Goal: Task Accomplishment & Management: Complete application form

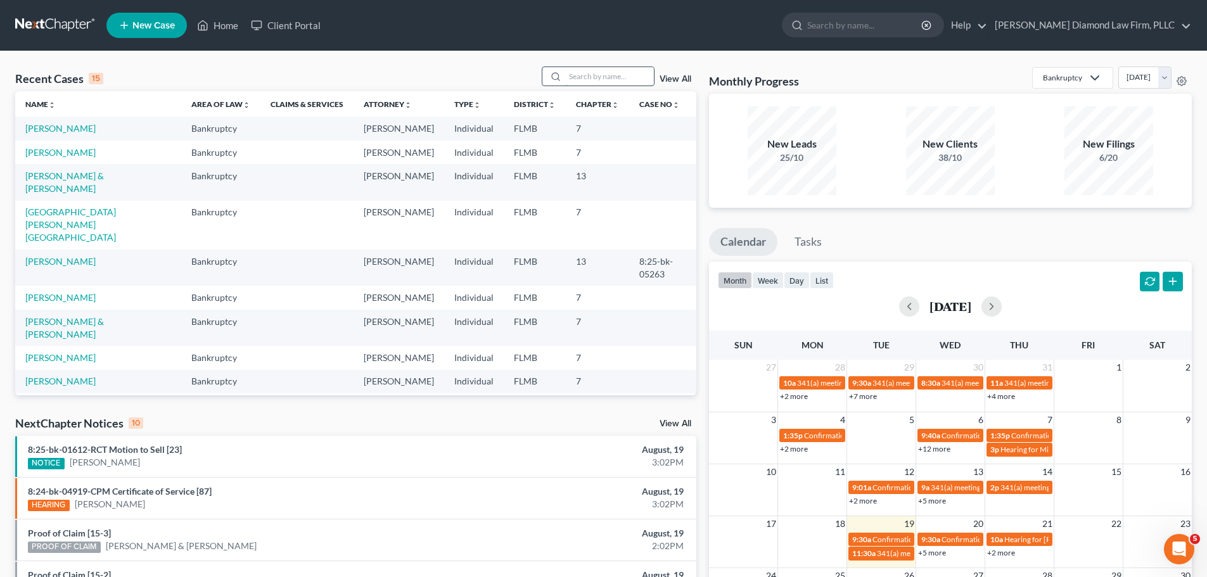
click at [578, 80] on input "search" at bounding box center [609, 76] width 89 height 18
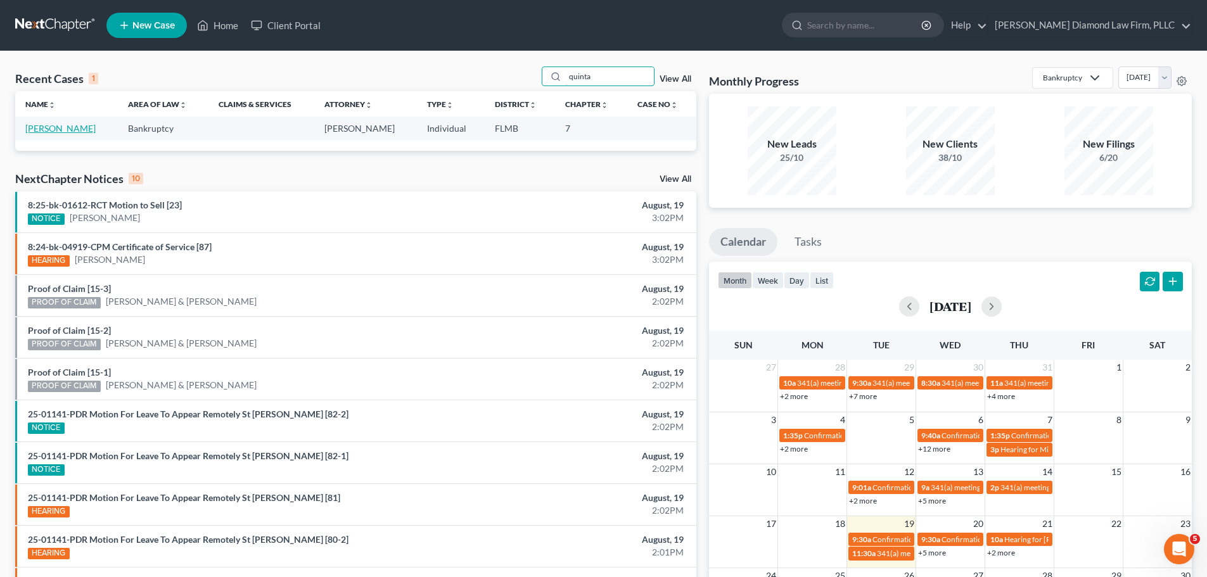
type input "quinta"
click at [58, 125] on link "[PERSON_NAME]" at bounding box center [60, 128] width 70 height 11
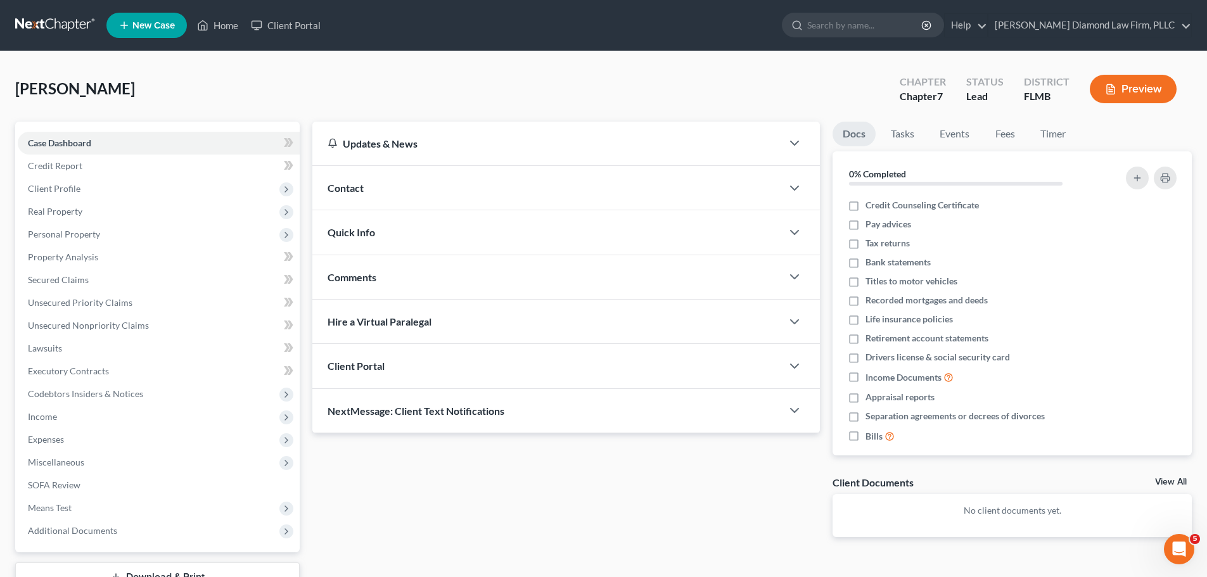
click at [446, 186] on div "Contact" at bounding box center [546, 188] width 469 height 44
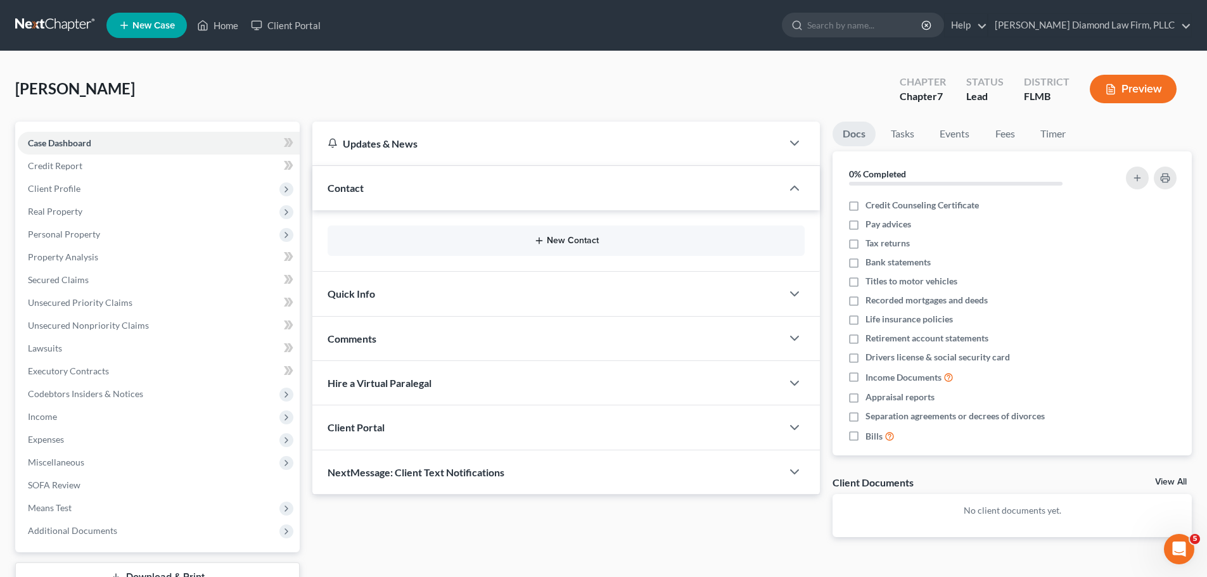
click at [441, 244] on button "New Contact" at bounding box center [566, 241] width 457 height 10
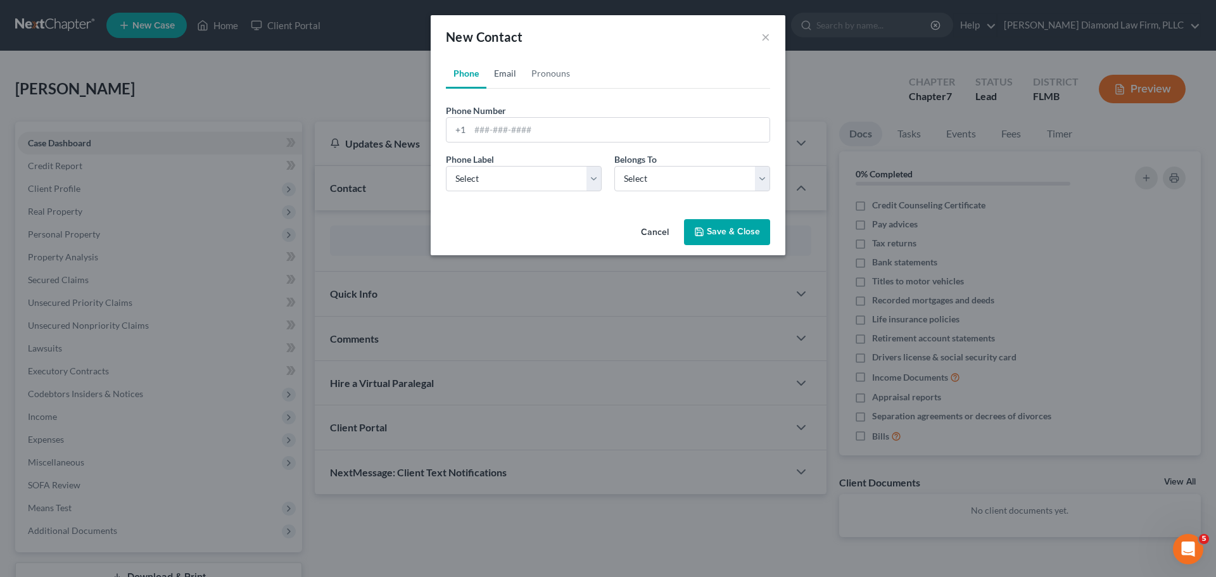
click at [514, 67] on link "Email" at bounding box center [505, 73] width 37 height 30
click at [516, 127] on input "email" at bounding box center [620, 130] width 300 height 24
paste input "[EMAIL_ADDRESS][DOMAIN_NAME]"
type input "[EMAIL_ADDRESS][DOMAIN_NAME]"
click at [464, 74] on link "Phone" at bounding box center [466, 73] width 41 height 30
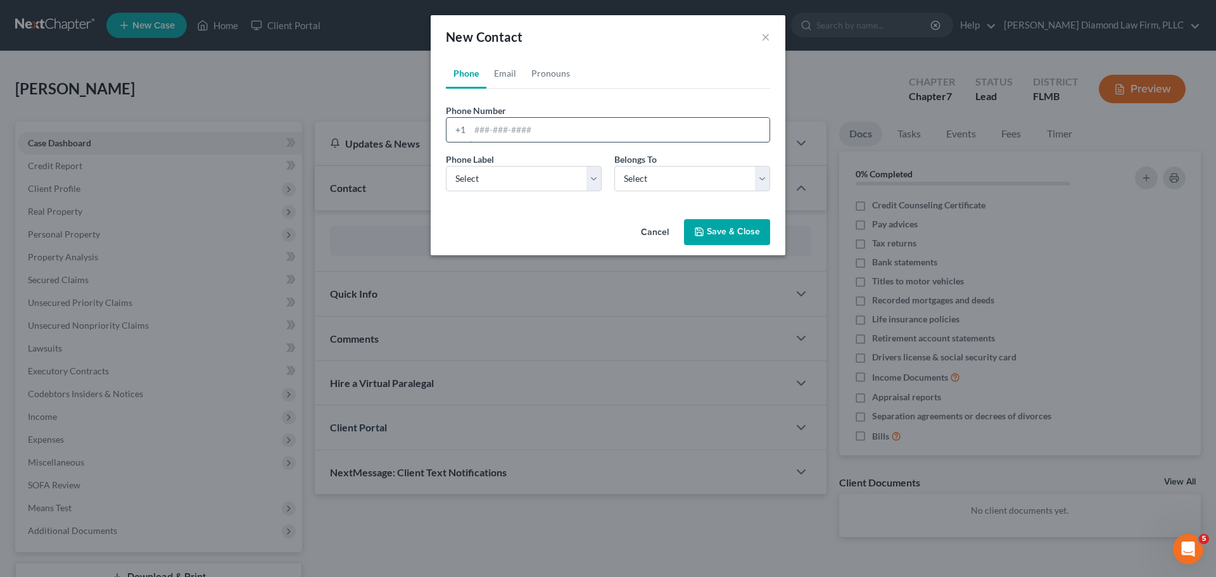
click at [504, 128] on input "tel" at bounding box center [620, 130] width 300 height 24
paste input "[PHONE_NUMBER]"
type input "[PHONE_NUMBER]"
click at [491, 171] on select "Select Mobile Home Work Other" at bounding box center [524, 178] width 156 height 25
select select "0"
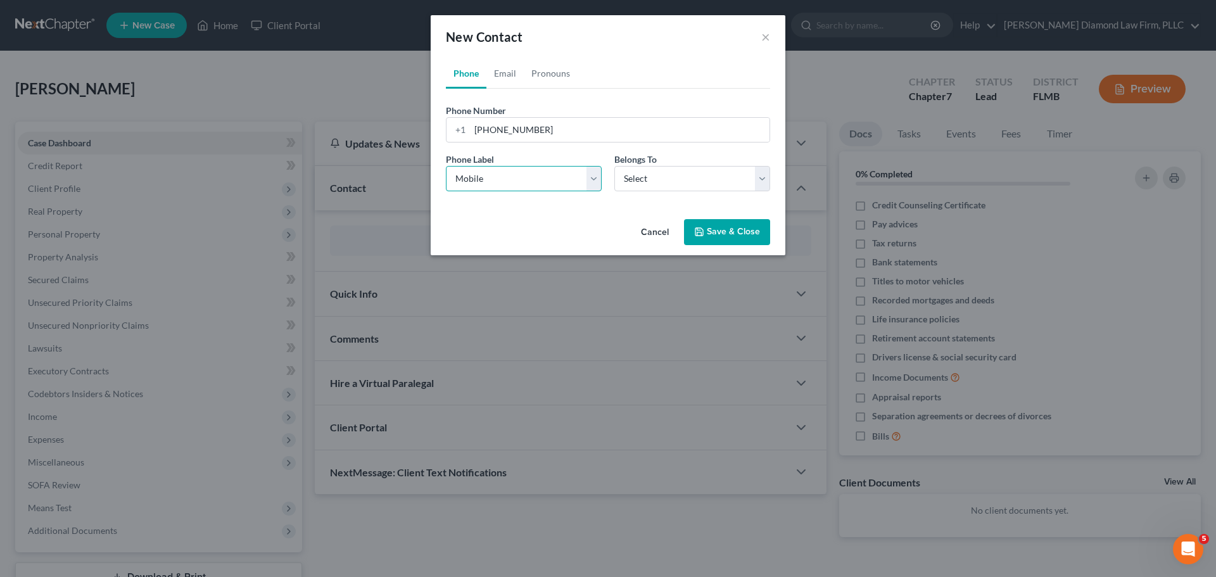
click at [446, 166] on select "Select Mobile Home Work Other" at bounding box center [524, 178] width 156 height 25
drag, startPoint x: 708, startPoint y: 175, endPoint x: 701, endPoint y: 191, distance: 17.3
click at [708, 175] on select "Select Client Other" at bounding box center [693, 178] width 156 height 25
select select "0"
click at [615, 166] on select "Select Client Other" at bounding box center [693, 178] width 156 height 25
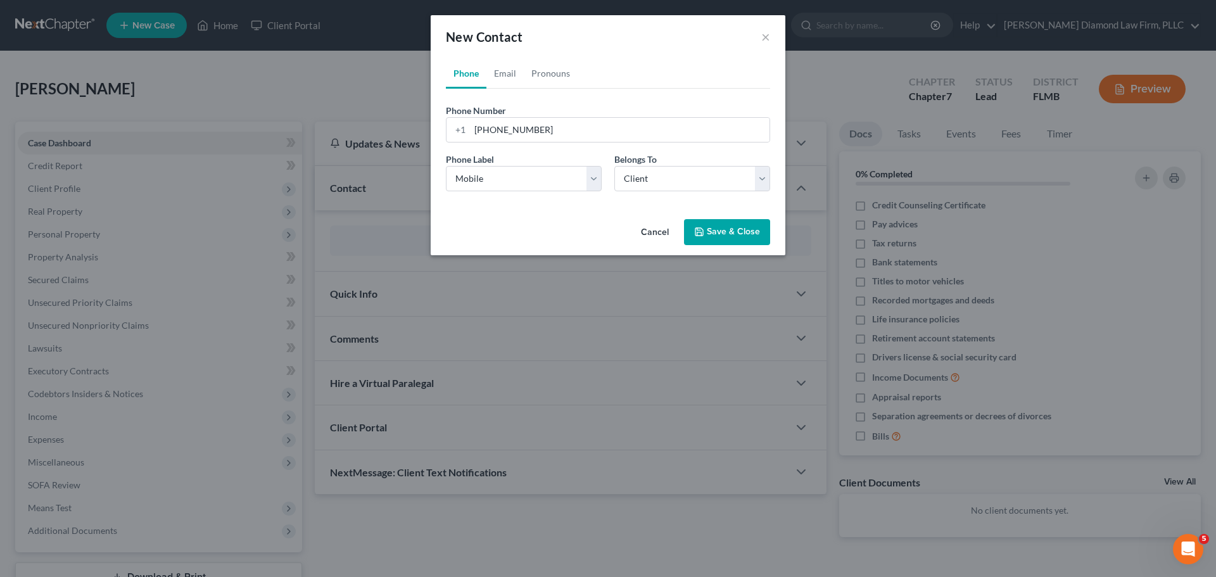
drag, startPoint x: 747, startPoint y: 228, endPoint x: 739, endPoint y: 234, distance: 10.0
click at [747, 227] on button "Save & Close" at bounding box center [727, 232] width 86 height 27
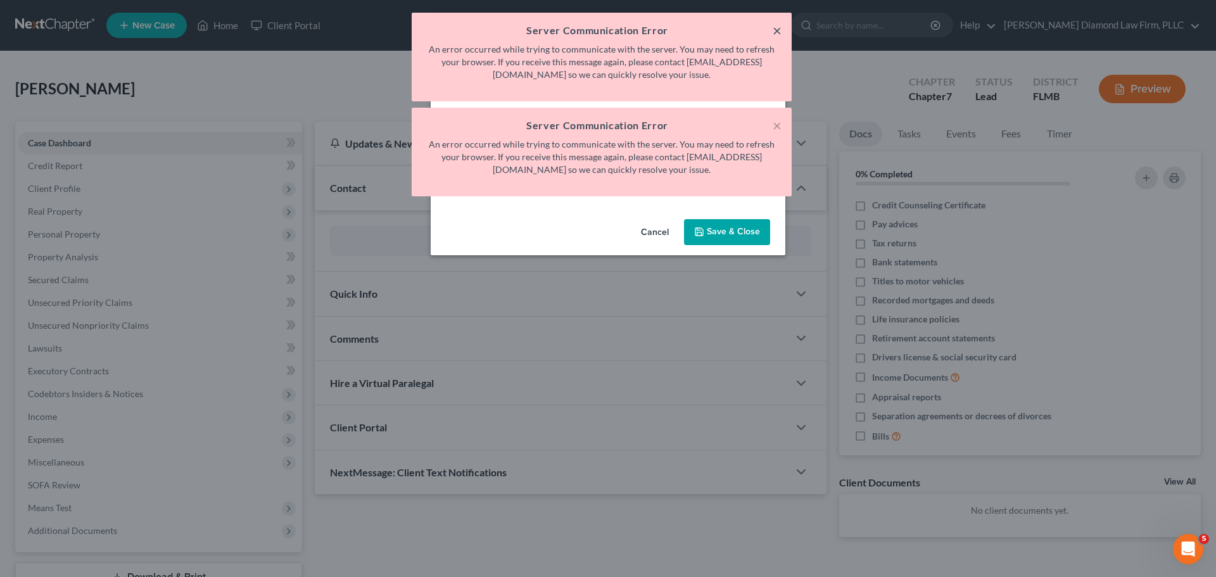
click at [776, 27] on button "×" at bounding box center [777, 30] width 9 height 15
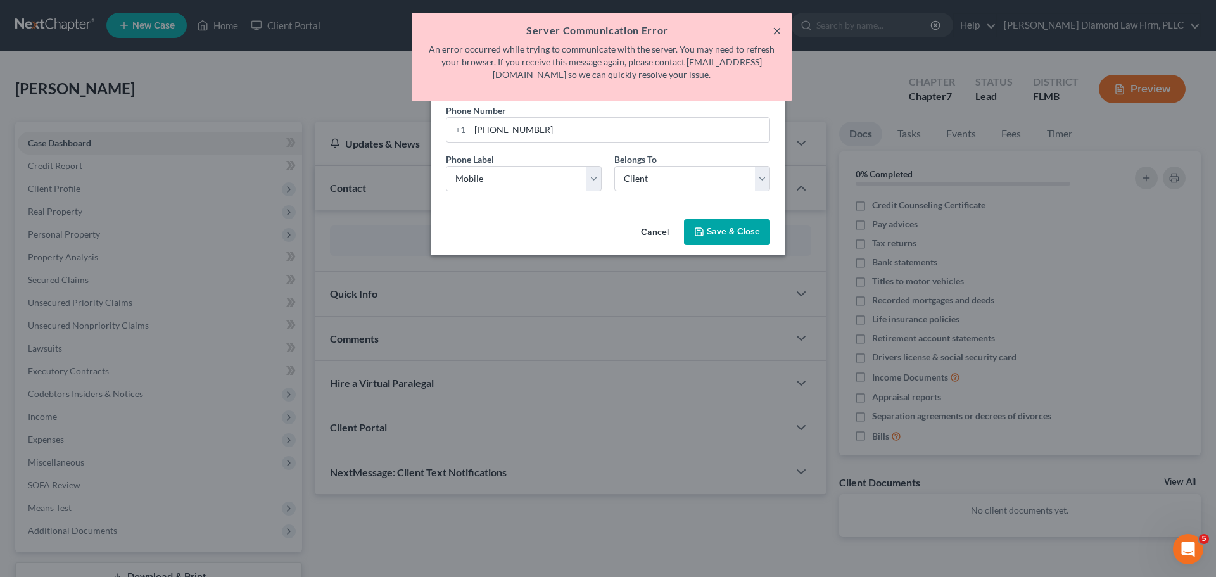
click at [776, 27] on button "×" at bounding box center [777, 30] width 9 height 15
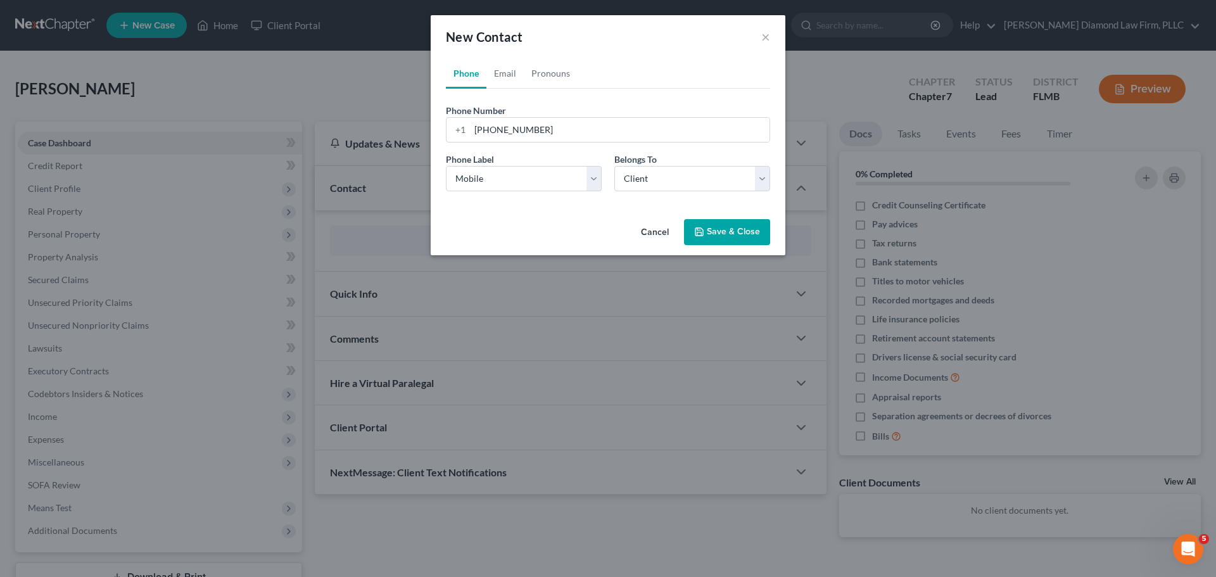
click at [746, 222] on button "Save & Close" at bounding box center [727, 232] width 86 height 27
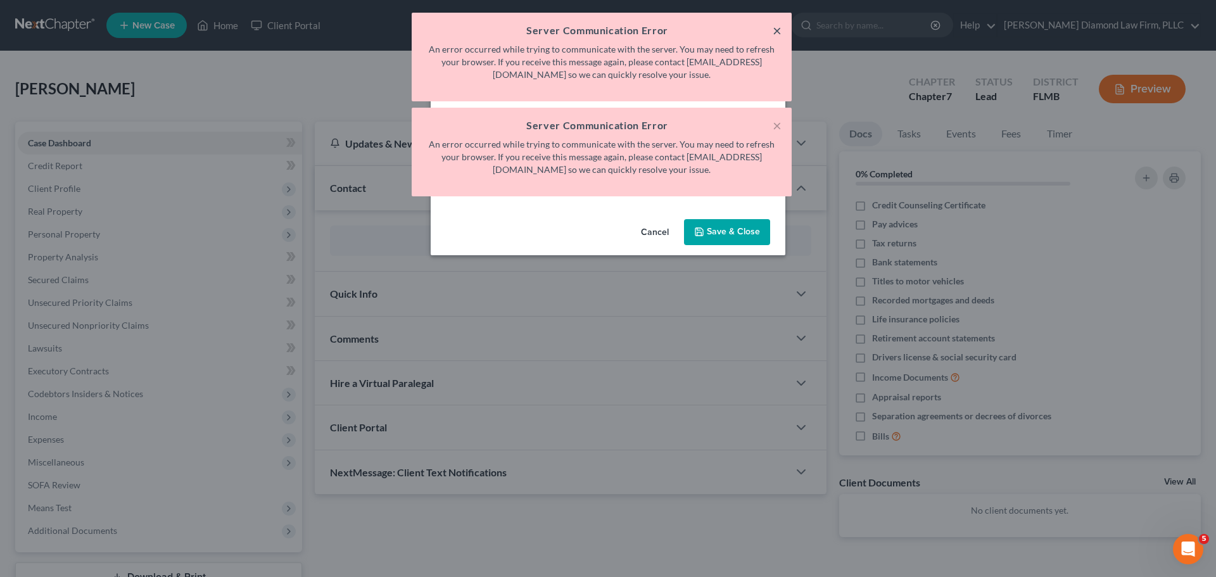
click at [775, 29] on button "×" at bounding box center [777, 30] width 9 height 15
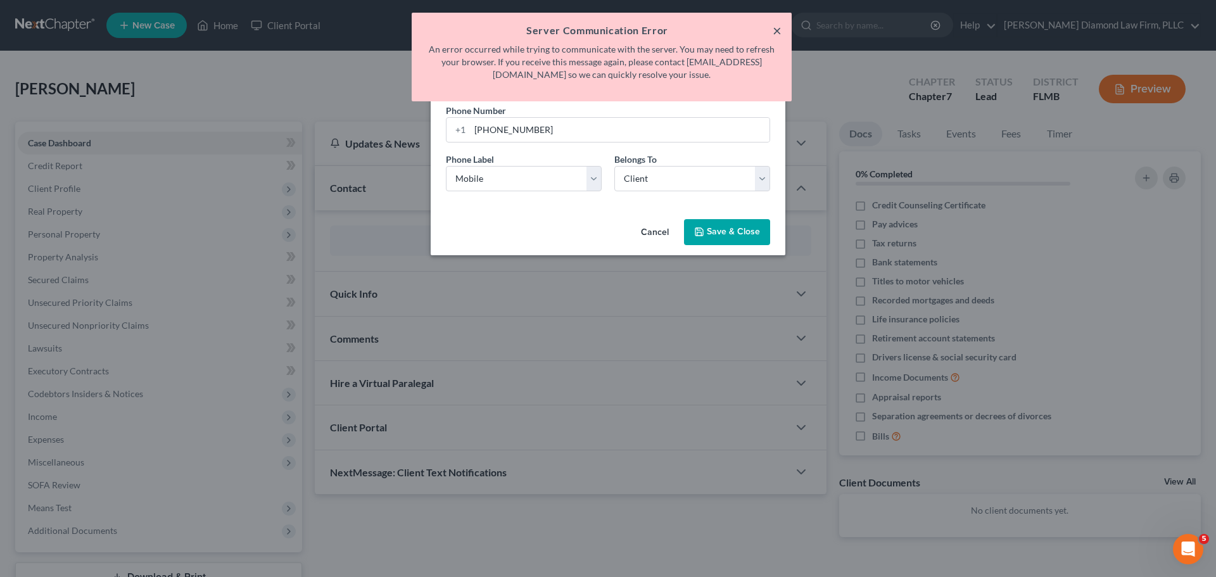
click at [775, 29] on button "×" at bounding box center [777, 30] width 9 height 15
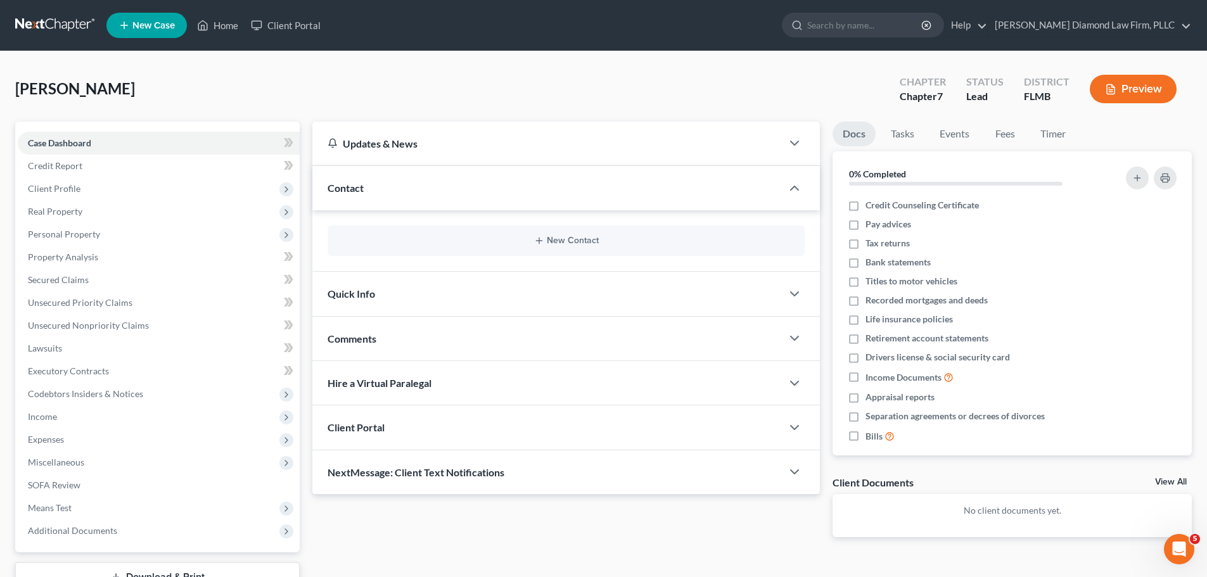
click at [520, 250] on div "New Contact" at bounding box center [566, 241] width 477 height 30
click at [528, 245] on button "New Contact" at bounding box center [566, 241] width 457 height 10
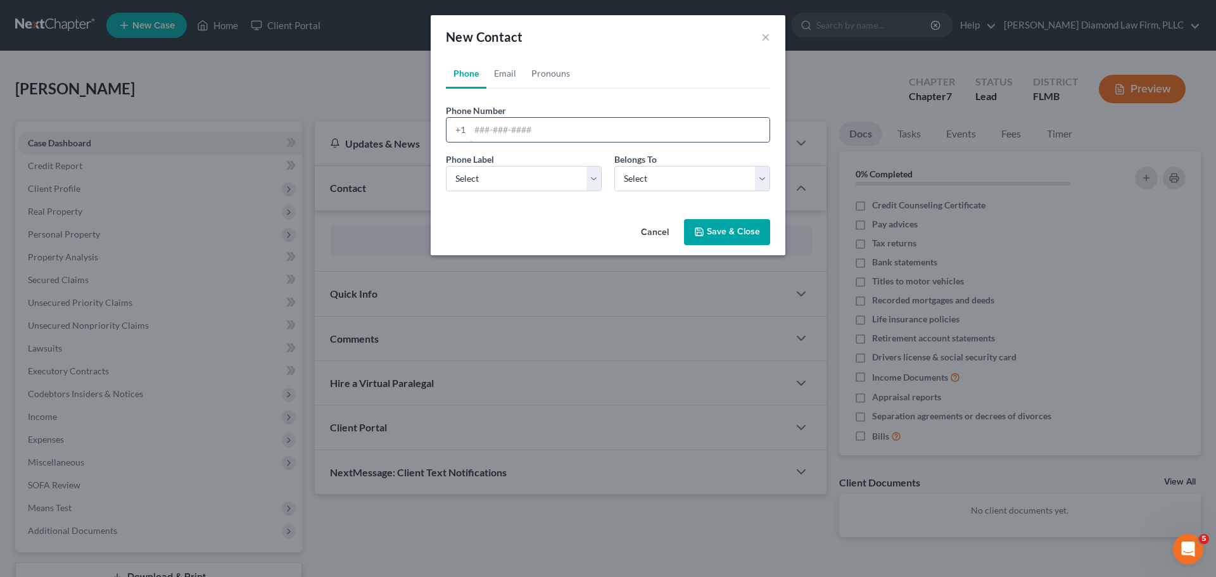
click at [521, 125] on input "tel" at bounding box center [620, 130] width 300 height 24
paste input "(586) 935-7361"
type input "(586) 935-7361"
click at [502, 173] on select "Select Mobile Home Work Other" at bounding box center [524, 178] width 156 height 25
select select "0"
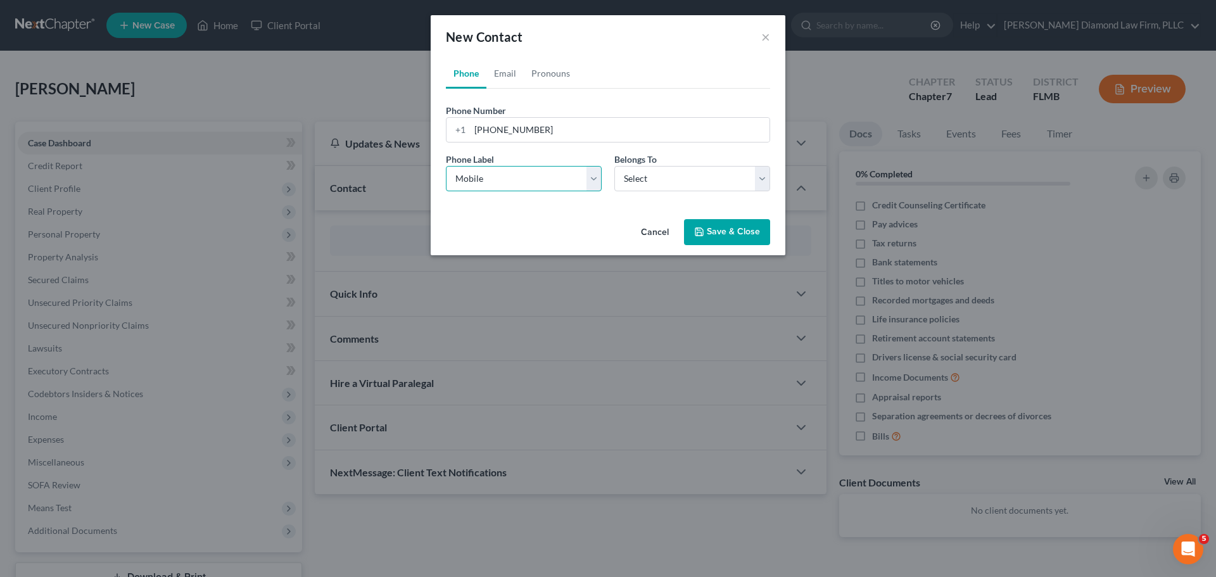
click at [446, 166] on select "Select Mobile Home Work Other" at bounding box center [524, 178] width 156 height 25
click at [654, 184] on select "Select Client Other" at bounding box center [693, 178] width 156 height 25
select select "0"
click at [615, 166] on select "Select Client Other" at bounding box center [693, 178] width 156 height 25
select select "0"
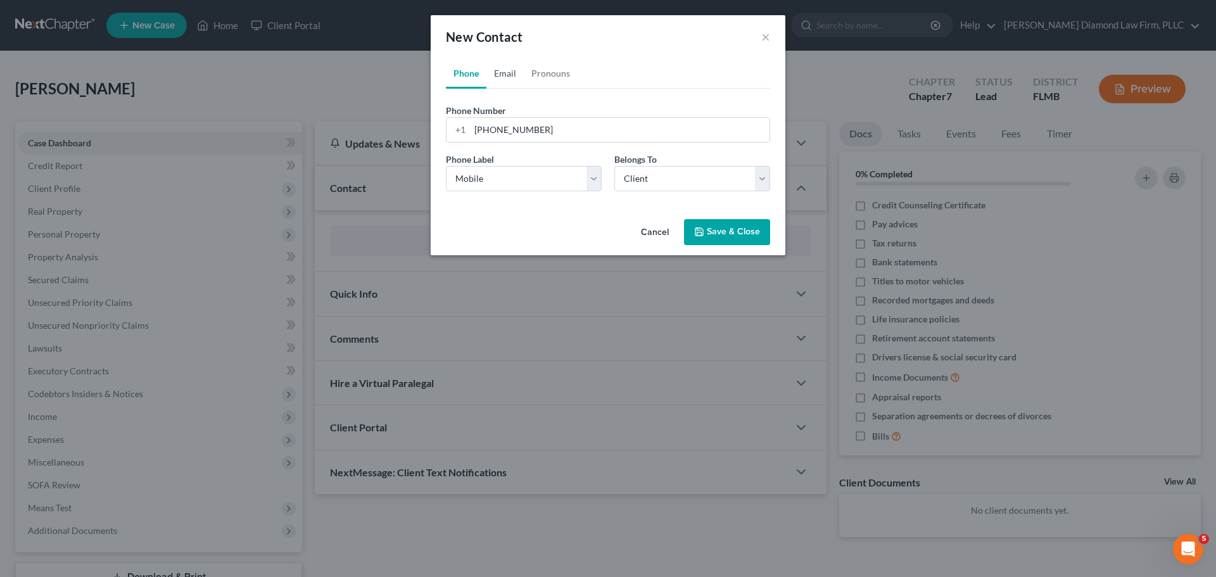
click at [507, 71] on link "Email" at bounding box center [505, 73] width 37 height 30
click at [523, 131] on input "email" at bounding box center [620, 130] width 300 height 24
paste input "[EMAIL_ADDRESS][DOMAIN_NAME]"
type input "[EMAIL_ADDRESS][DOMAIN_NAME]"
click at [707, 208] on div "Phone Email Pronouns Phone Number * +1 (586) 935-7361 Ext. Phone Label * Select…" at bounding box center [608, 136] width 355 height 156
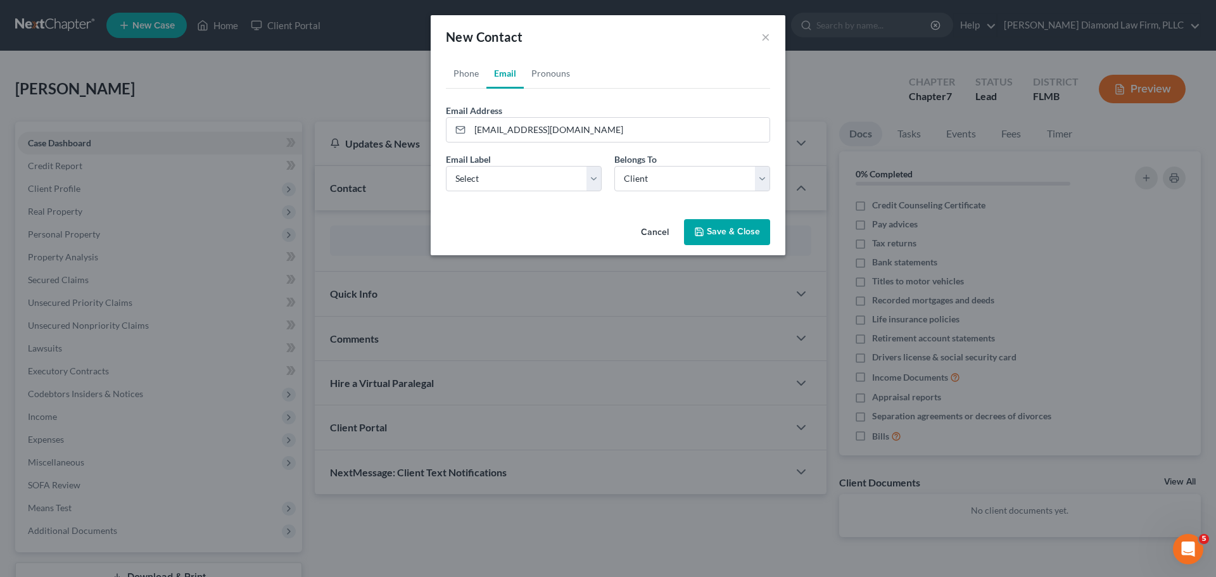
click at [710, 223] on button "Save & Close" at bounding box center [727, 232] width 86 height 27
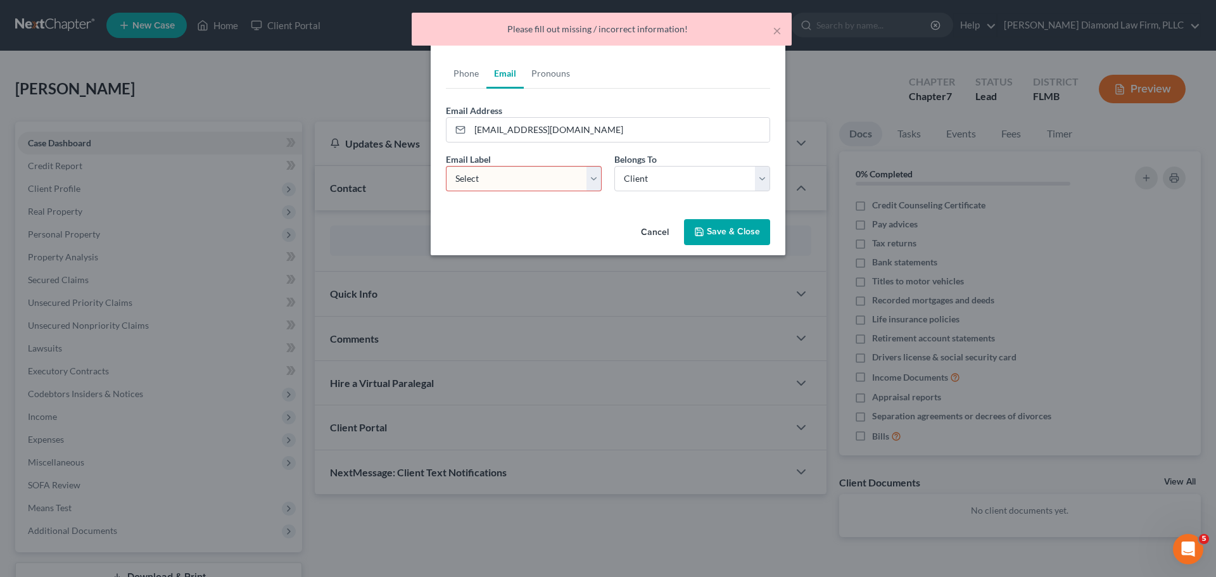
drag, startPoint x: 533, startPoint y: 172, endPoint x: 529, endPoint y: 179, distance: 7.4
click at [533, 172] on select "Select Home Work Other" at bounding box center [524, 178] width 156 height 25
select select "0"
click at [446, 166] on select "Select Home Work Other" at bounding box center [524, 178] width 156 height 25
click at [736, 226] on button "Save & Close" at bounding box center [727, 232] width 86 height 27
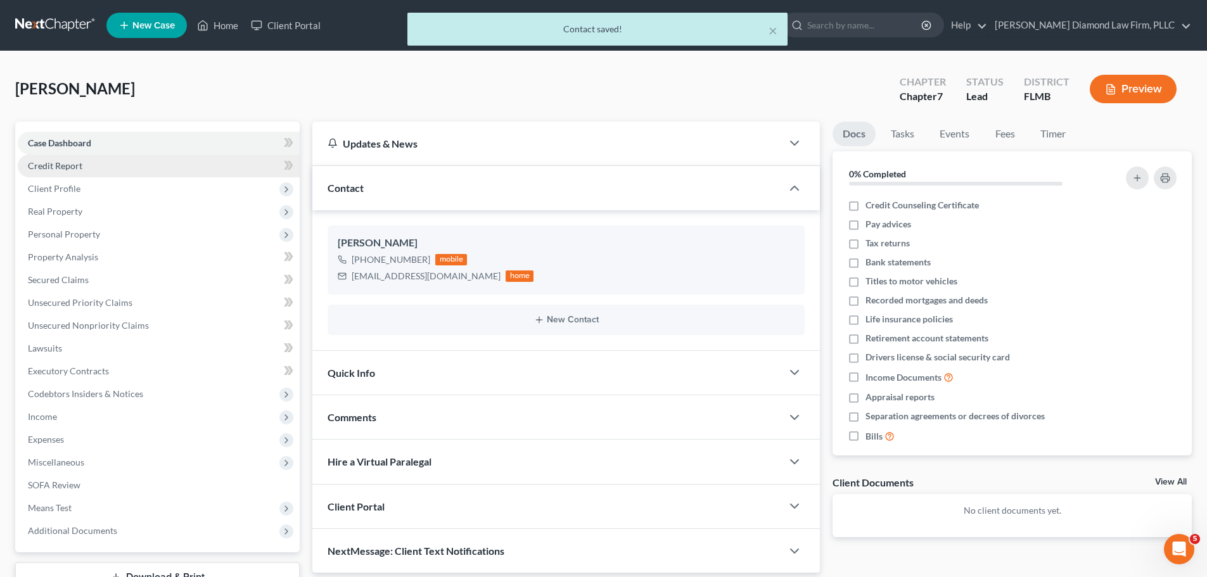
click at [129, 163] on link "Credit Report" at bounding box center [159, 166] width 282 height 23
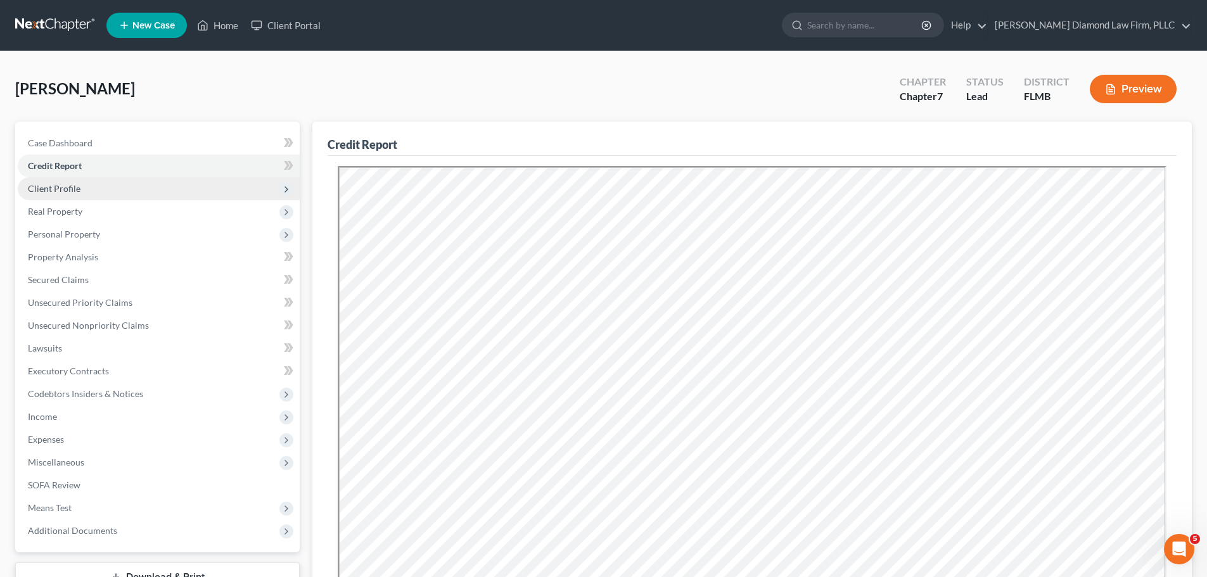
click at [131, 186] on span "Client Profile" at bounding box center [159, 188] width 282 height 23
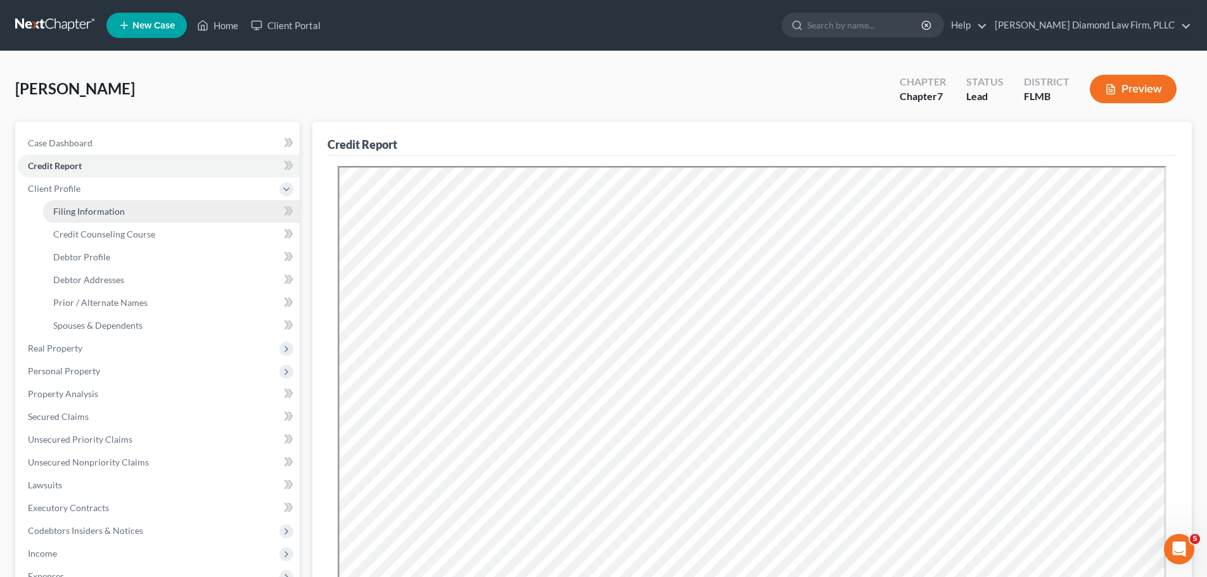
click at [113, 208] on span "Filing Information" at bounding box center [89, 211] width 72 height 11
select select "1"
select select "0"
select select "9"
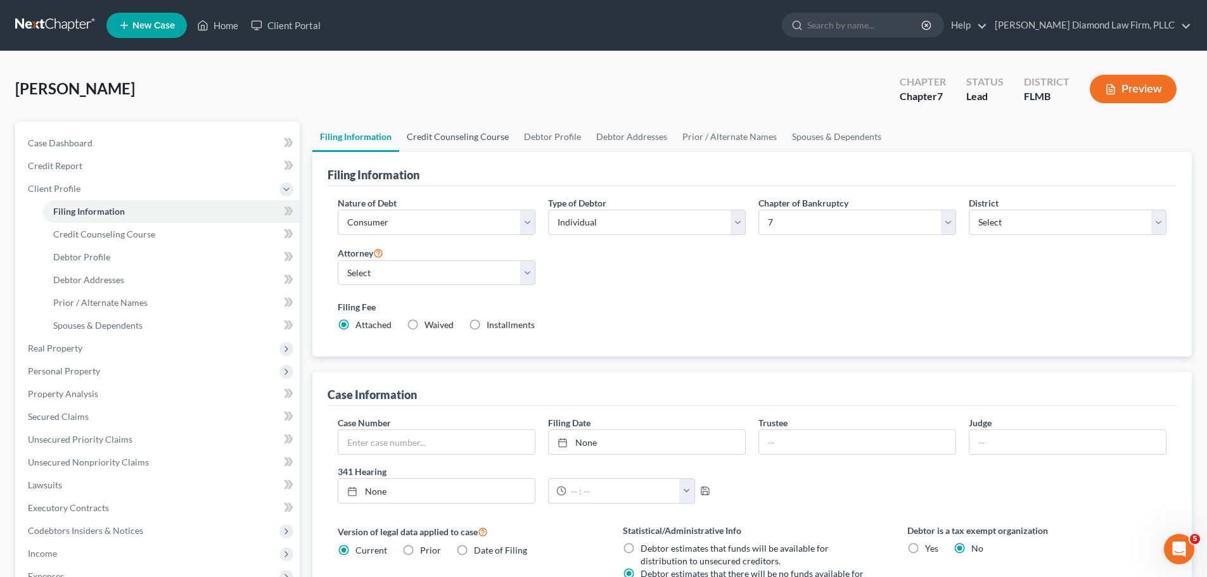
click at [455, 147] on link "Credit Counseling Course" at bounding box center [457, 137] width 117 height 30
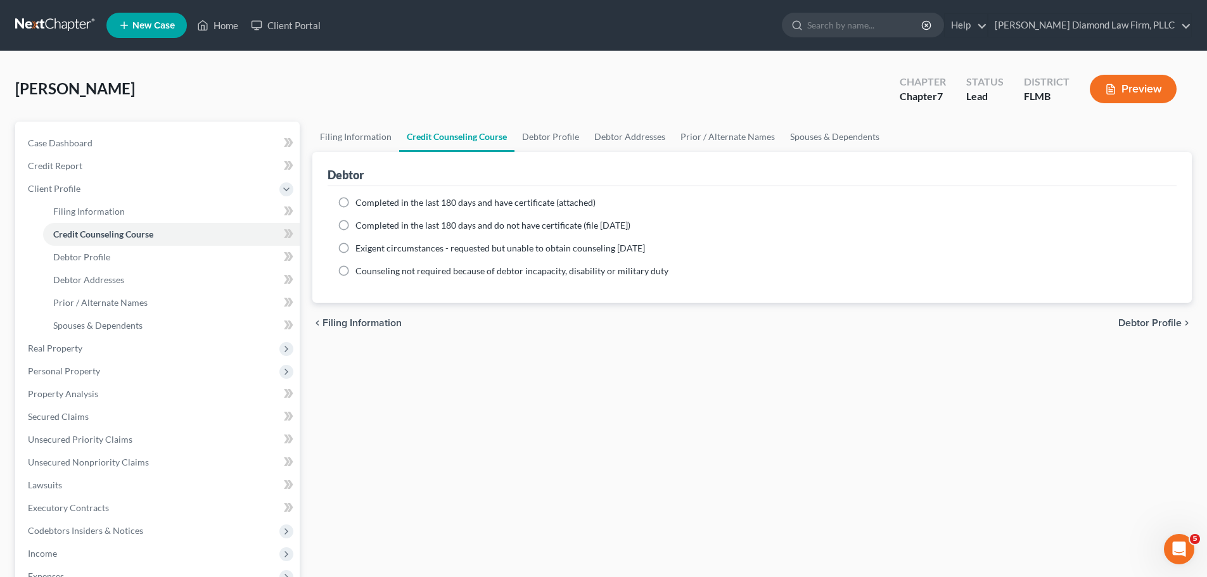
click at [445, 197] on span "Completed in the last 180 days and have certificate (attached)" at bounding box center [475, 202] width 240 height 11
click at [369, 197] on input "Completed in the last 180 days and have certificate (attached)" at bounding box center [364, 200] width 8 height 8
radio input "true"
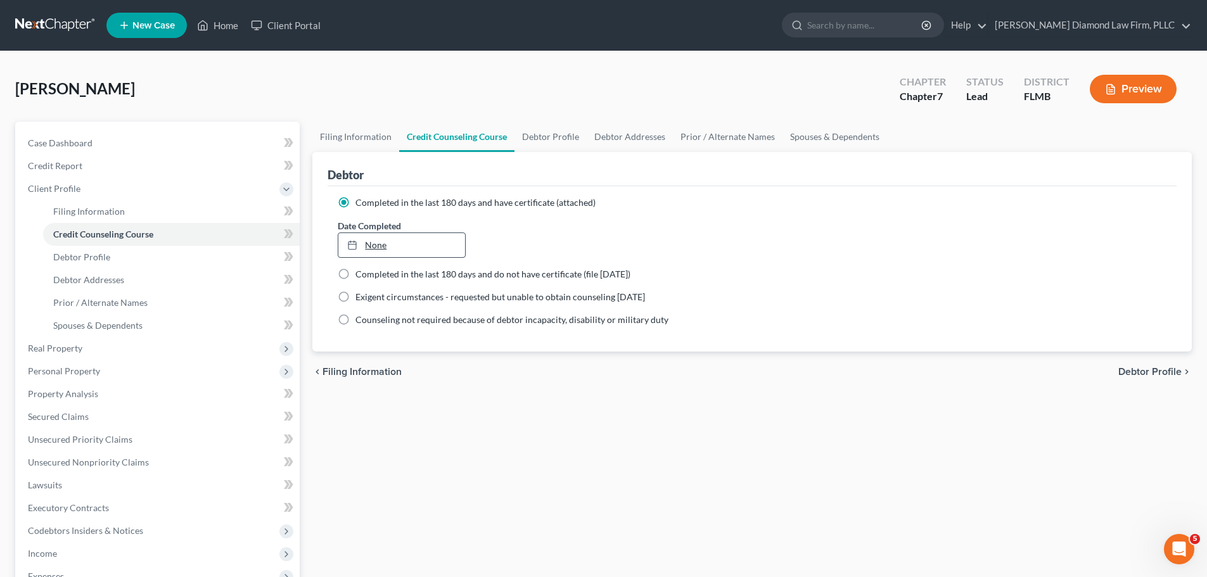
click at [434, 242] on link "None" at bounding box center [401, 245] width 126 height 24
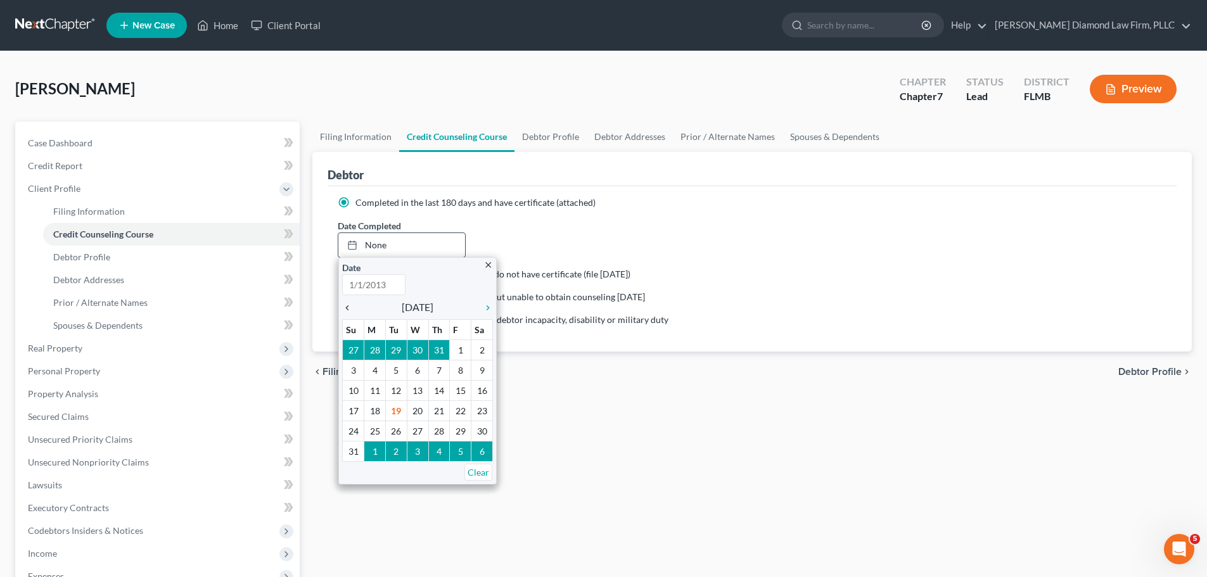
click at [358, 305] on icon "chevron_left" at bounding box center [350, 308] width 16 height 10
type input "8/19/2025"
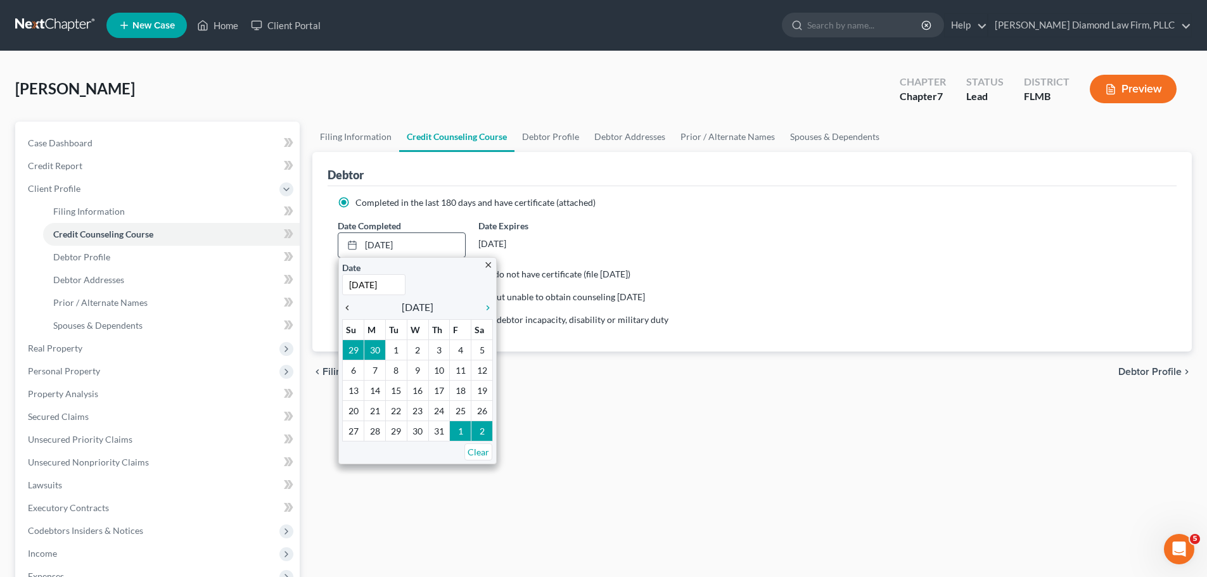
click at [354, 307] on icon "chevron_left" at bounding box center [350, 308] width 16 height 10
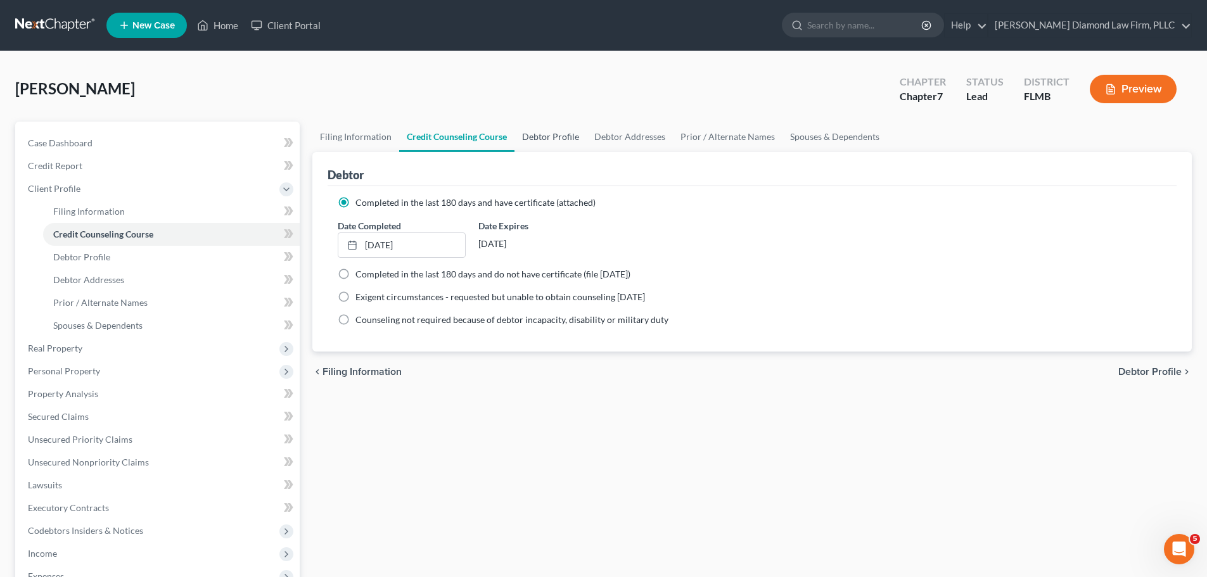
click at [548, 139] on link "Debtor Profile" at bounding box center [550, 137] width 72 height 30
select select "0"
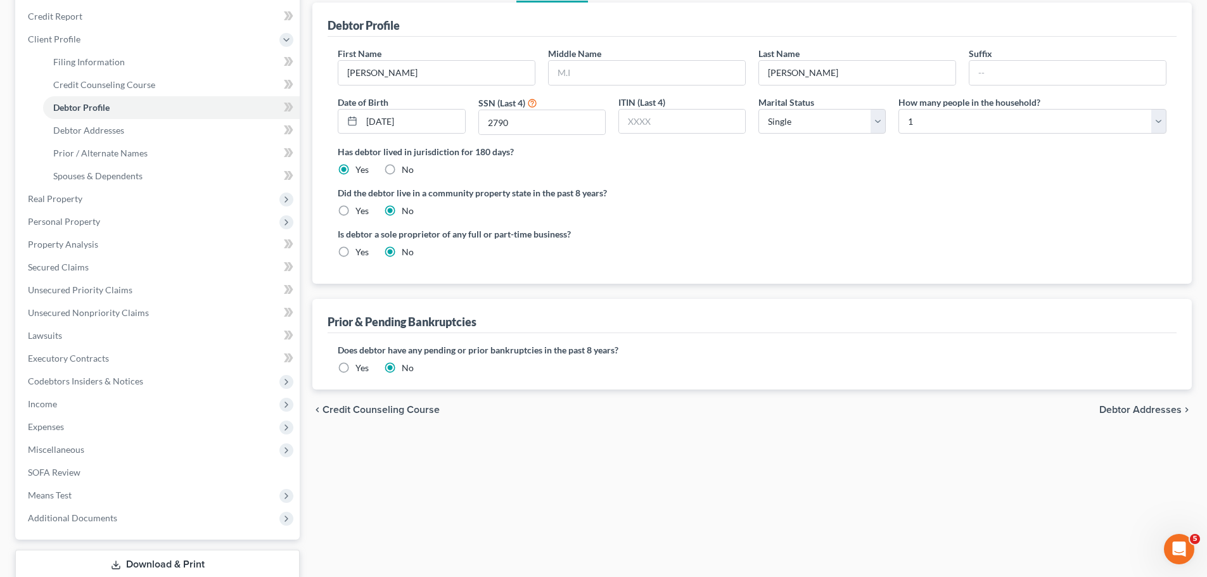
scroll to position [233, 0]
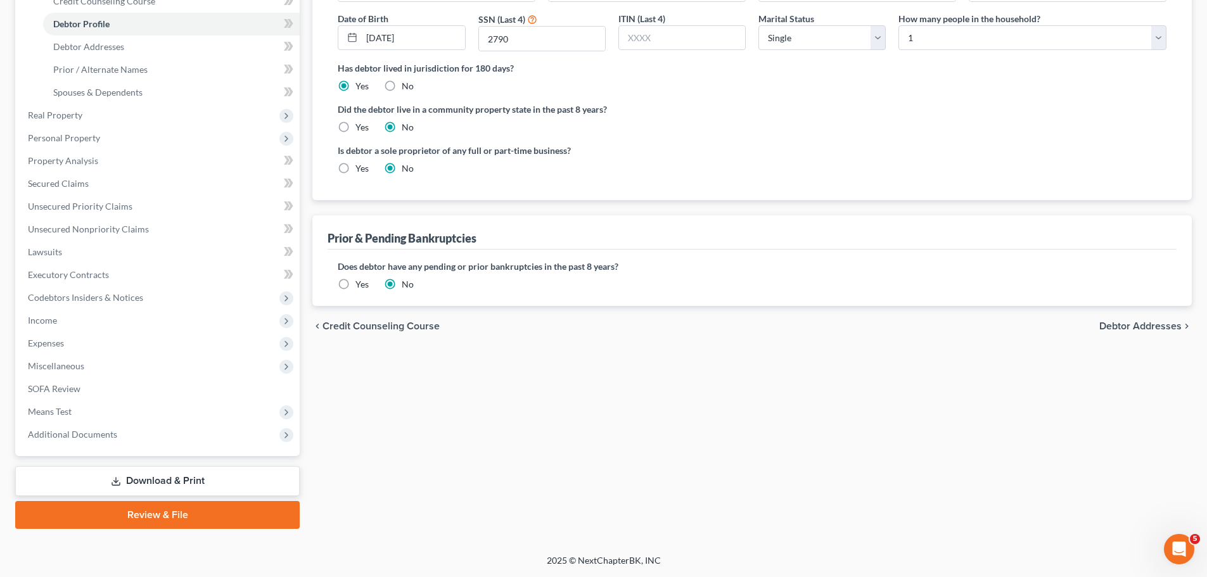
click at [354, 285] on div "Yes" at bounding box center [353, 284] width 31 height 13
click at [355, 286] on label "Yes" at bounding box center [361, 284] width 13 height 13
click at [360, 286] on input "Yes" at bounding box center [364, 282] width 8 height 8
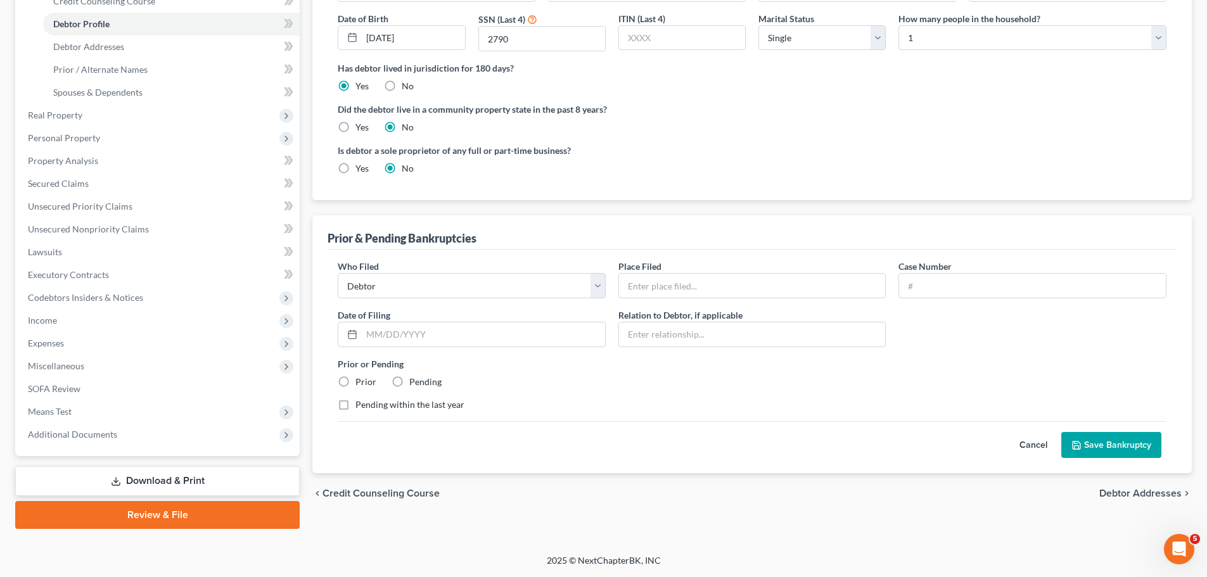
click at [355, 382] on label "Prior" at bounding box center [365, 382] width 21 height 13
click at [360, 382] on input "Prior" at bounding box center [364, 380] width 8 height 8
radio input "true"
click at [509, 338] on input "text" at bounding box center [483, 334] width 243 height 24
type input "12/16/2015"
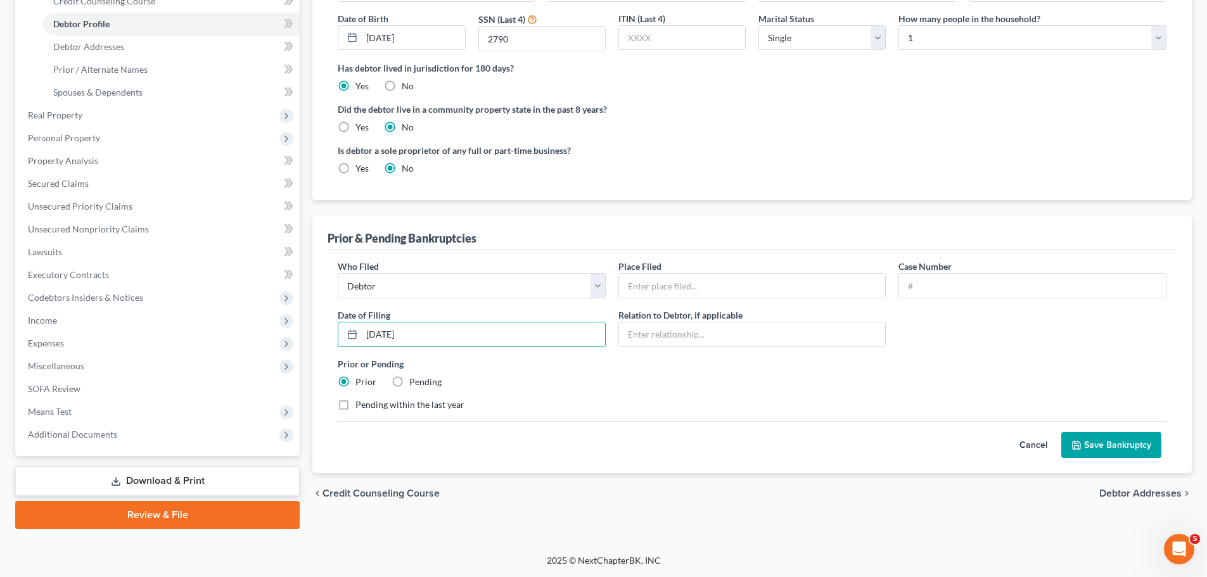
click at [975, 269] on div "Case Number" at bounding box center [1032, 279] width 281 height 39
click at [975, 274] on input "text" at bounding box center [1032, 286] width 267 height 24
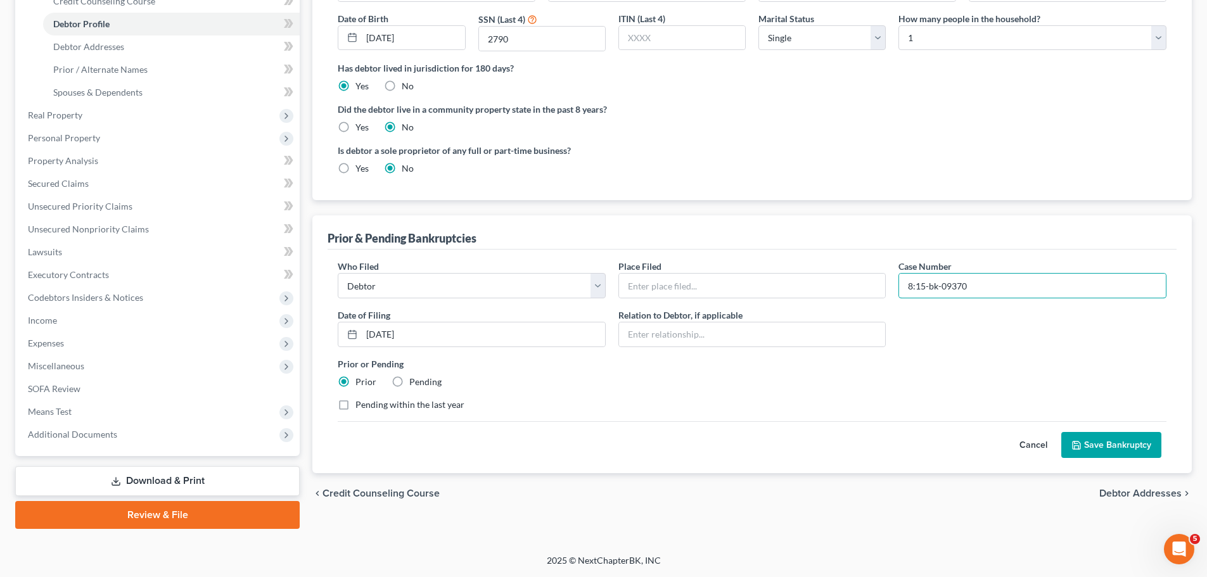
type input "8:15-bk-09370"
click at [1115, 446] on button "Save Bankruptcy" at bounding box center [1111, 445] width 100 height 27
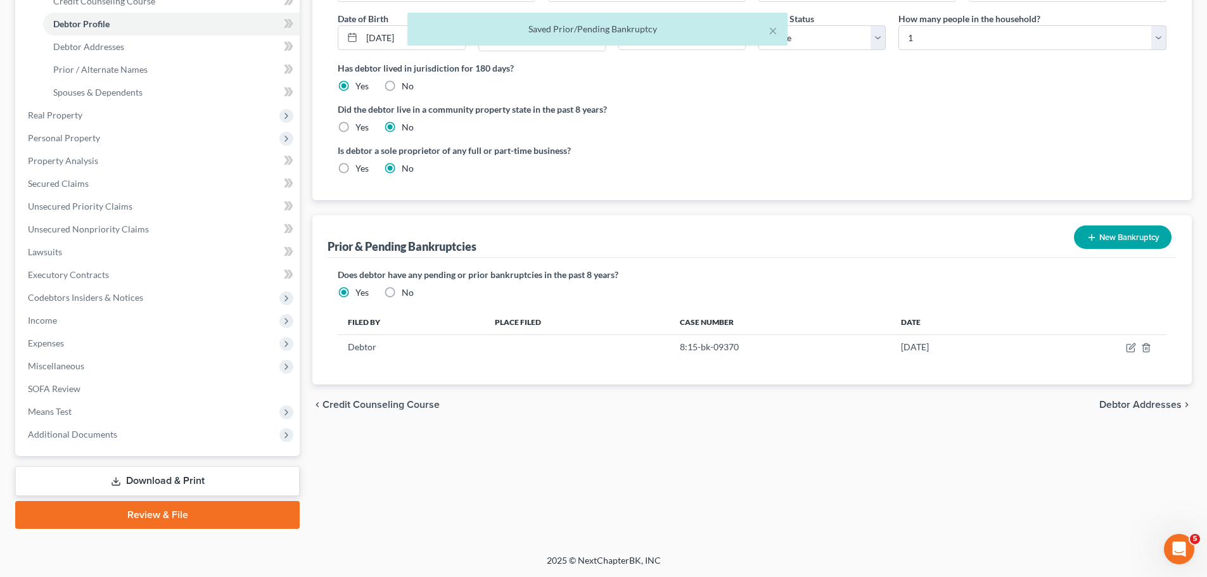
scroll to position [0, 0]
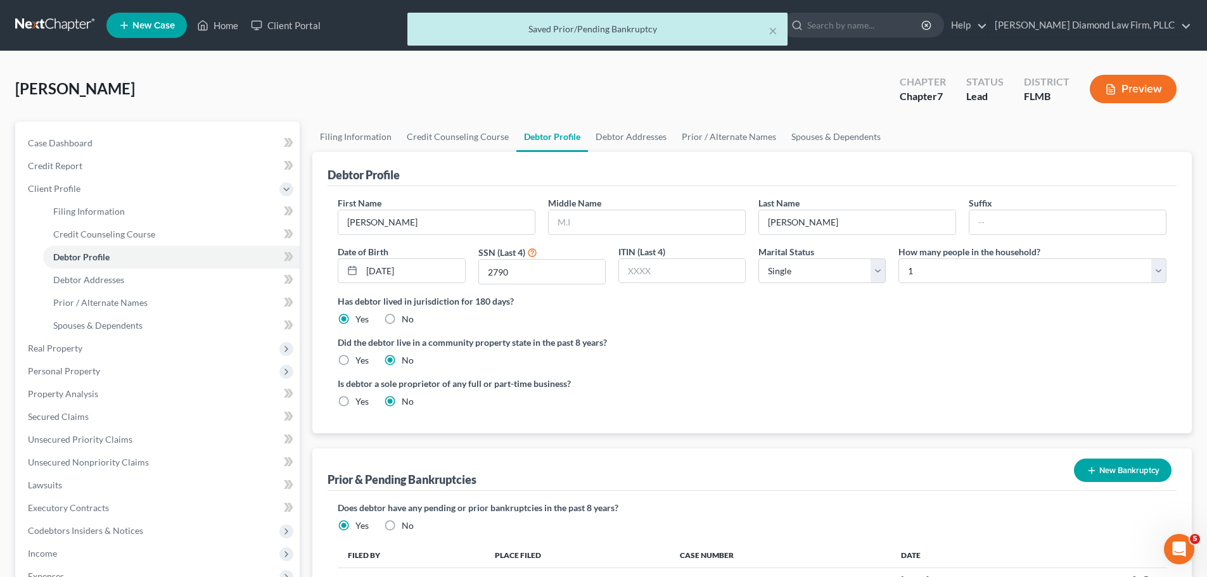
click at [46, 19] on div "× Saved Prior/Pending Bankruptcy" at bounding box center [597, 32] width 1207 height 39
click at [773, 30] on button "×" at bounding box center [772, 30] width 9 height 15
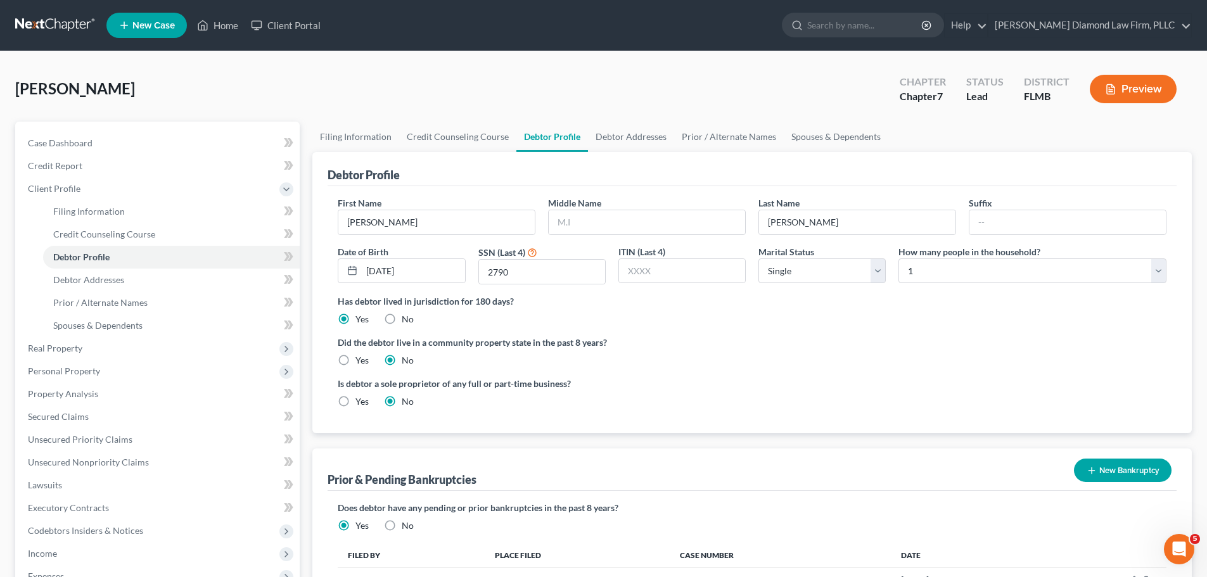
click at [46, 21] on link at bounding box center [55, 25] width 81 height 23
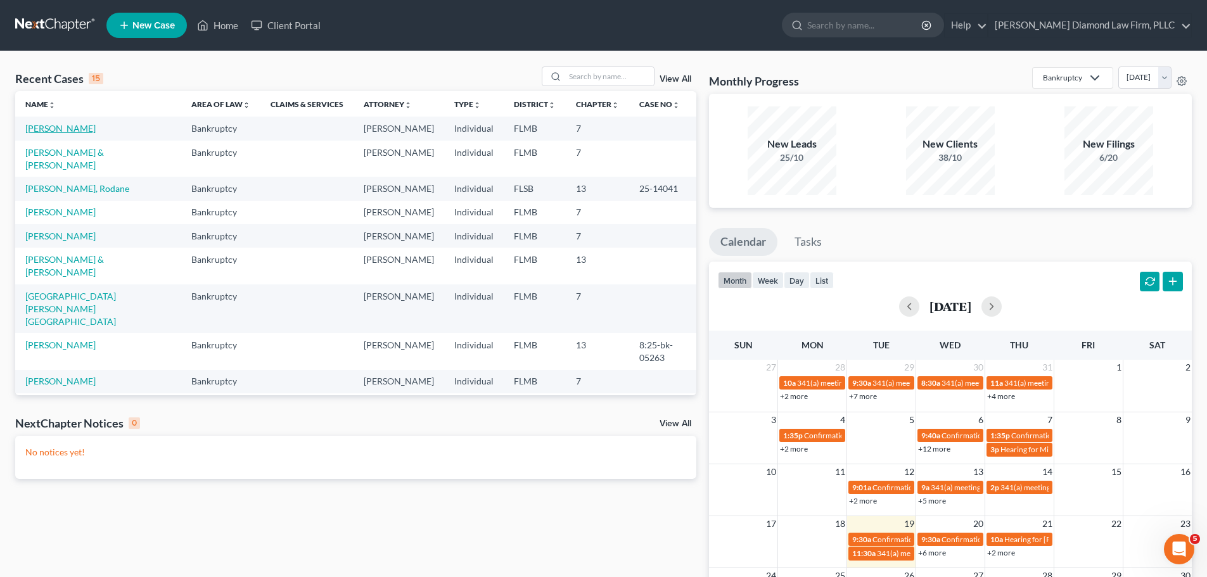
click at [74, 129] on link "[PERSON_NAME]" at bounding box center [60, 128] width 70 height 11
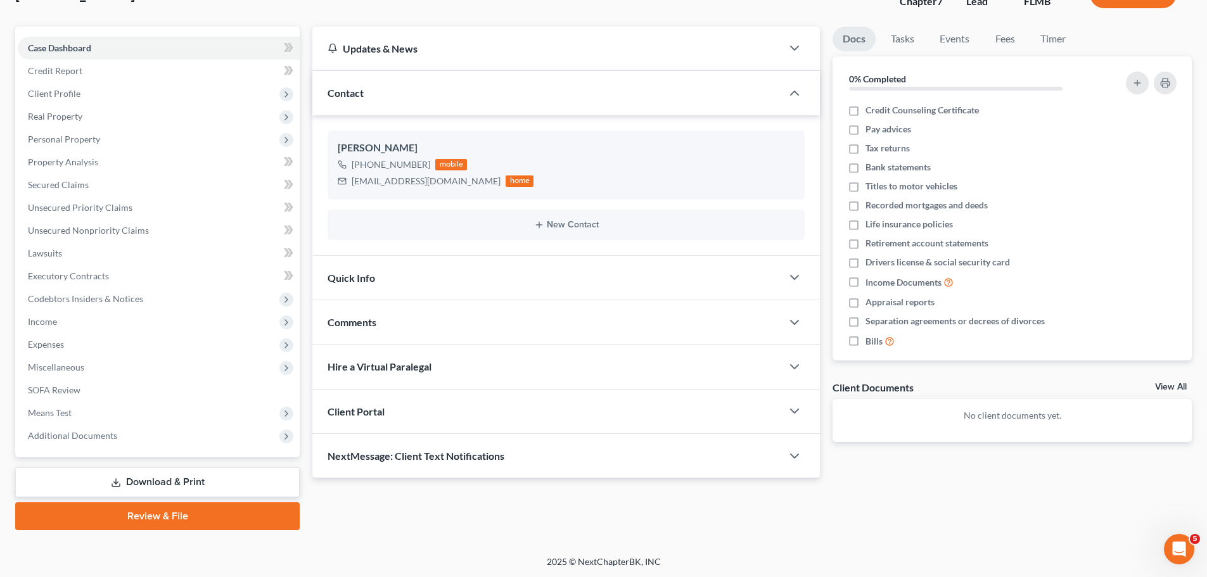
scroll to position [96, 0]
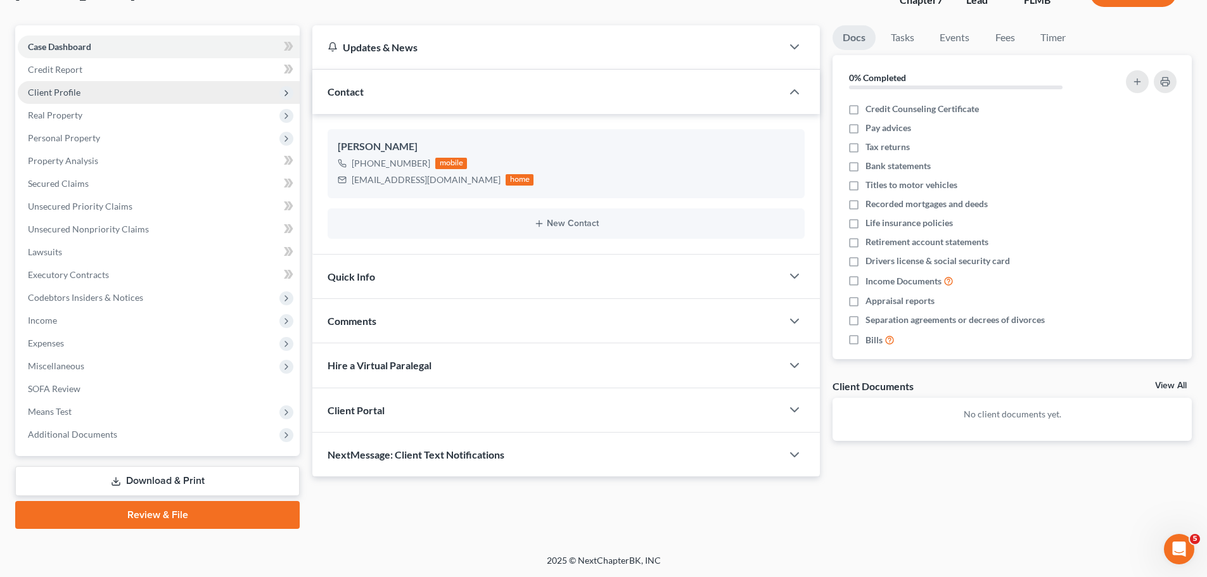
click at [123, 99] on span "Client Profile" at bounding box center [159, 92] width 282 height 23
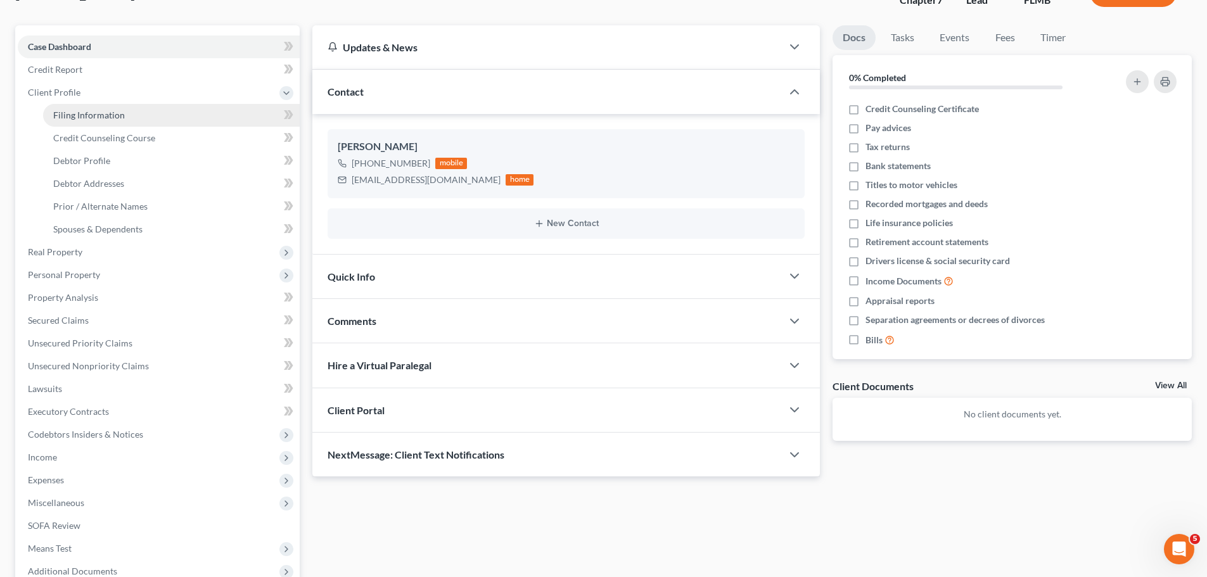
click at [117, 112] on span "Filing Information" at bounding box center [89, 115] width 72 height 11
select select "1"
select select "0"
select select "9"
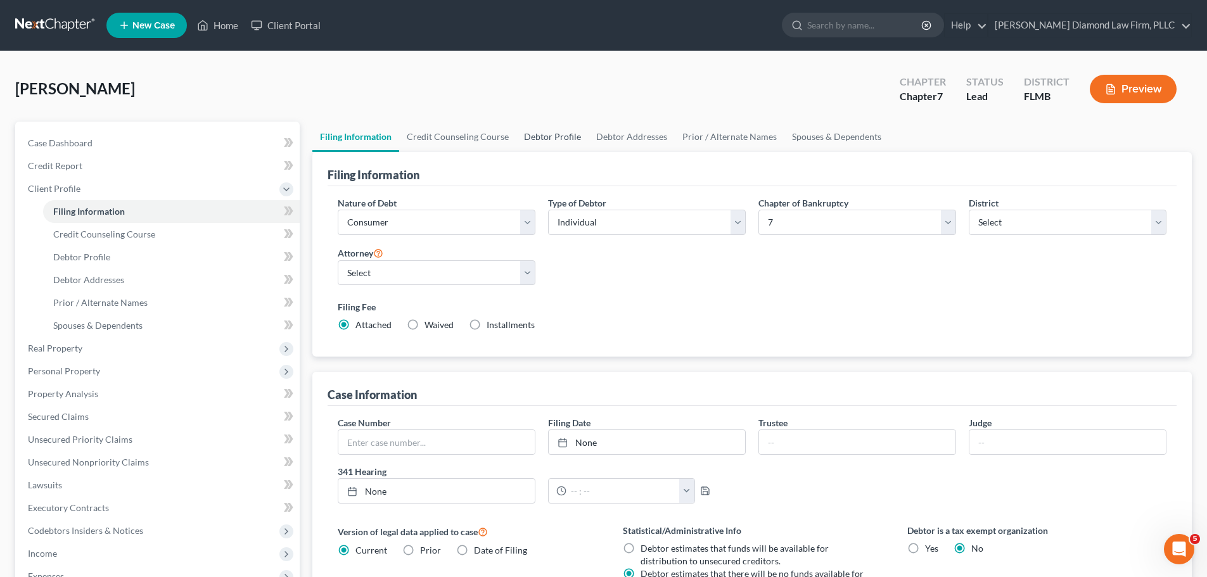
drag, startPoint x: 552, startPoint y: 133, endPoint x: 563, endPoint y: 132, distance: 10.8
click at [551, 133] on link "Debtor Profile" at bounding box center [552, 137] width 72 height 30
select select "0"
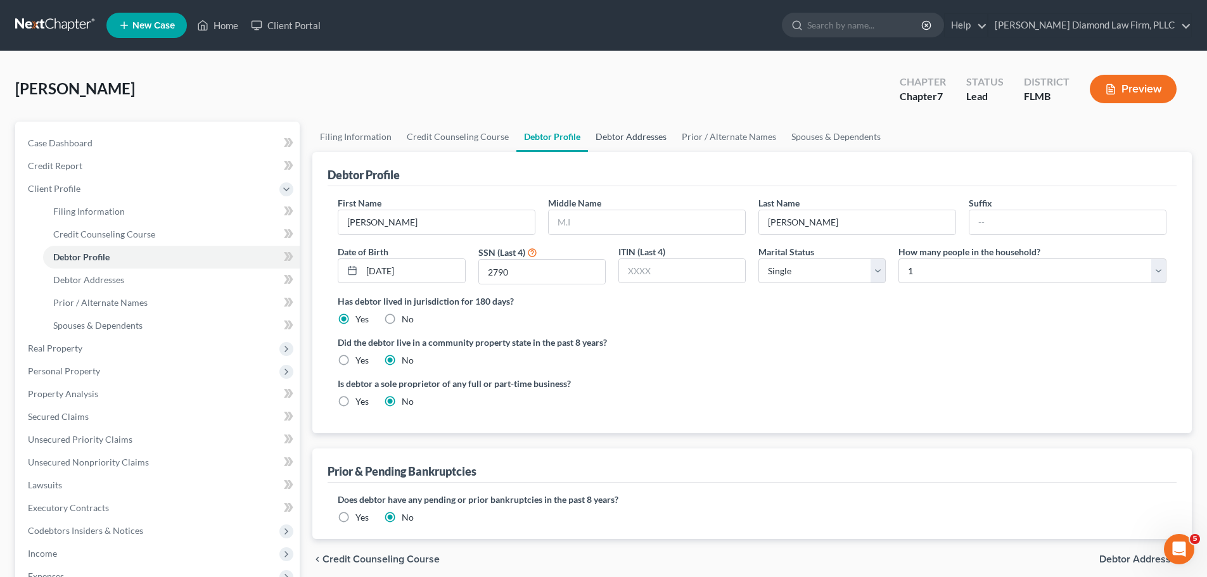
radio input "true"
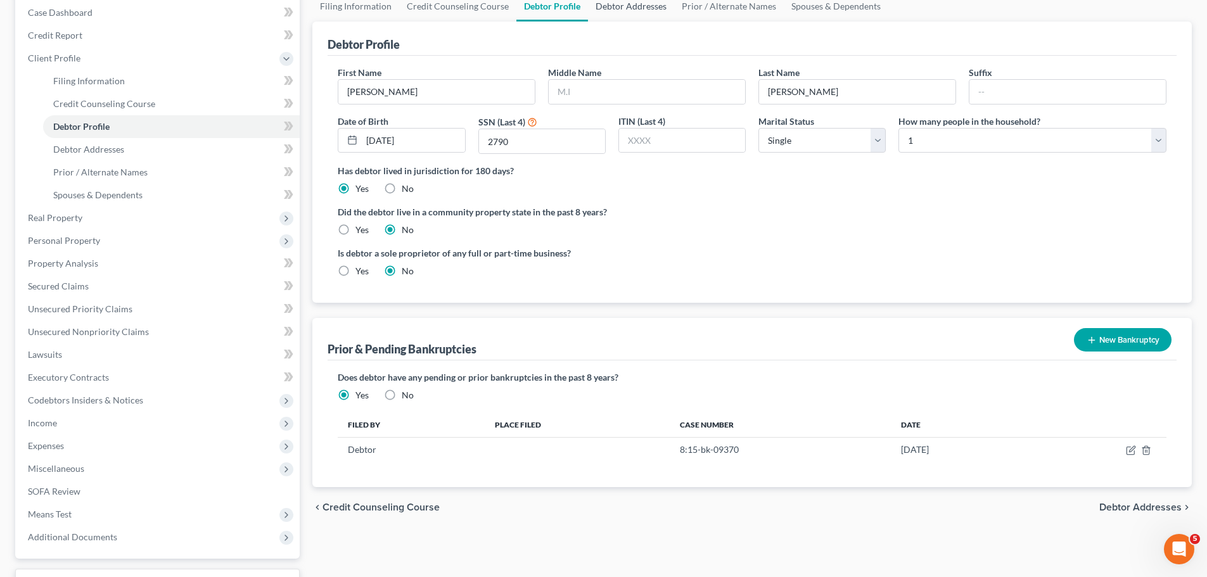
scroll to position [63, 0]
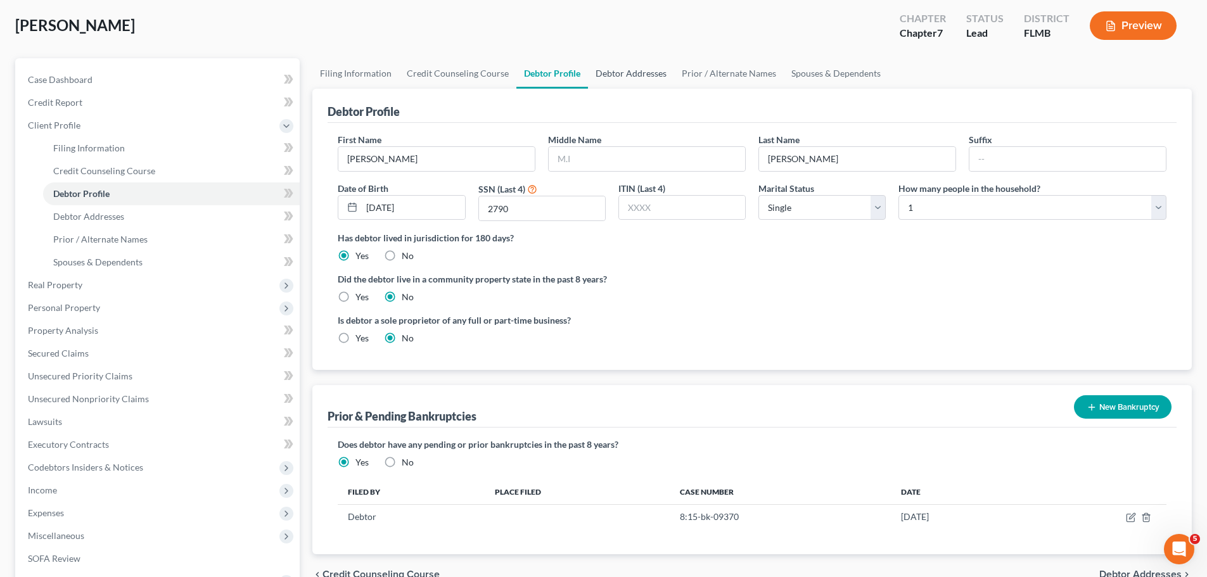
click at [624, 69] on link "Debtor Addresses" at bounding box center [631, 73] width 86 height 30
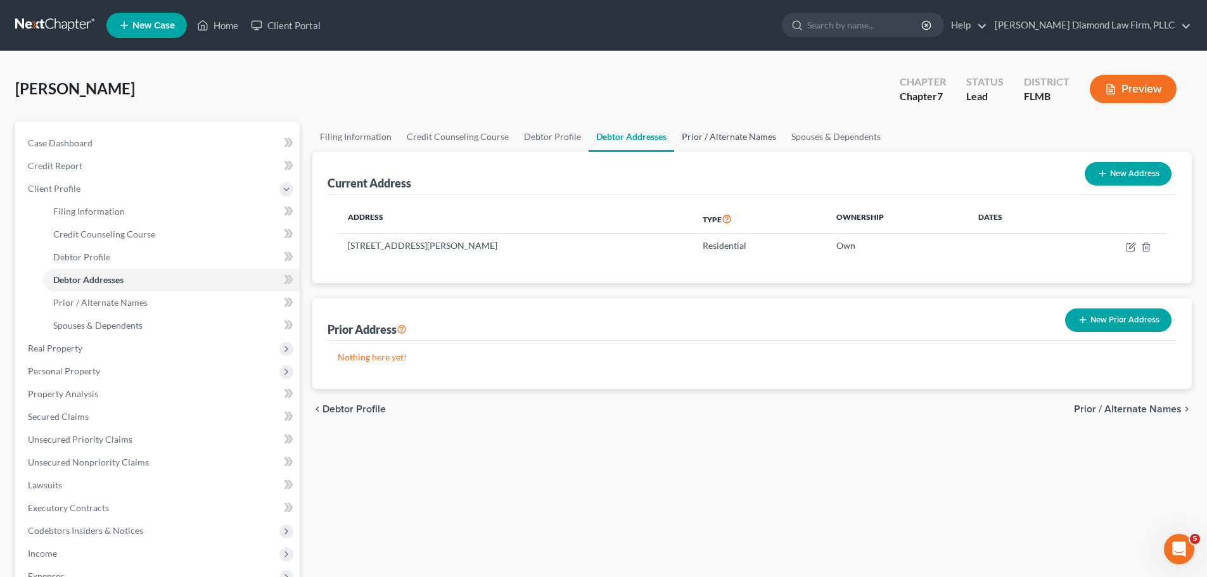
click at [725, 146] on link "Prior / Alternate Names" at bounding box center [729, 137] width 110 height 30
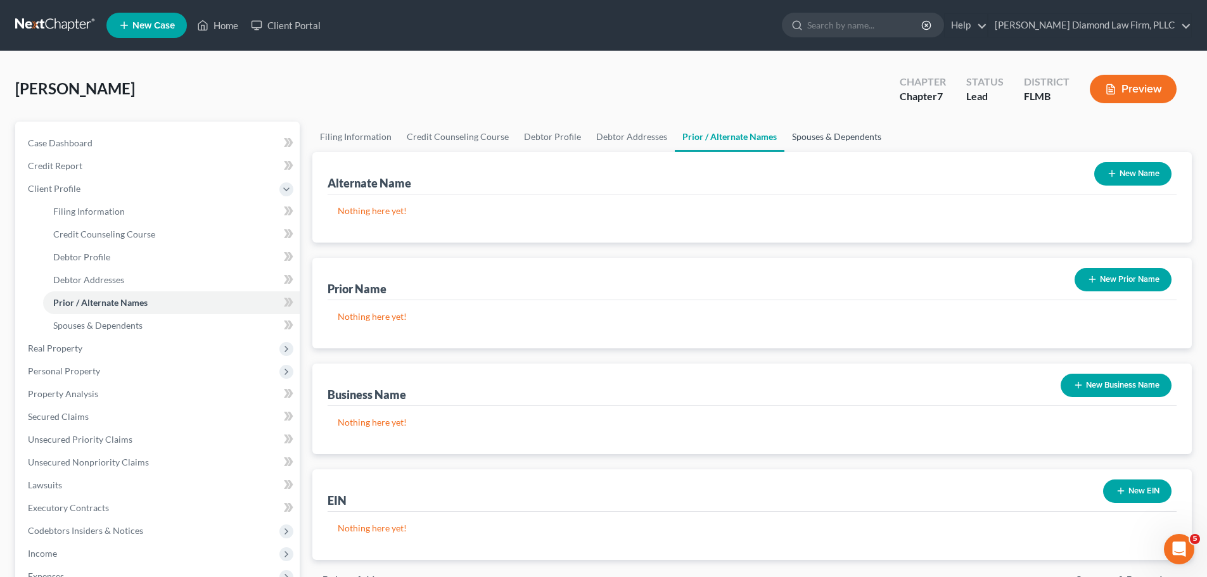
click at [847, 137] on link "Spouses & Dependents" at bounding box center [836, 137] width 105 height 30
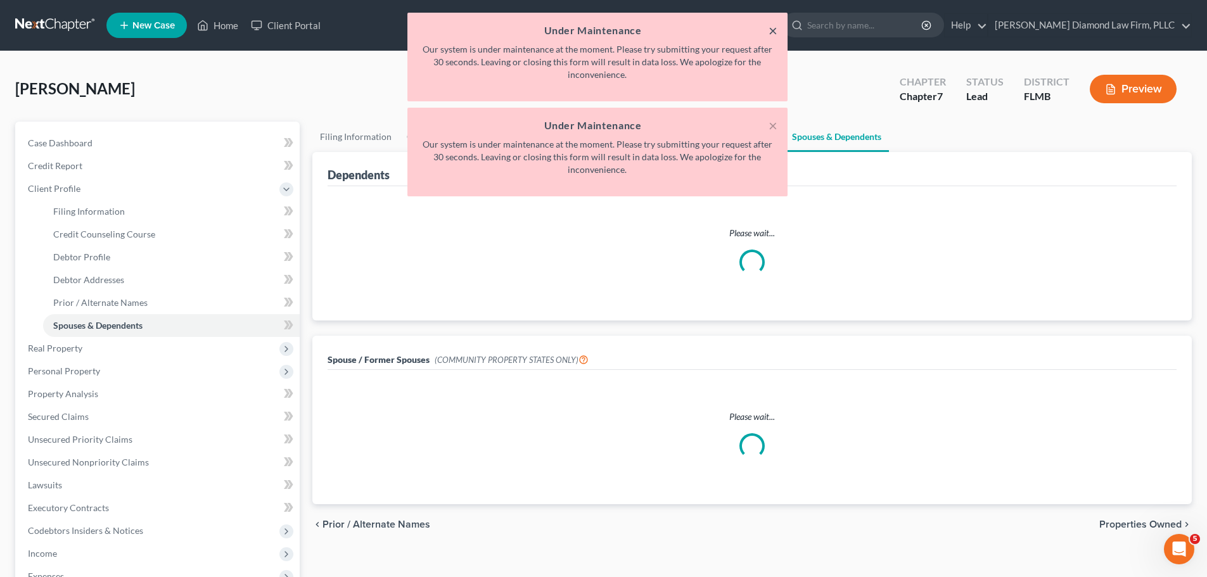
click at [775, 23] on button "×" at bounding box center [772, 30] width 9 height 15
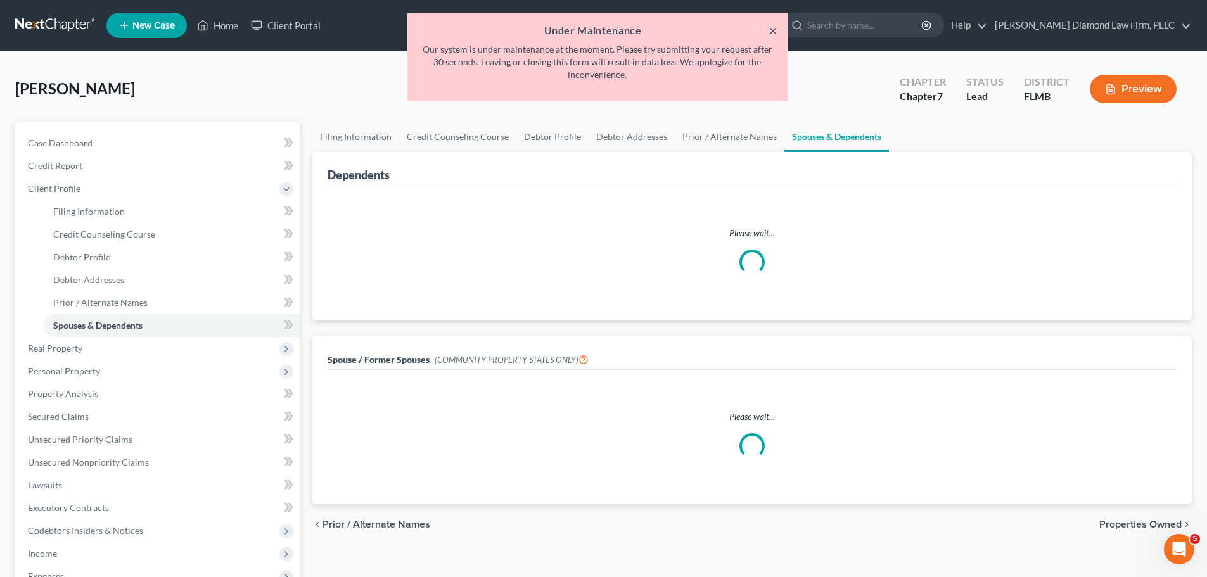
click at [775, 23] on button "×" at bounding box center [772, 30] width 9 height 15
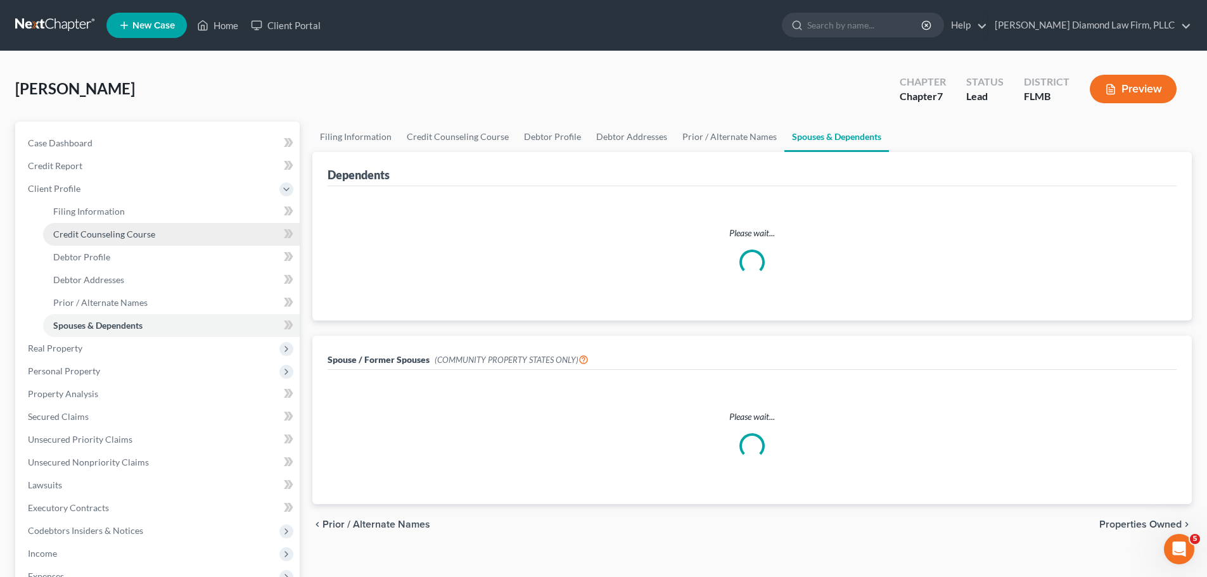
click at [96, 239] on link "Credit Counseling Course" at bounding box center [171, 234] width 257 height 23
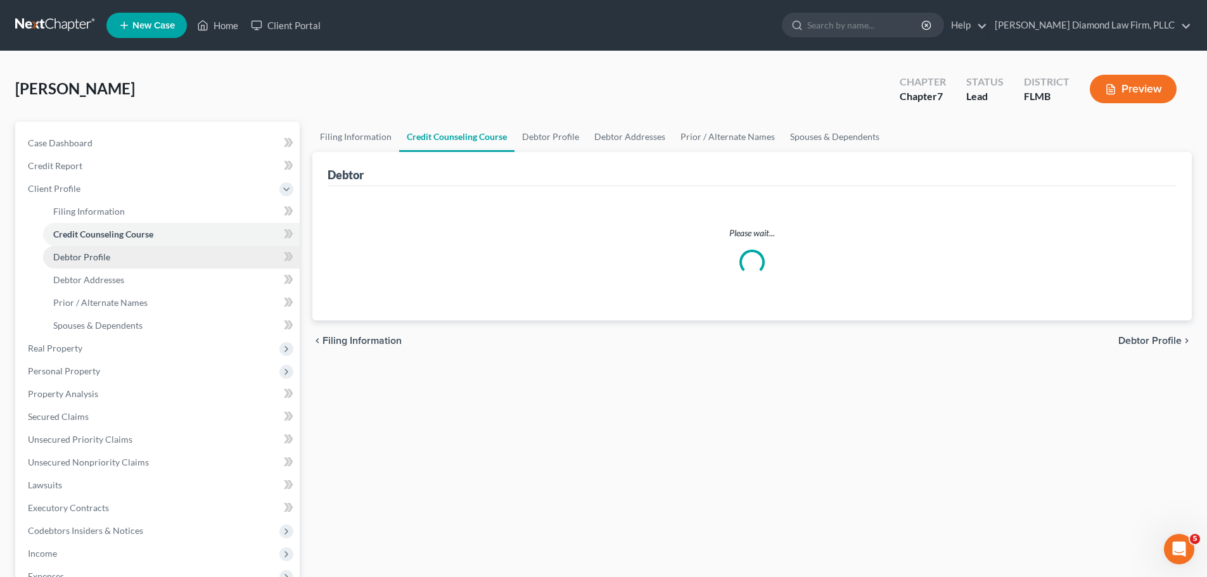
click at [92, 256] on span "Debtor Profile" at bounding box center [81, 257] width 57 height 11
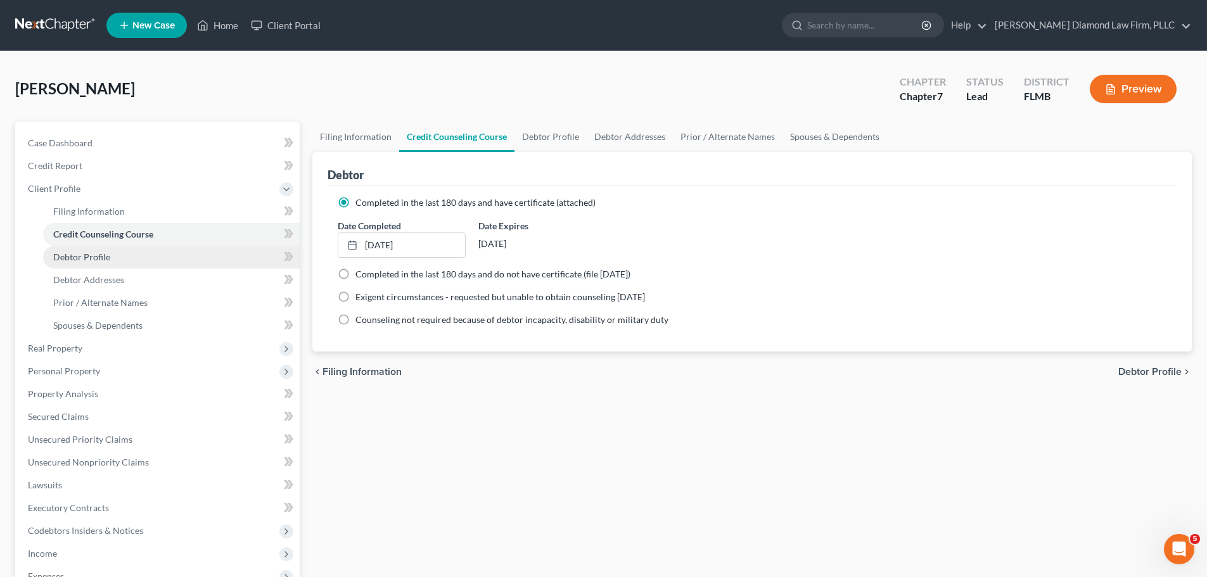
select select "0"
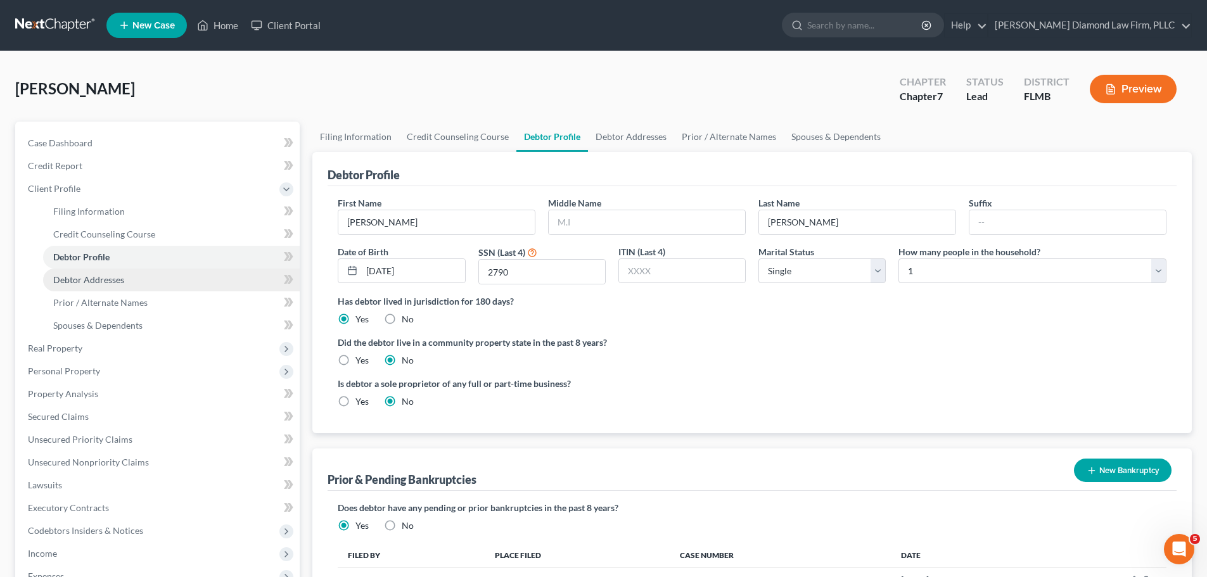
click at [87, 281] on span "Debtor Addresses" at bounding box center [88, 279] width 71 height 11
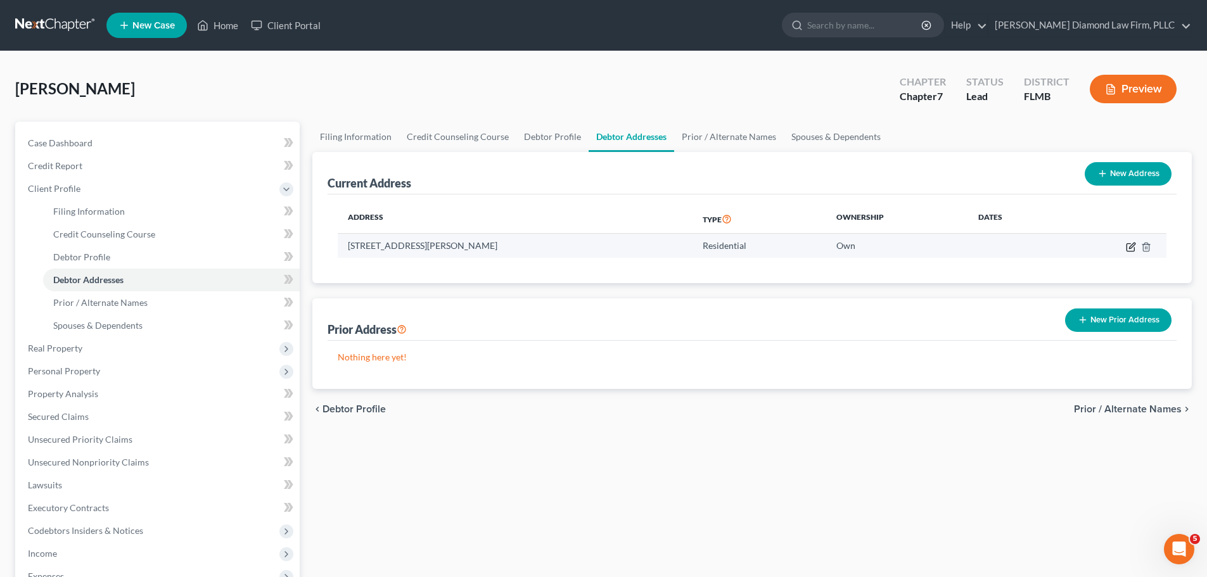
click at [1130, 248] on icon "button" at bounding box center [1132, 246] width 6 height 6
select select "9"
select select "0"
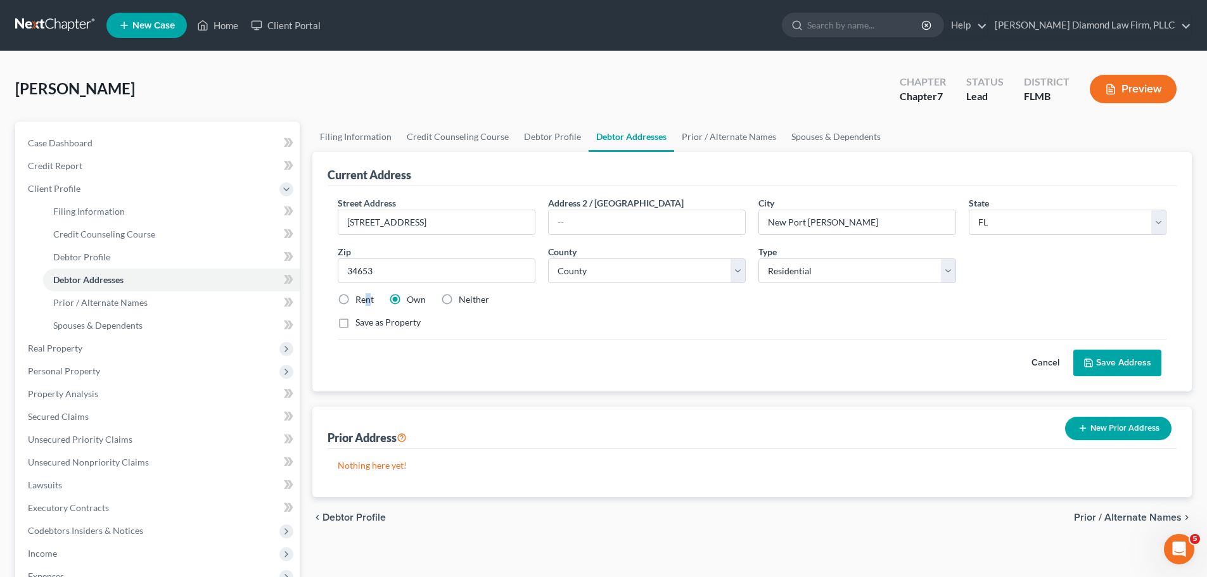
click at [368, 299] on label "Rent" at bounding box center [364, 299] width 18 height 13
click at [355, 298] on label "Rent" at bounding box center [364, 299] width 18 height 13
click at [360, 298] on input "Rent" at bounding box center [364, 297] width 8 height 8
radio input "true"
click at [1123, 360] on button "Save Address" at bounding box center [1117, 363] width 88 height 27
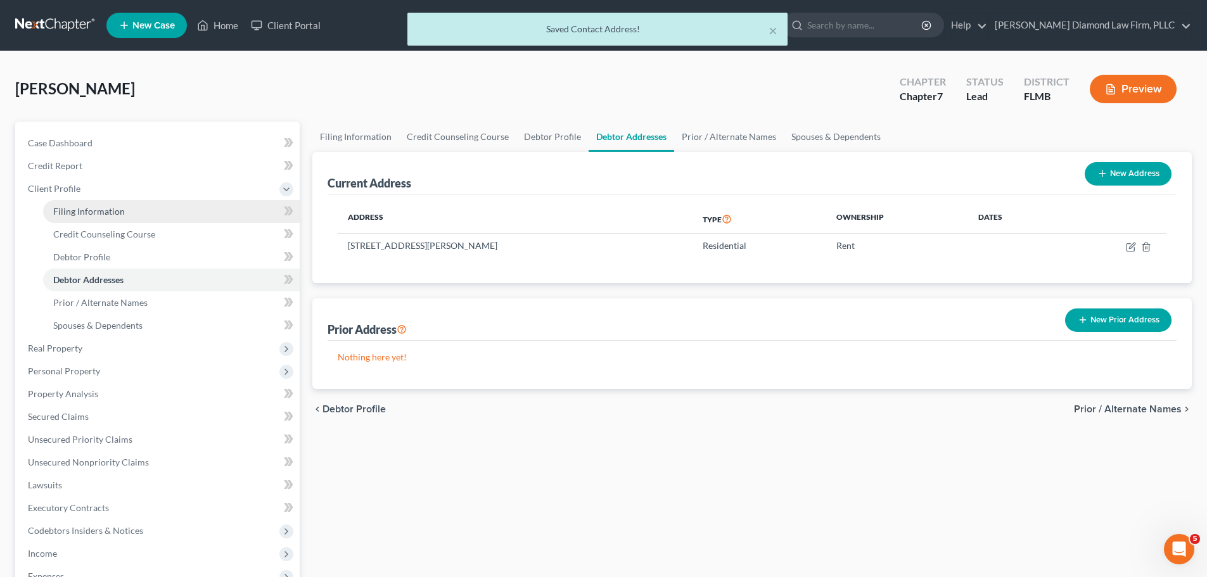
click at [110, 211] on span "Filing Information" at bounding box center [89, 211] width 72 height 11
select select "1"
select select "0"
select select "15"
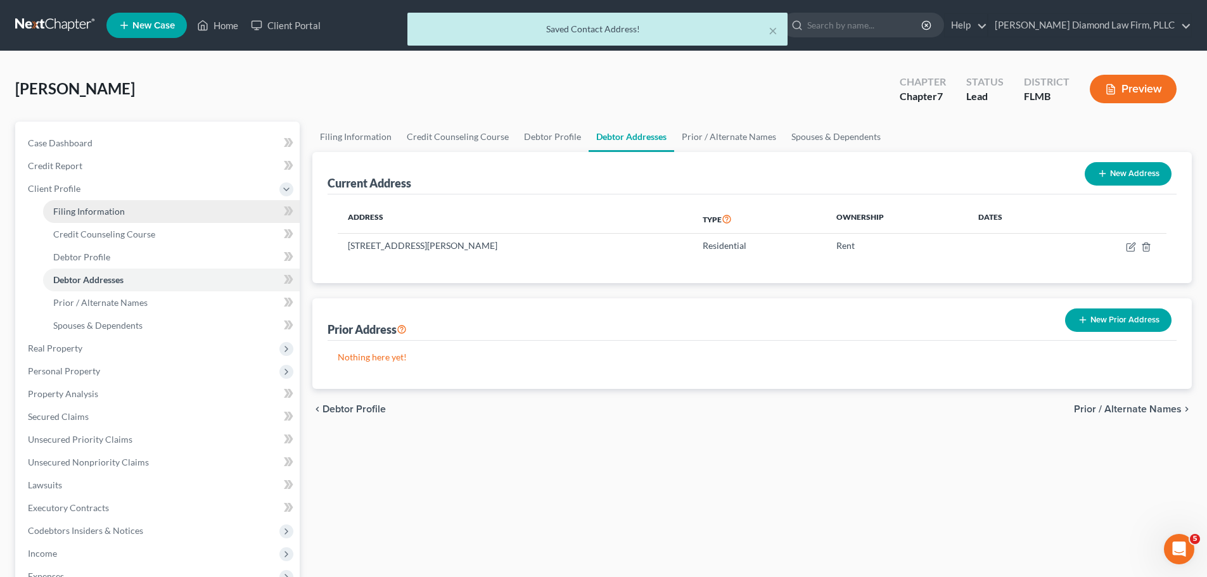
select select "0"
select select "9"
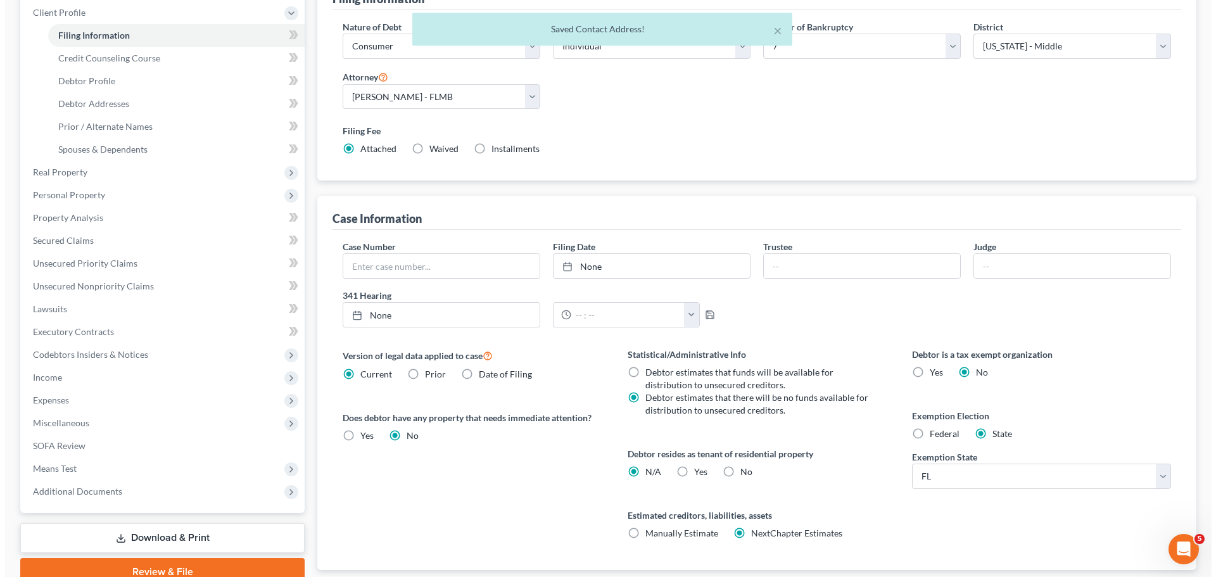
scroll to position [190, 0]
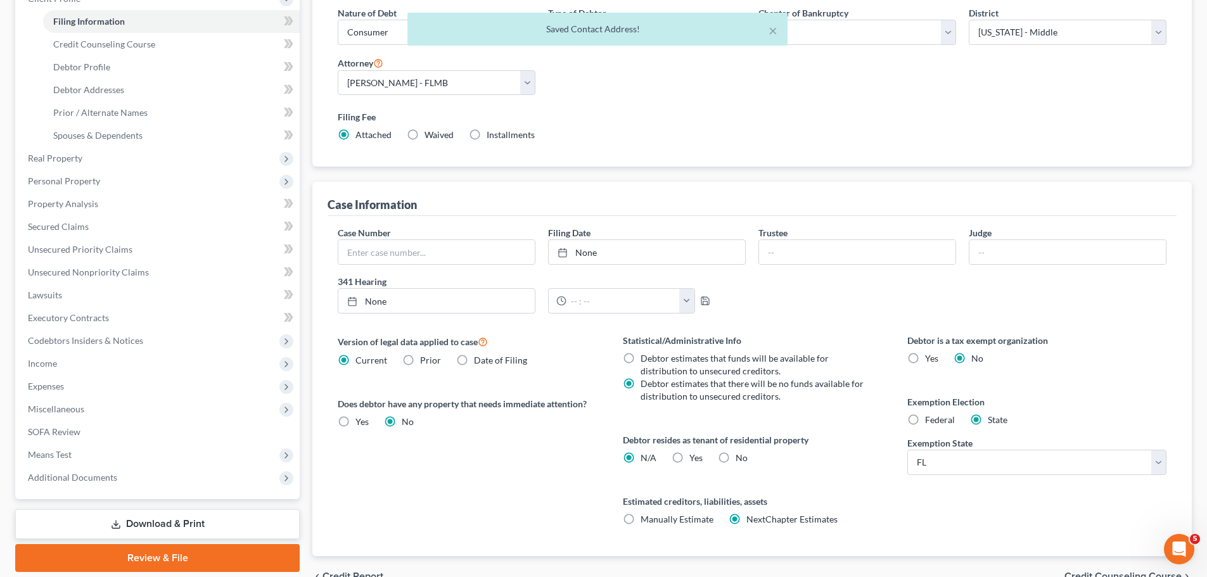
click at [693, 461] on span "Yes" at bounding box center [695, 457] width 13 height 11
click at [694, 460] on input "Yes Yes" at bounding box center [698, 456] width 8 height 8
radio input "true"
radio input "false"
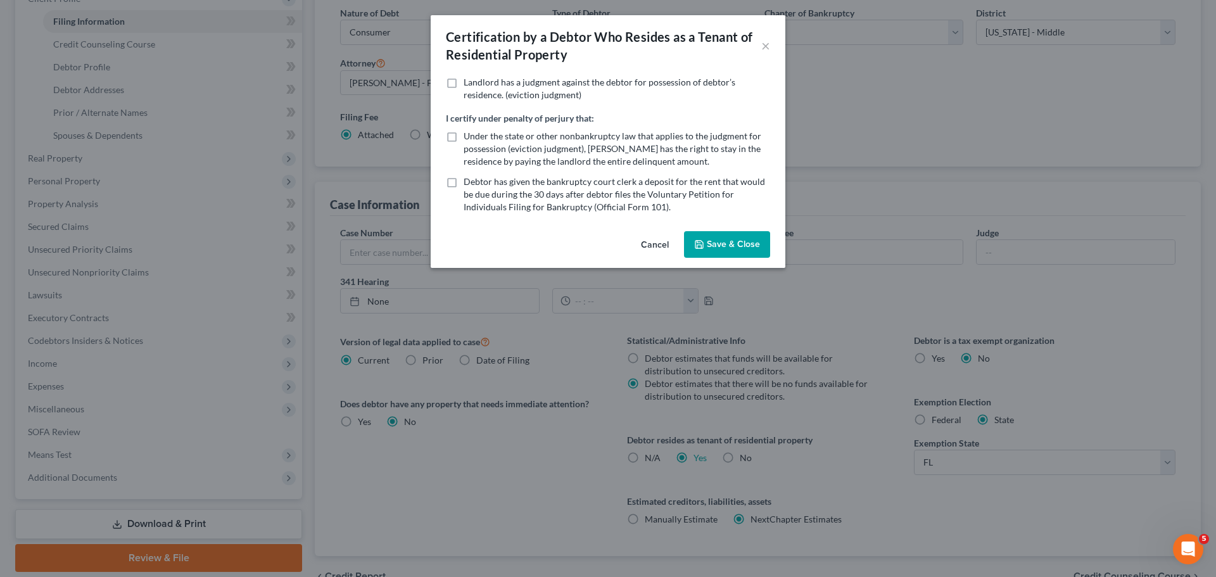
click at [723, 241] on button "Save & Close" at bounding box center [727, 244] width 86 height 27
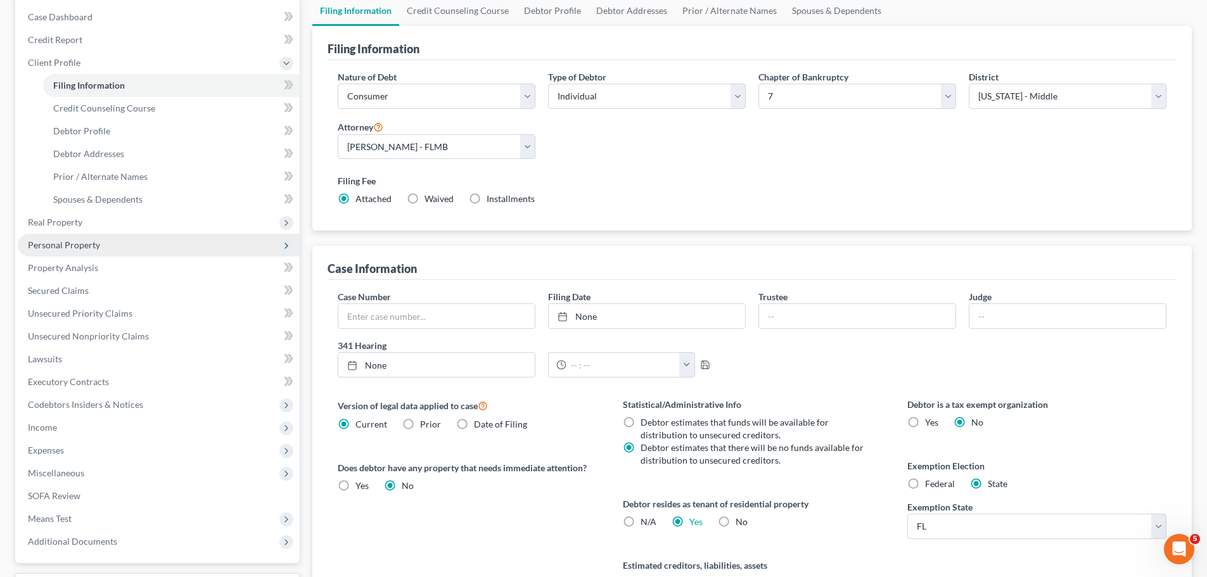
scroll to position [127, 0]
click at [93, 217] on span "Real Property" at bounding box center [159, 221] width 282 height 23
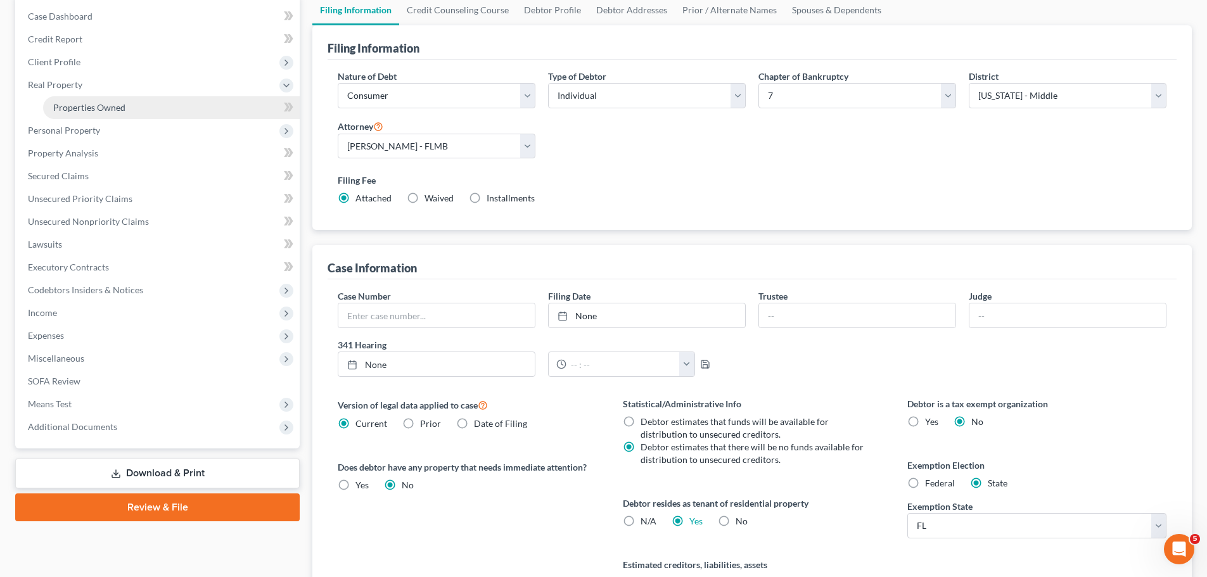
click at [89, 111] on span "Properties Owned" at bounding box center [89, 107] width 72 height 11
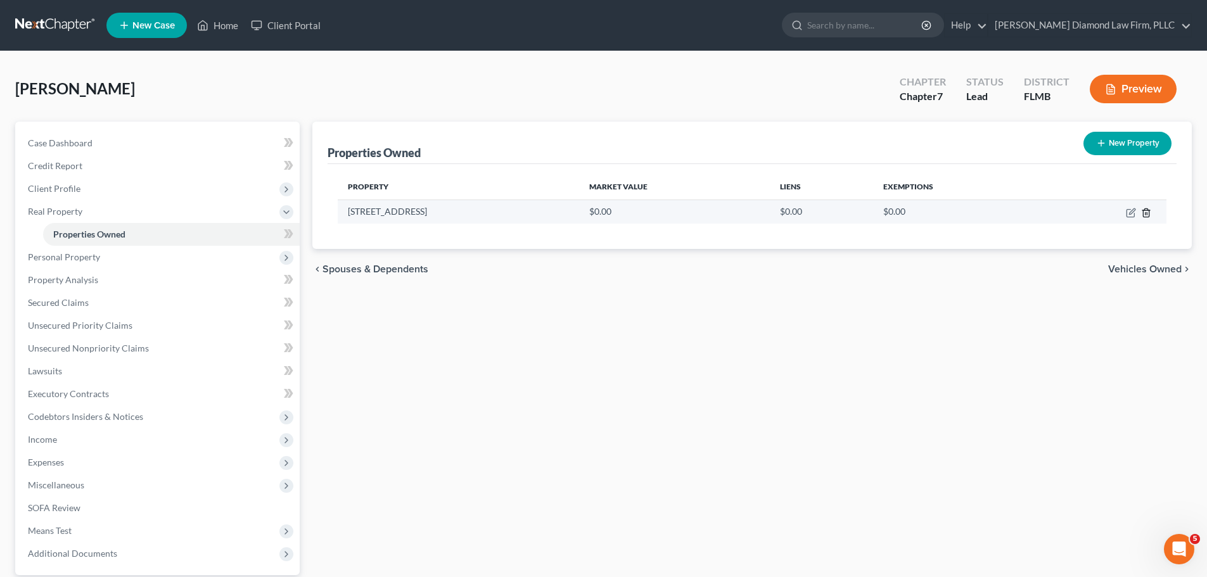
click at [1149, 212] on icon "button" at bounding box center [1146, 212] width 6 height 8
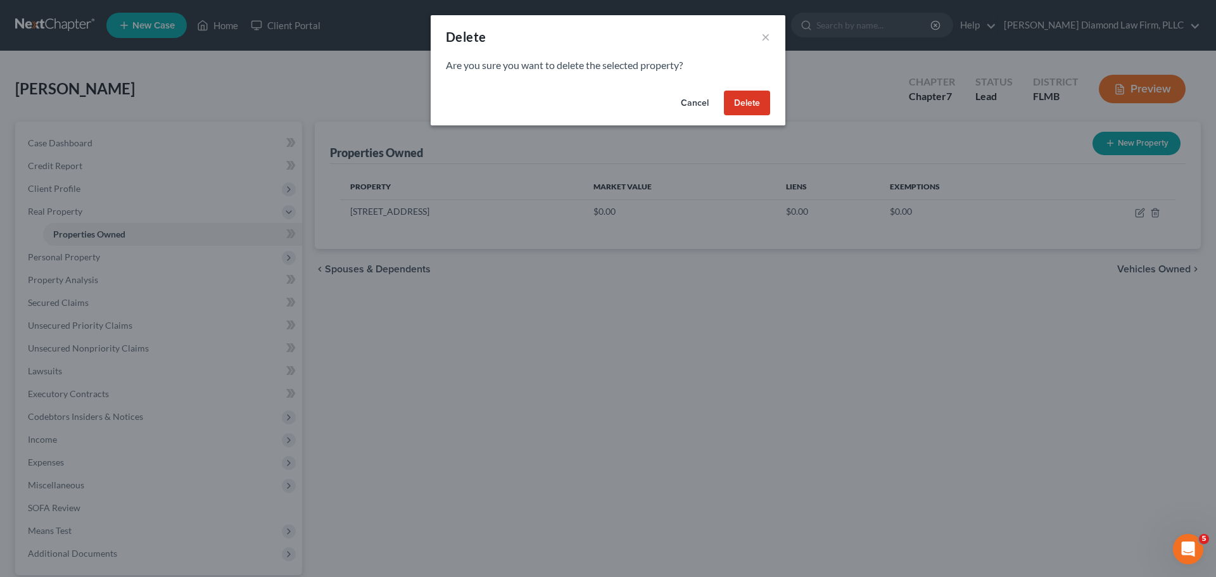
click at [739, 100] on button "Delete" at bounding box center [747, 103] width 46 height 25
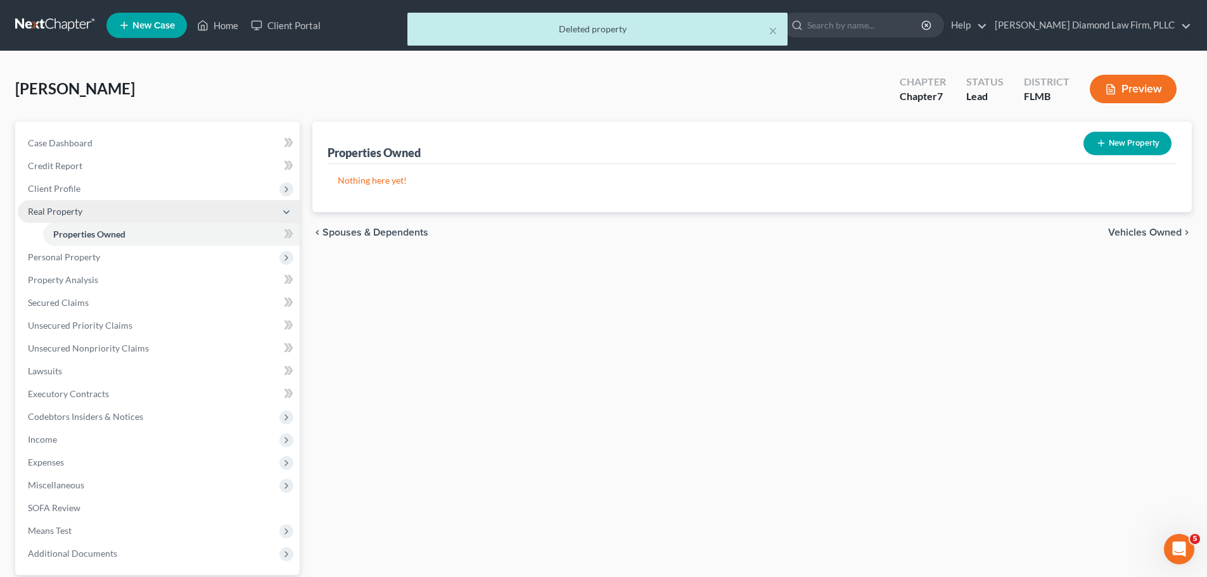
click at [110, 206] on span "Real Property" at bounding box center [159, 211] width 282 height 23
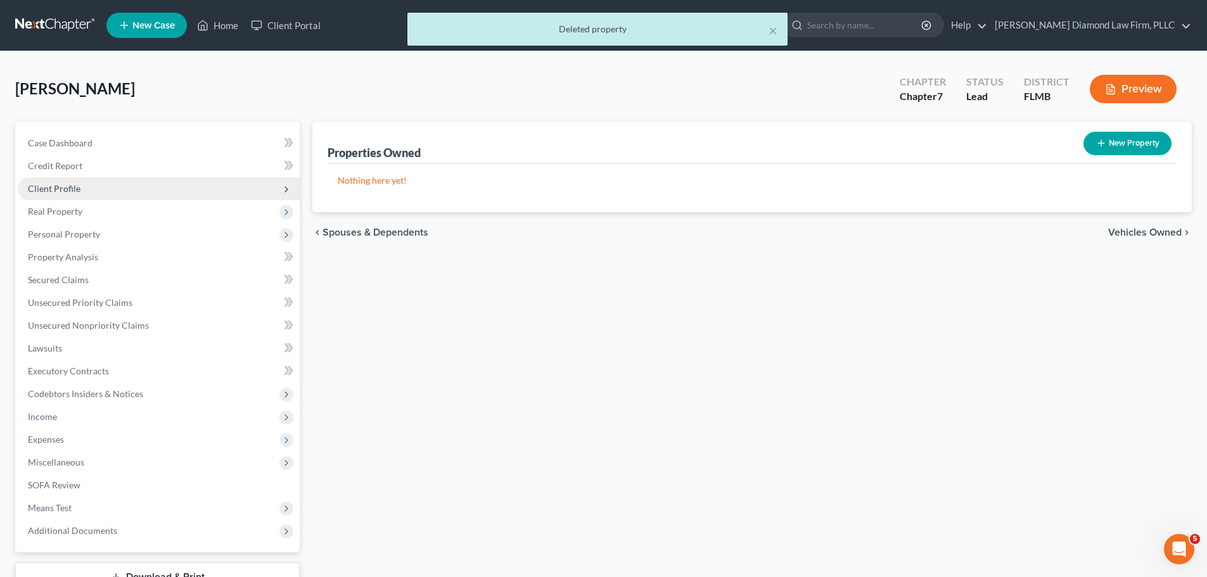
click at [103, 196] on span "Client Profile" at bounding box center [159, 188] width 282 height 23
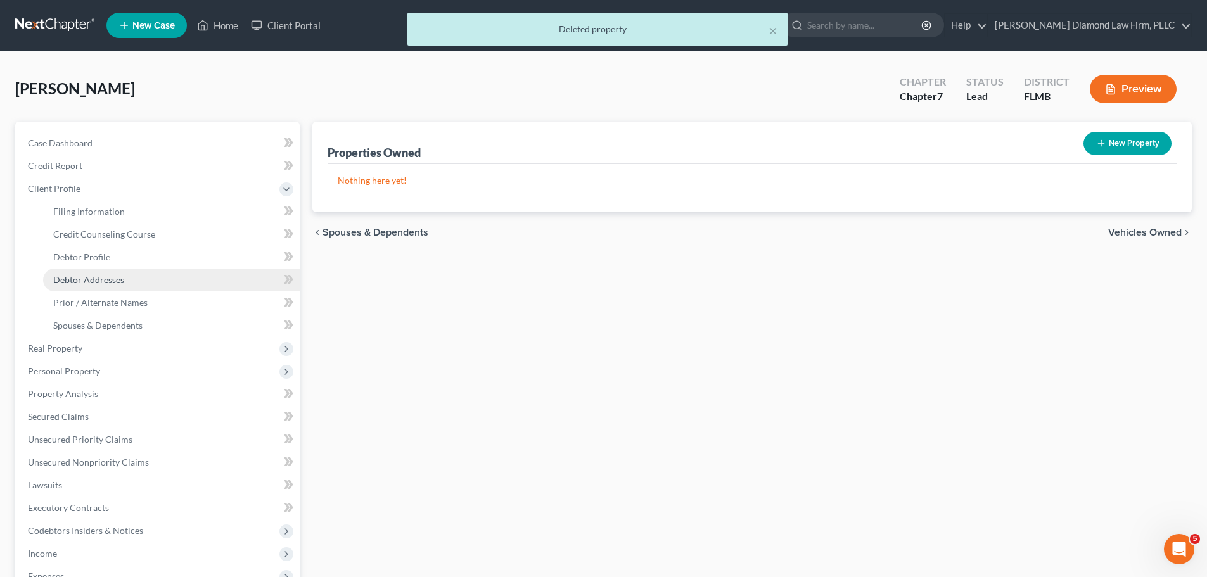
click at [108, 275] on span "Debtor Addresses" at bounding box center [88, 279] width 71 height 11
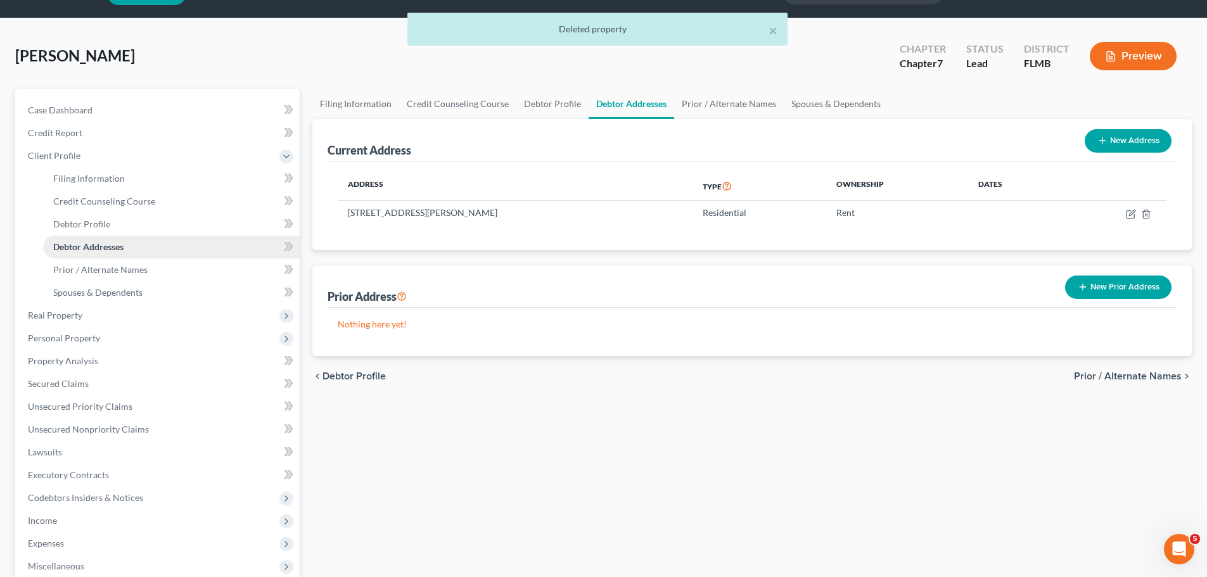
scroll to position [63, 0]
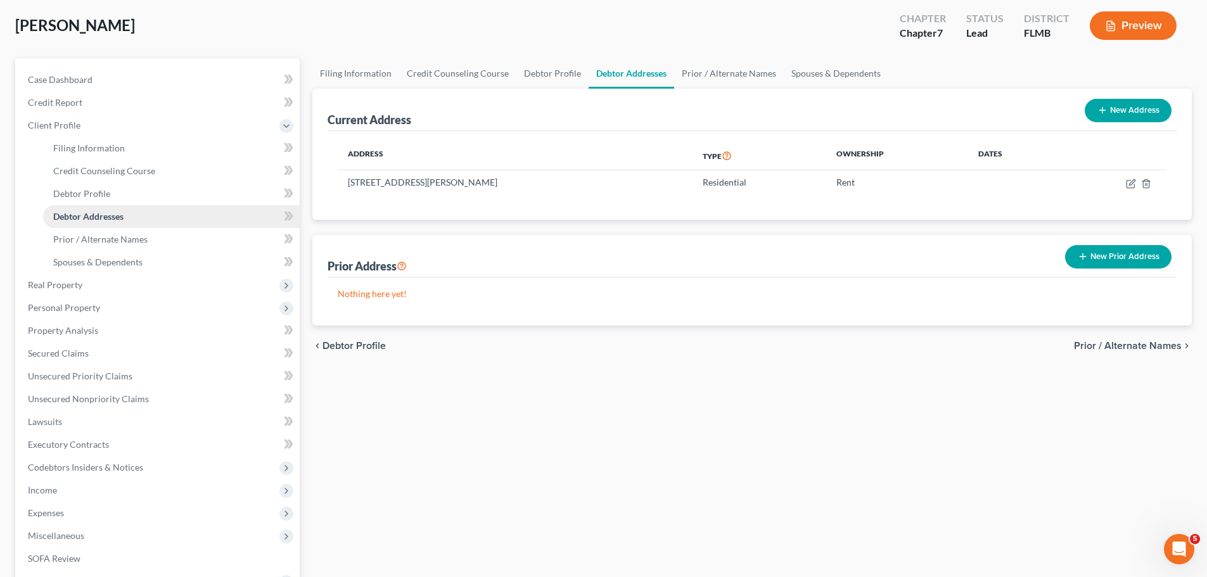
click at [108, 275] on span "Real Property" at bounding box center [159, 285] width 282 height 23
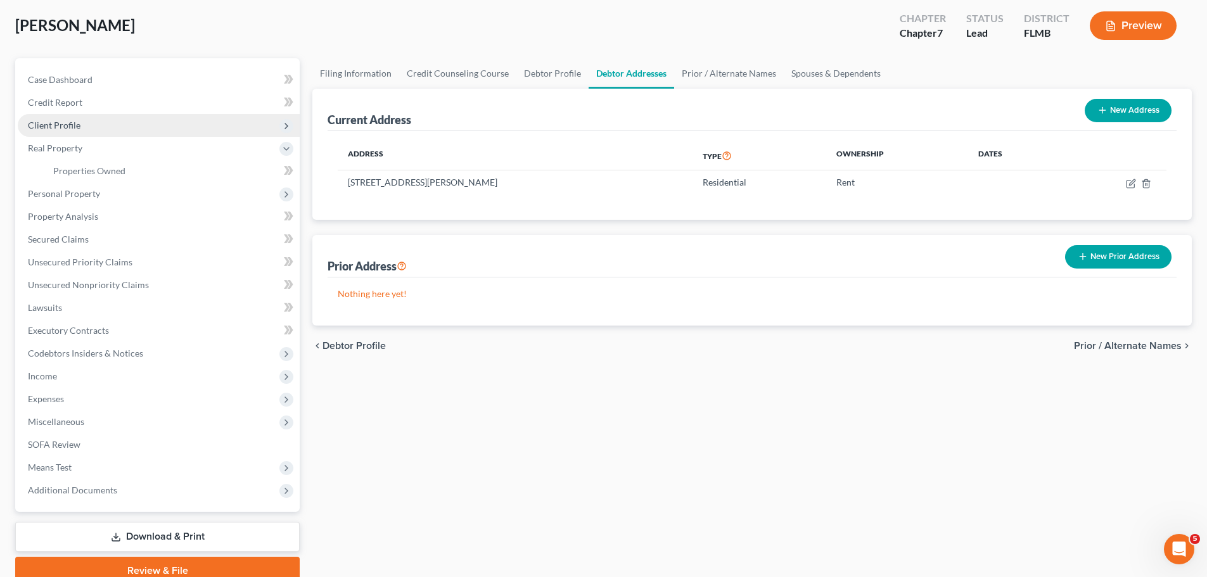
click at [101, 123] on span "Client Profile" at bounding box center [159, 125] width 282 height 23
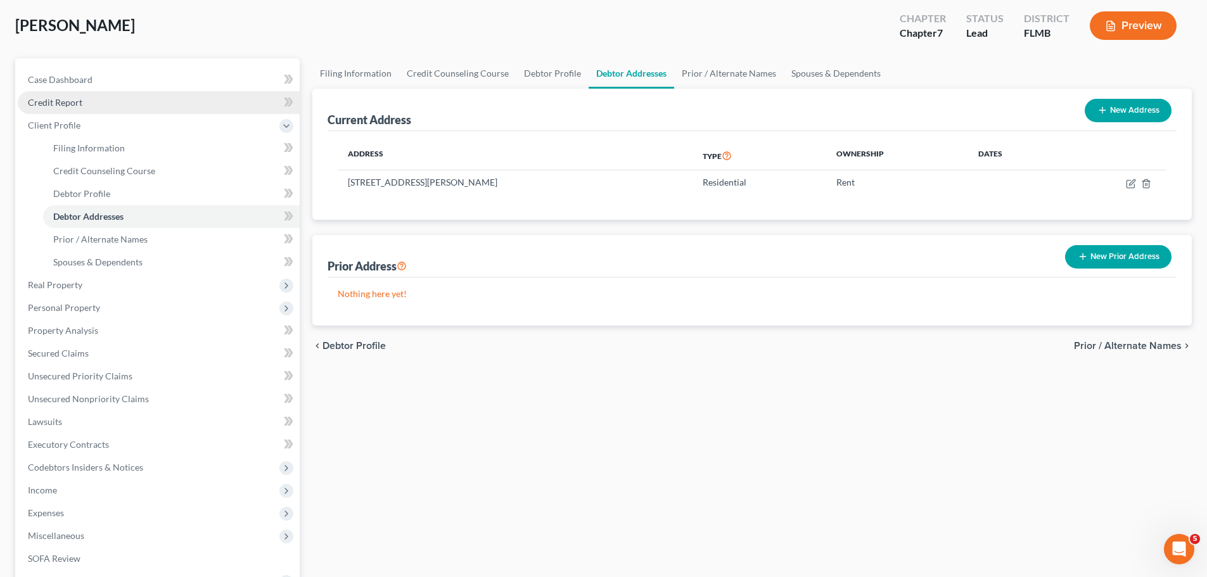
click at [85, 103] on link "Credit Report" at bounding box center [159, 102] width 282 height 23
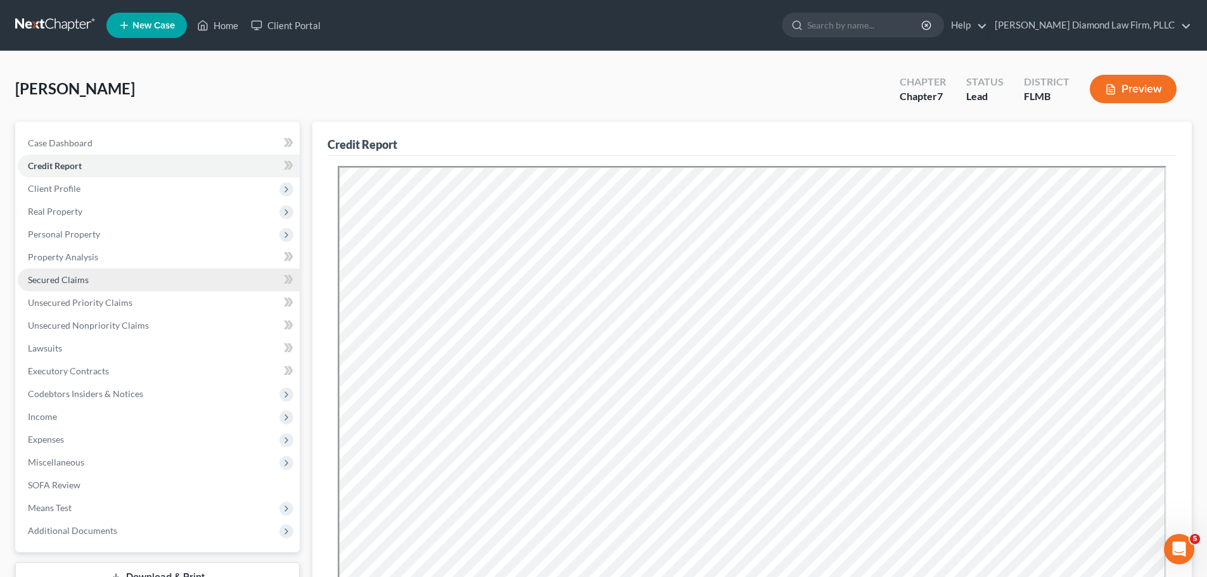
click at [99, 270] on link "Secured Claims" at bounding box center [159, 280] width 282 height 23
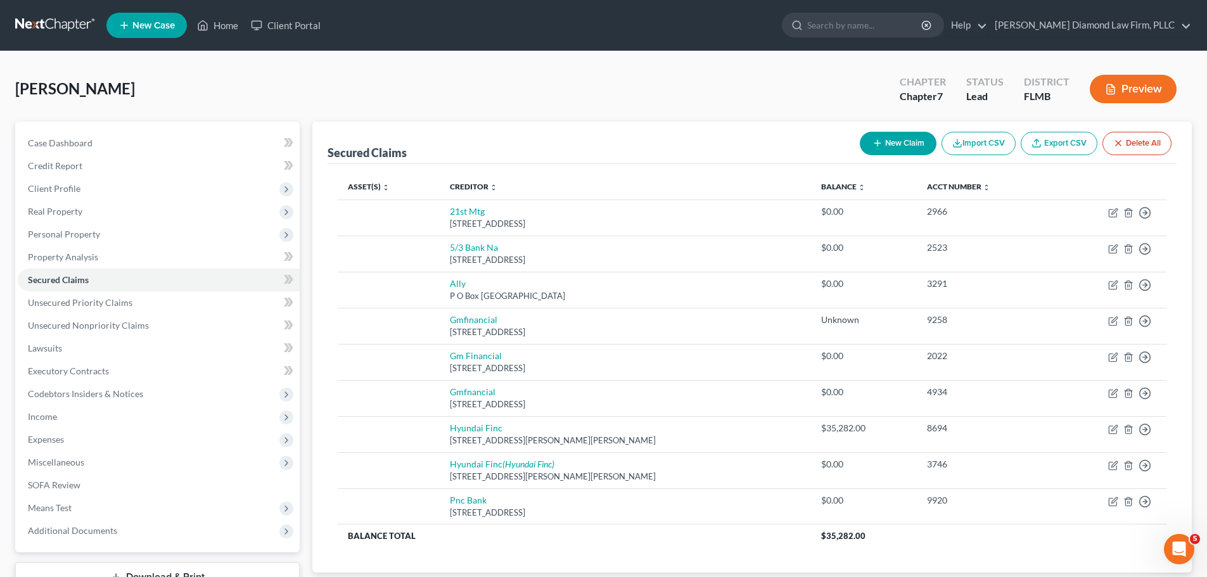
click at [1127, 145] on button "Delete All" at bounding box center [1136, 143] width 69 height 23
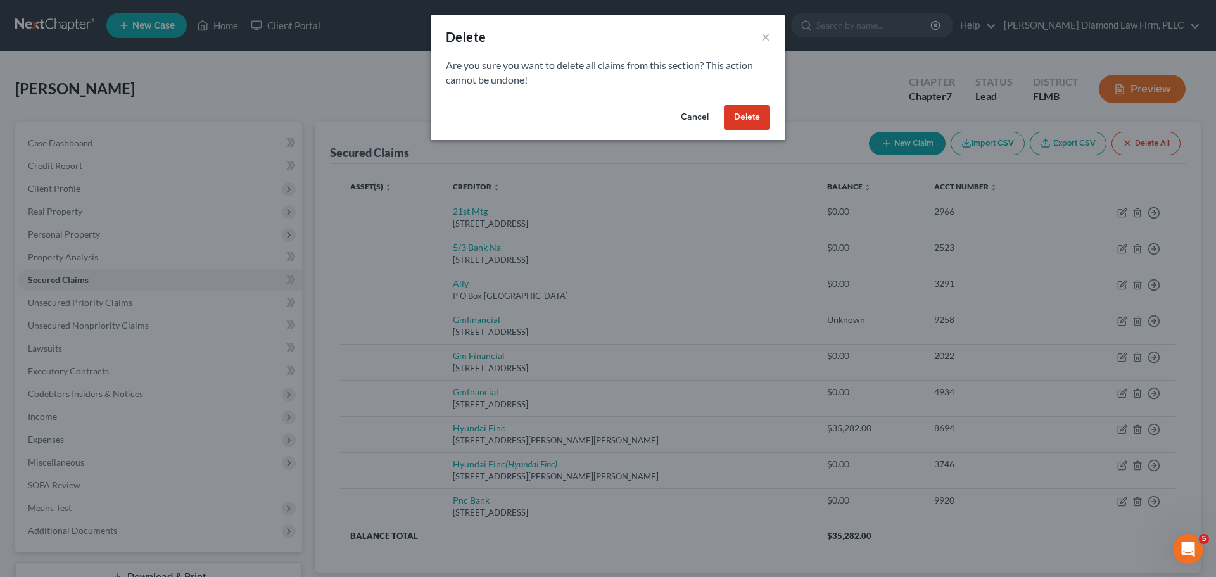
click at [754, 108] on button "Delete" at bounding box center [747, 117] width 46 height 25
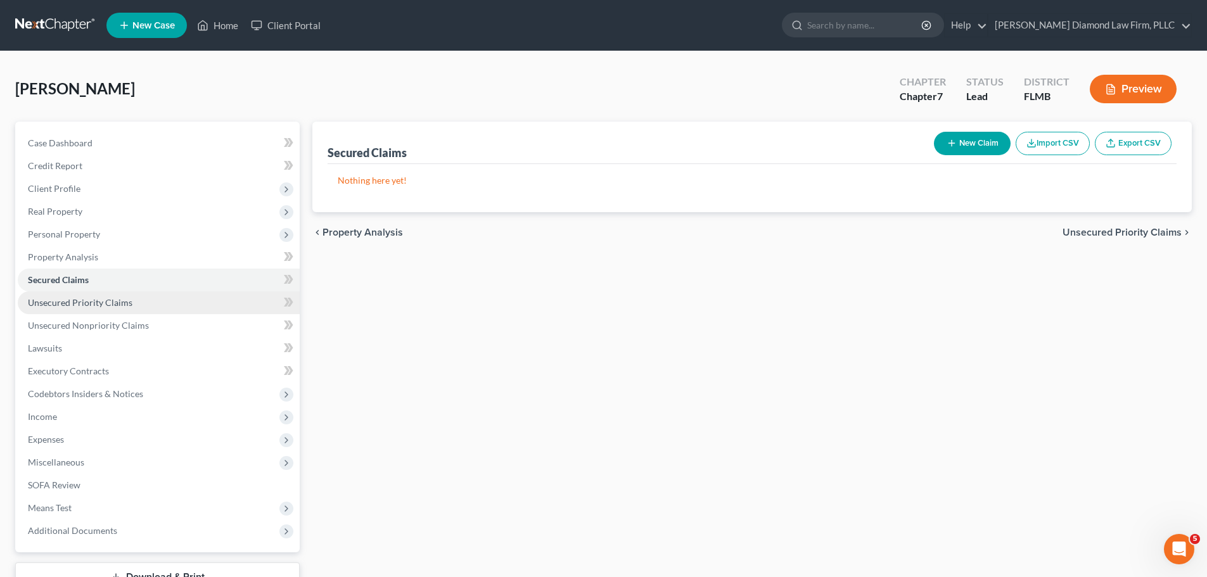
click at [79, 303] on span "Unsecured Priority Claims" at bounding box center [80, 302] width 105 height 11
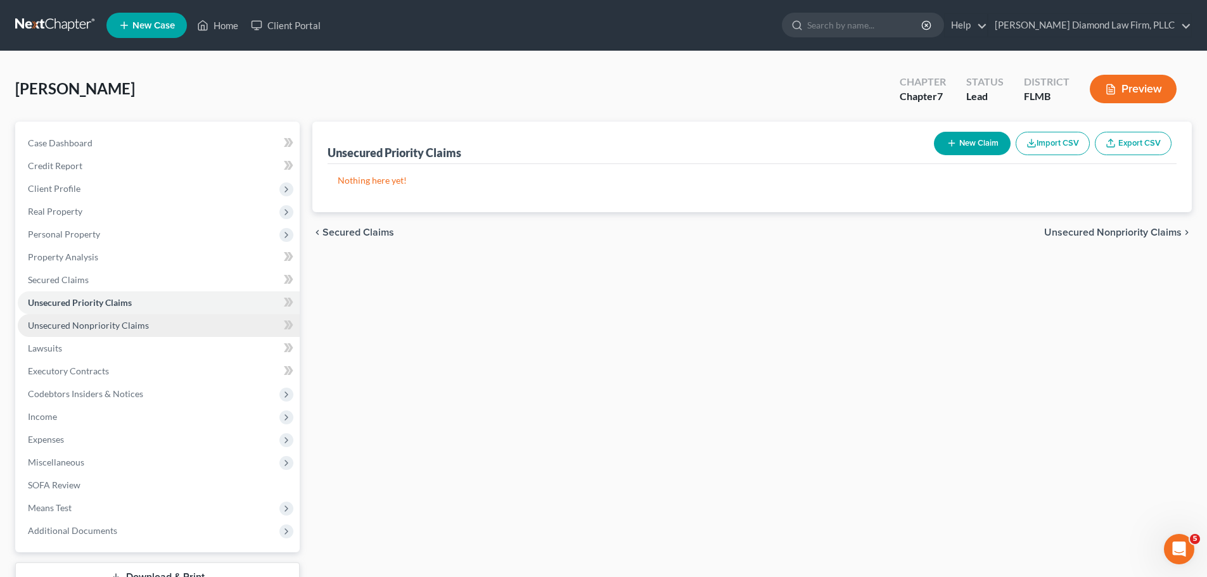
click at [77, 324] on span "Unsecured Nonpriority Claims" at bounding box center [88, 325] width 121 height 11
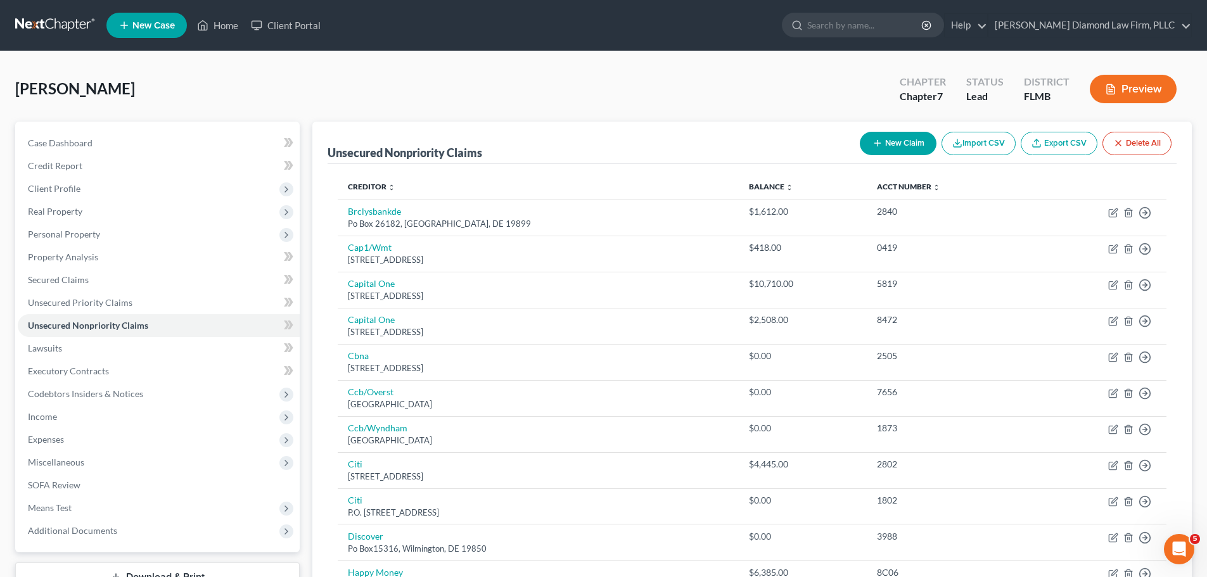
click at [1152, 146] on button "Delete All" at bounding box center [1136, 143] width 69 height 23
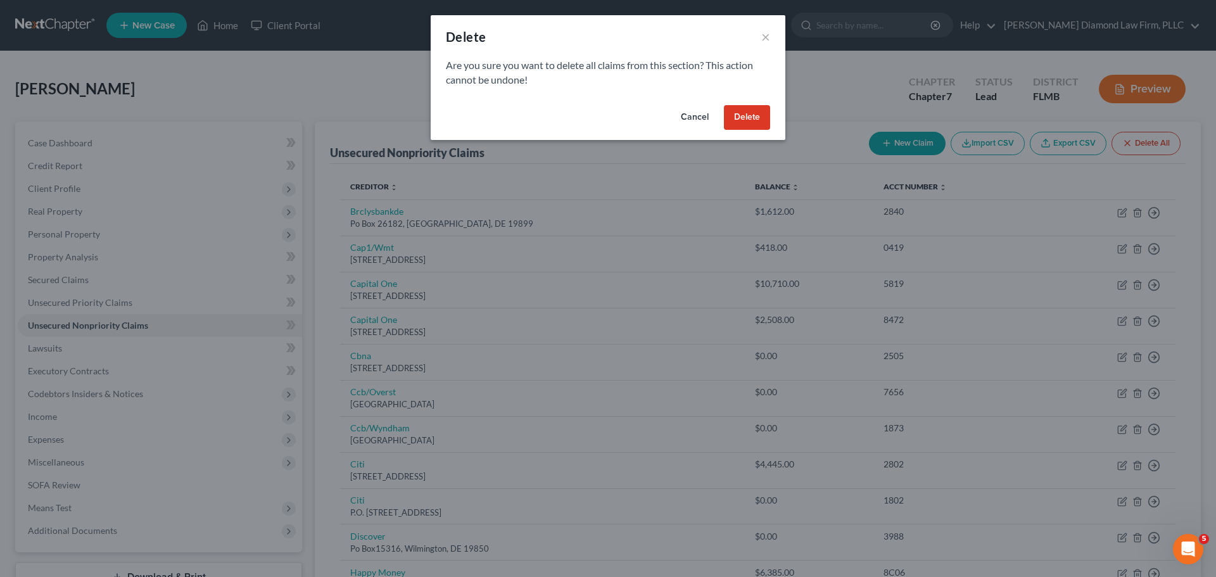
click at [749, 123] on button "Delete" at bounding box center [747, 117] width 46 height 25
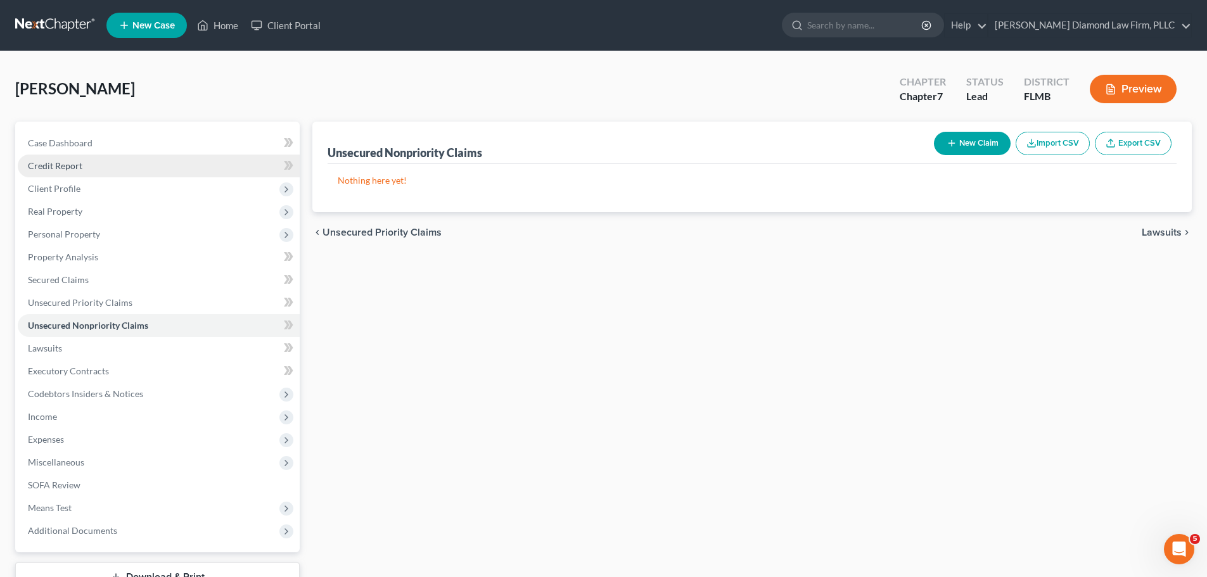
click at [79, 172] on link "Credit Report" at bounding box center [159, 166] width 282 height 23
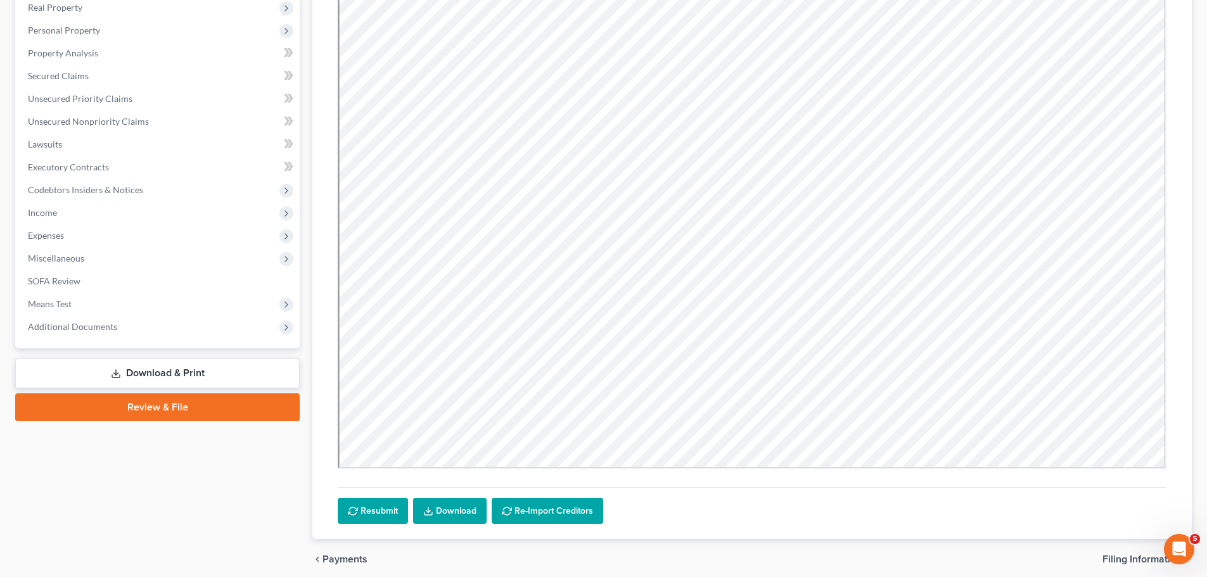
scroll to position [255, 0]
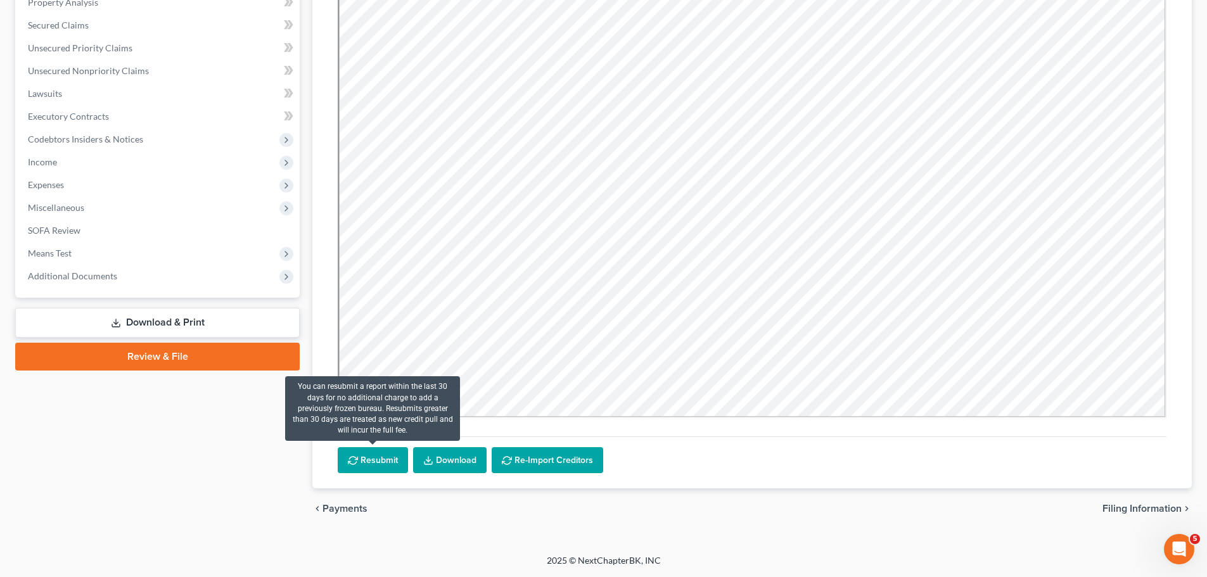
click at [367, 456] on button "Resubmit" at bounding box center [373, 460] width 70 height 27
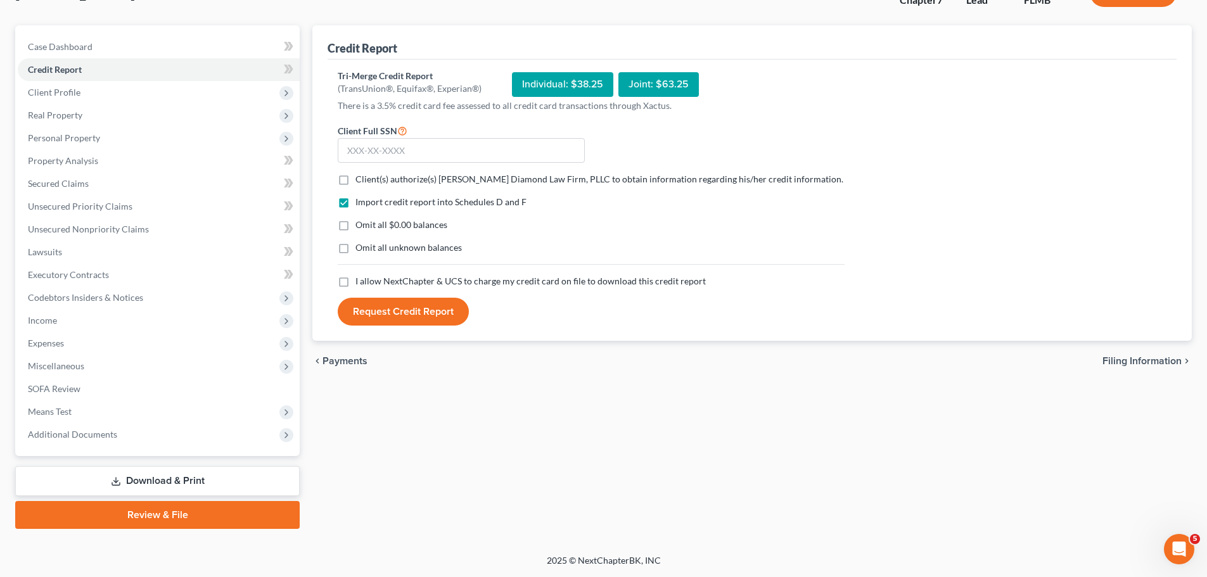
scroll to position [96, 0]
click at [359, 181] on span "Client(s) authorize(s) Ziegler Diamond Law Firm, PLLC to obtain information reg…" at bounding box center [599, 179] width 488 height 11
click at [360, 181] on input "Client(s) authorize(s) Ziegler Diamond Law Firm, PLLC to obtain information reg…" at bounding box center [364, 177] width 8 height 8
checkbox input "true"
click at [371, 281] on span "I allow NextChapter & UCS to charge my credit card on file to download this cre…" at bounding box center [530, 281] width 350 height 11
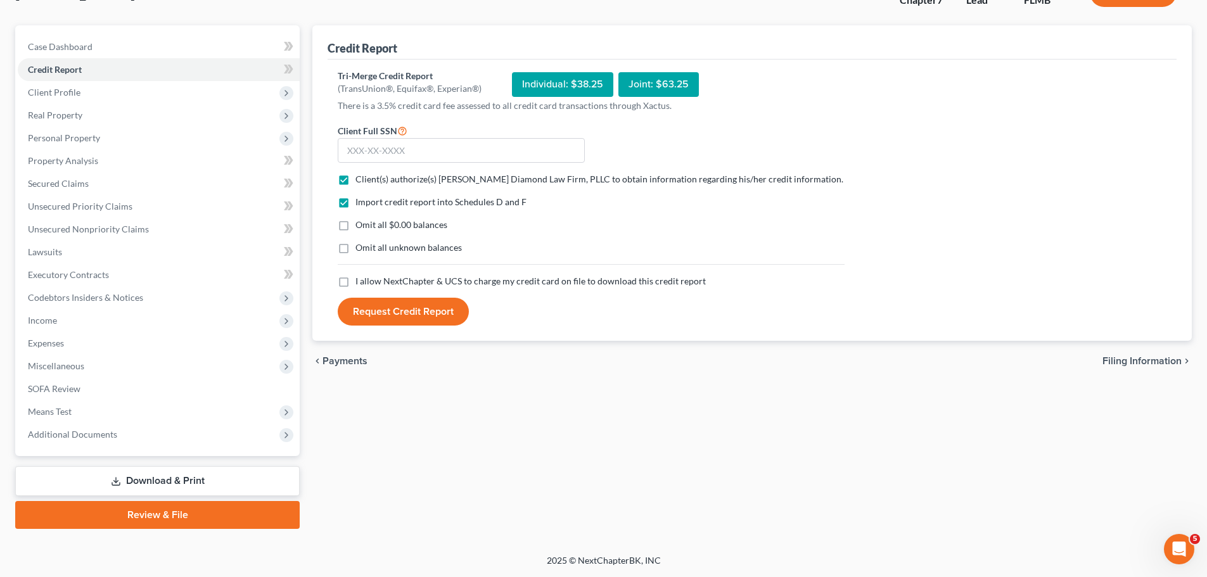
click at [369, 281] on input "I allow NextChapter & UCS to charge my credit card on file to download this cre…" at bounding box center [364, 279] width 8 height 8
checkbox input "true"
click at [381, 151] on input "text" at bounding box center [461, 150] width 247 height 25
click at [428, 153] on input "text" at bounding box center [461, 150] width 247 height 25
type input "374-64-2790"
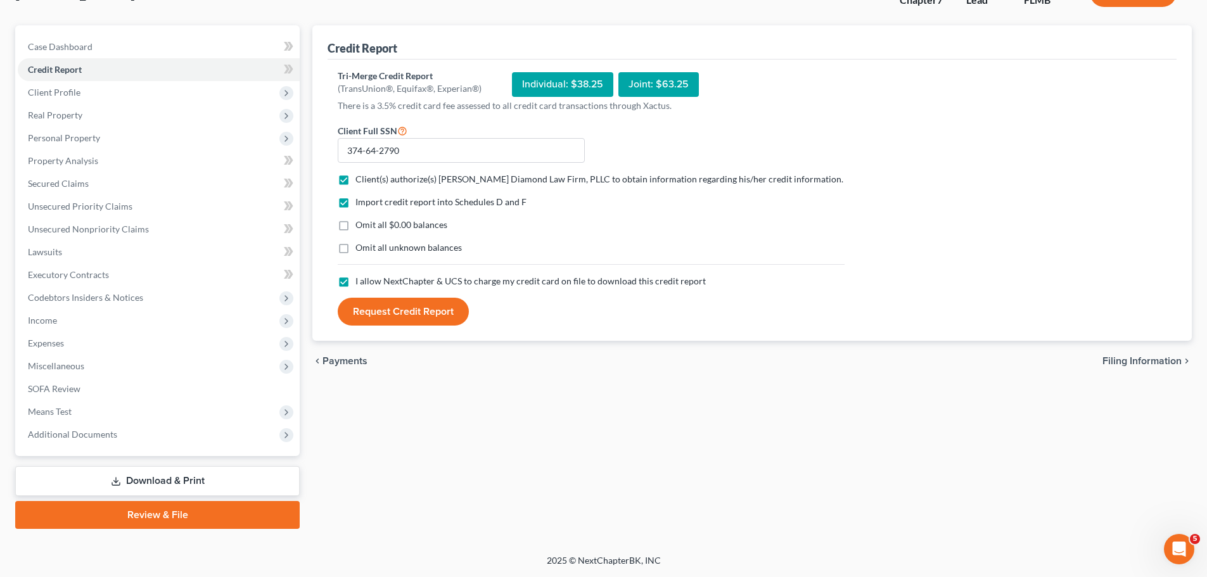
click at [428, 313] on button "Request Credit Report" at bounding box center [403, 312] width 131 height 28
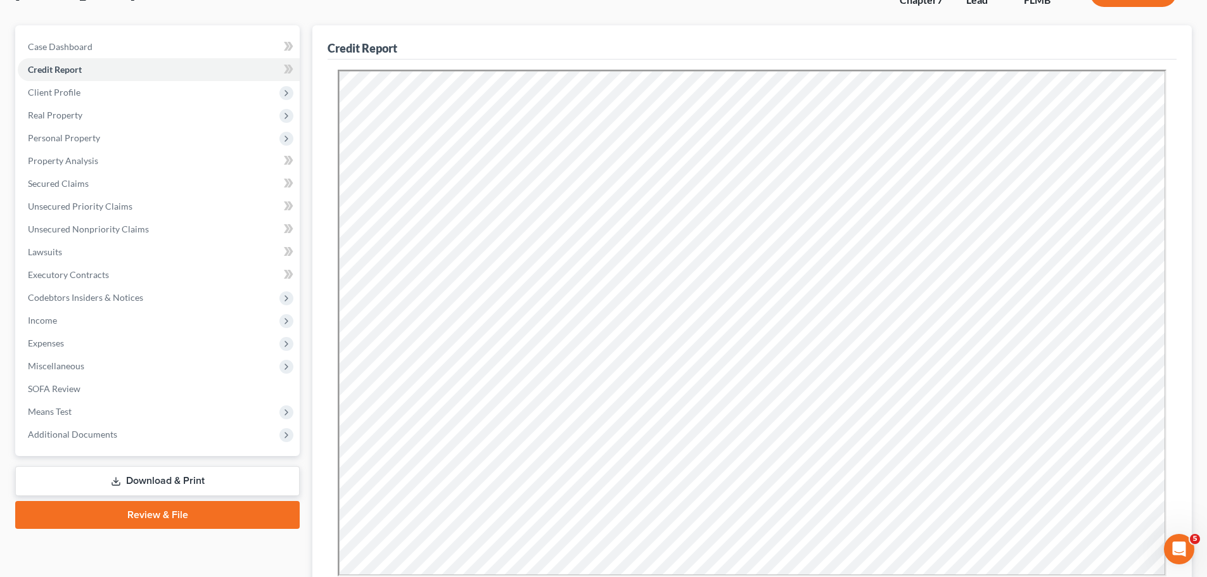
scroll to position [0, 0]
click at [104, 110] on span "Real Property" at bounding box center [159, 115] width 282 height 23
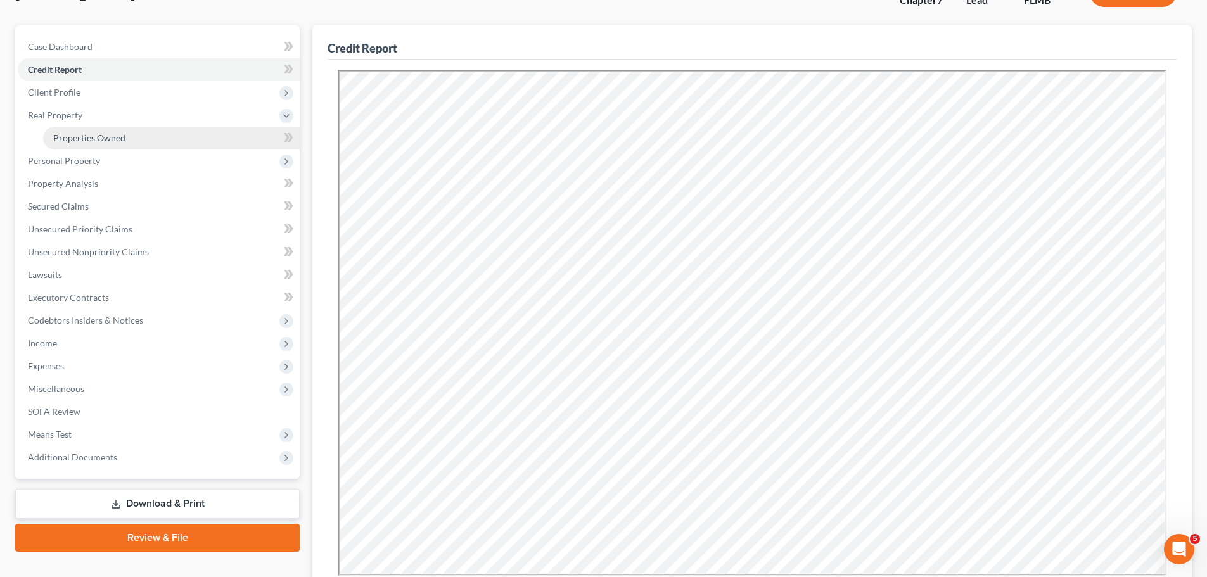
click at [100, 131] on link "Properties Owned" at bounding box center [171, 138] width 257 height 23
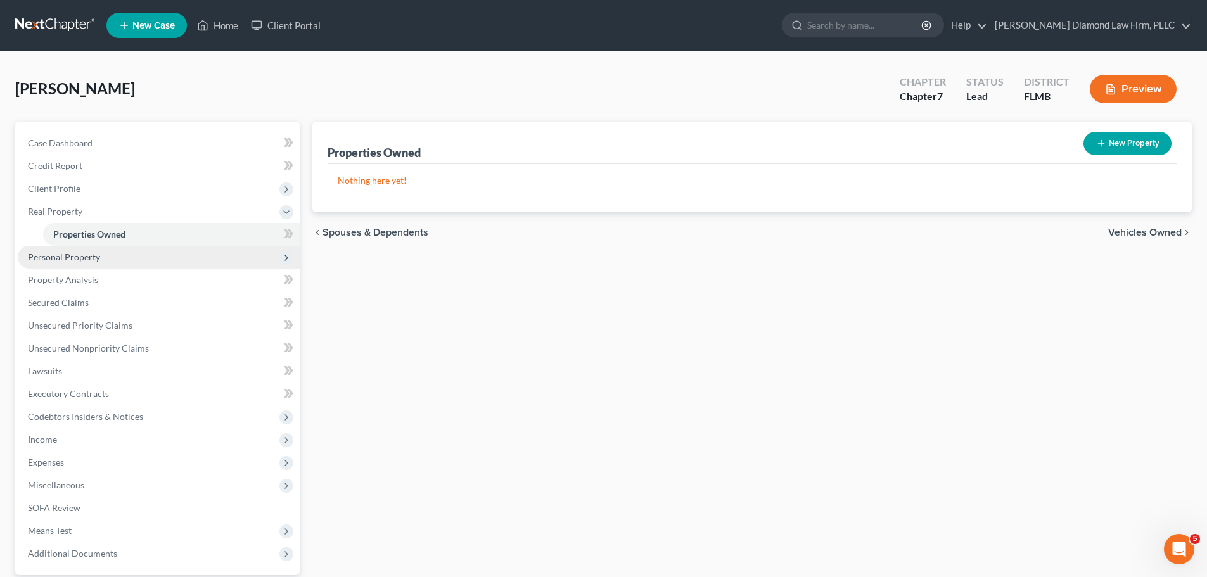
click at [92, 247] on span "Personal Property" at bounding box center [159, 257] width 282 height 23
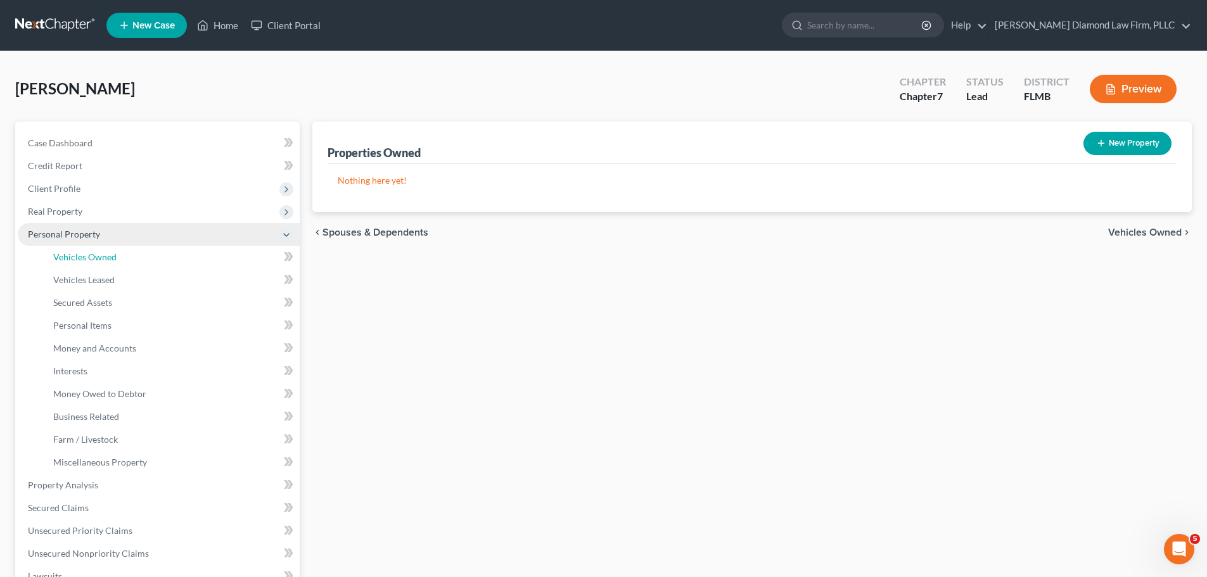
click at [92, 247] on link "Vehicles Owned" at bounding box center [171, 257] width 257 height 23
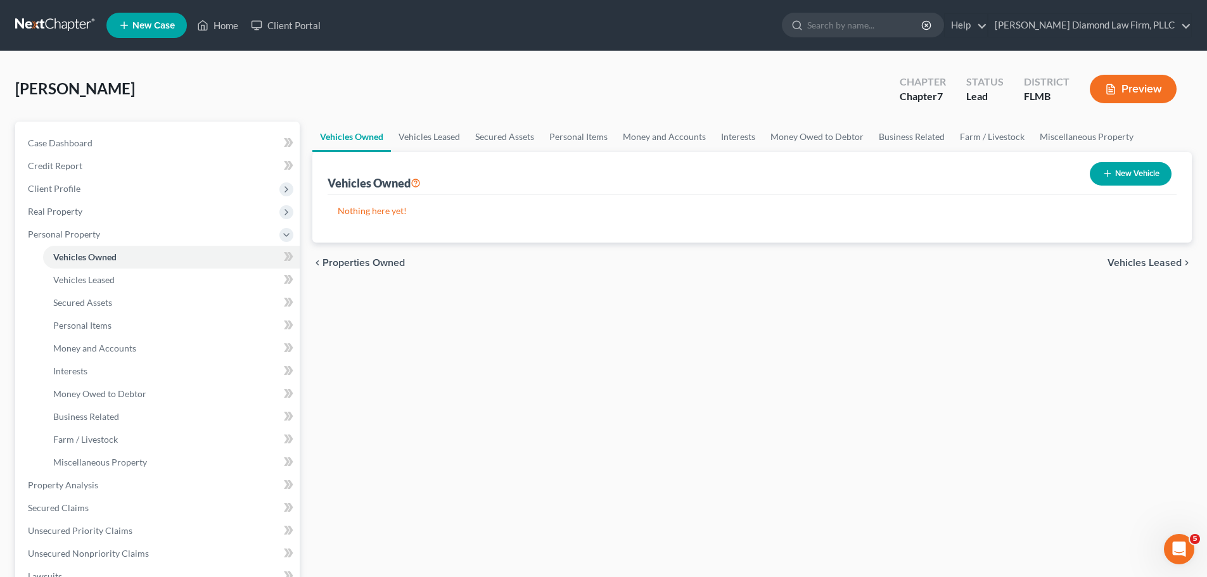
click at [1128, 180] on button "New Vehicle" at bounding box center [1131, 173] width 82 height 23
select select "0"
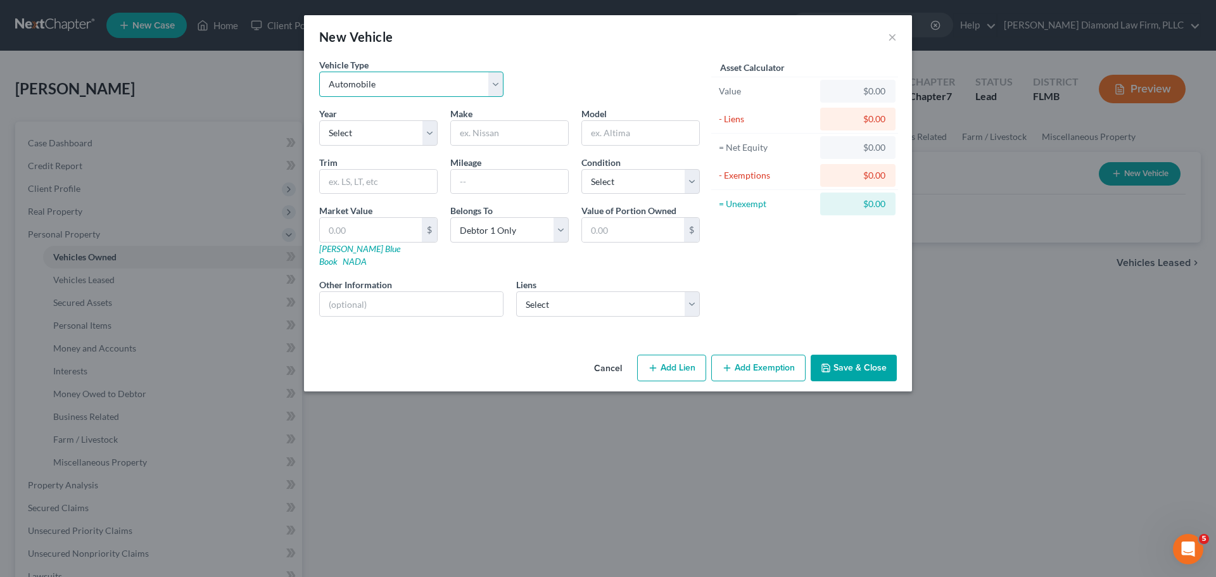
click at [416, 81] on select "Select Automobile Truck Trailer Watercraft Aircraft Motor Home Atv Other Vehicle" at bounding box center [411, 84] width 184 height 25
click at [379, 128] on select "Select 2026 2025 2024 2023 2022 2021 2020 2019 2018 2017 2016 2015 2014 2013 20…" at bounding box center [378, 132] width 118 height 25
select select "3"
click at [319, 120] on select "Select 2026 2025 2024 2023 2022 2021 2020 2019 2018 2017 2016 2015 2014 2013 20…" at bounding box center [378, 132] width 118 height 25
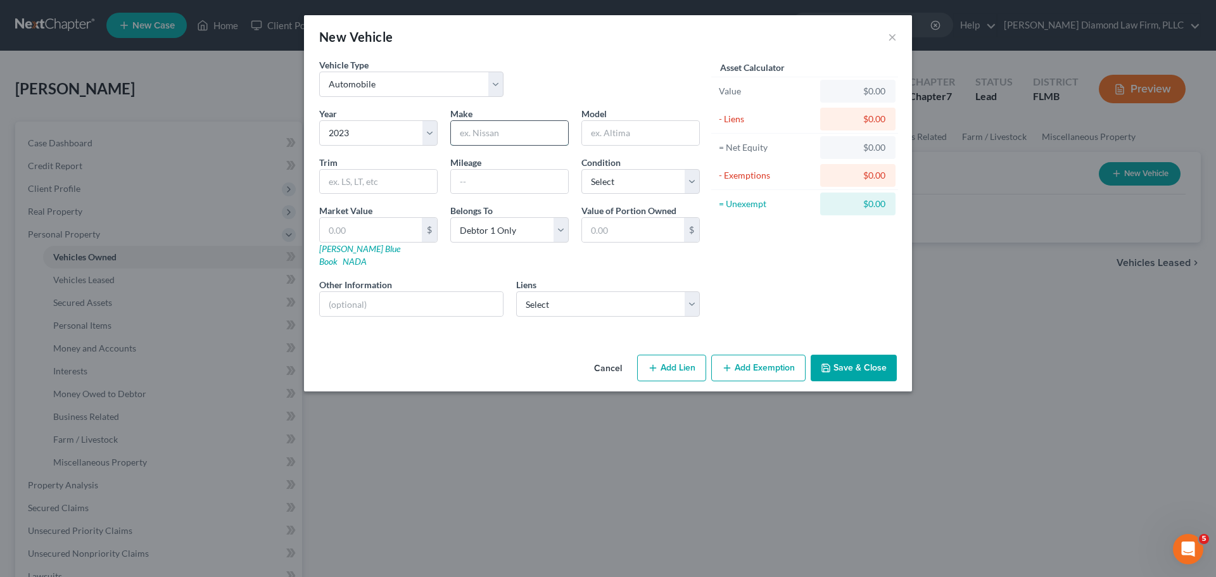
click at [503, 141] on input "text" at bounding box center [509, 133] width 117 height 24
type input "Hyundai"
click at [396, 278] on div "Other Information" at bounding box center [411, 297] width 197 height 39
click at [398, 292] on input "text" at bounding box center [411, 304] width 183 height 24
drag, startPoint x: 426, startPoint y: 291, endPoint x: 350, endPoint y: 303, distance: 77.6
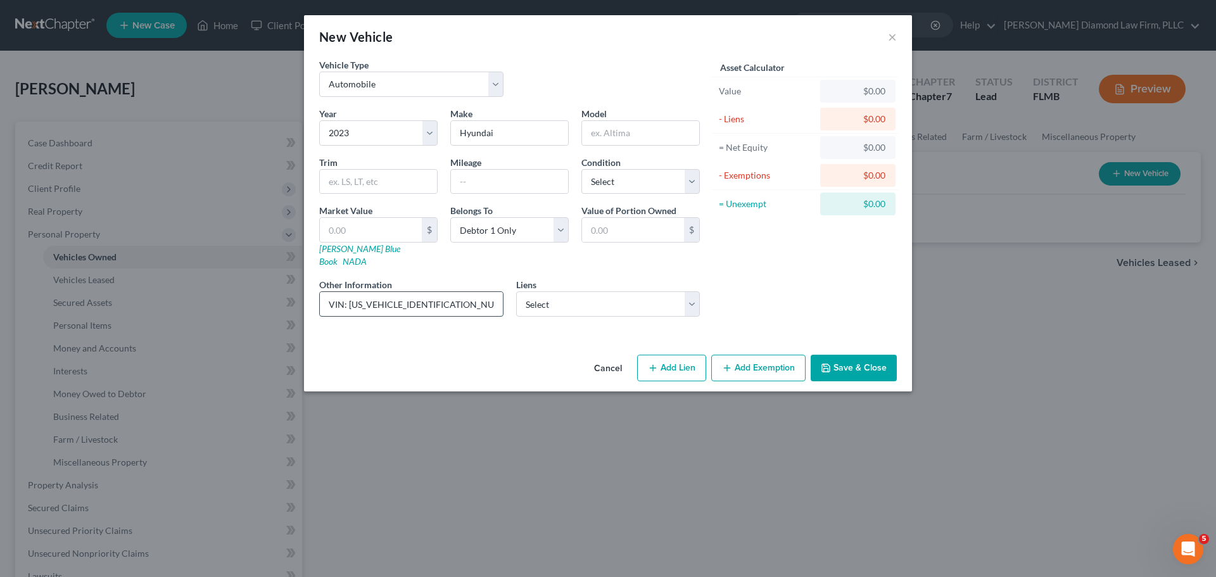
click at [350, 303] on div "VIN: 5NMS1DAJ2PH536575" at bounding box center [411, 303] width 184 height 25
type input "VIN: 5NMS1DAJ2PH536575"
click at [333, 249] on link "Kelly Blue Book" at bounding box center [359, 254] width 81 height 23
click at [383, 220] on input "text" at bounding box center [371, 230] width 102 height 24
type input "2"
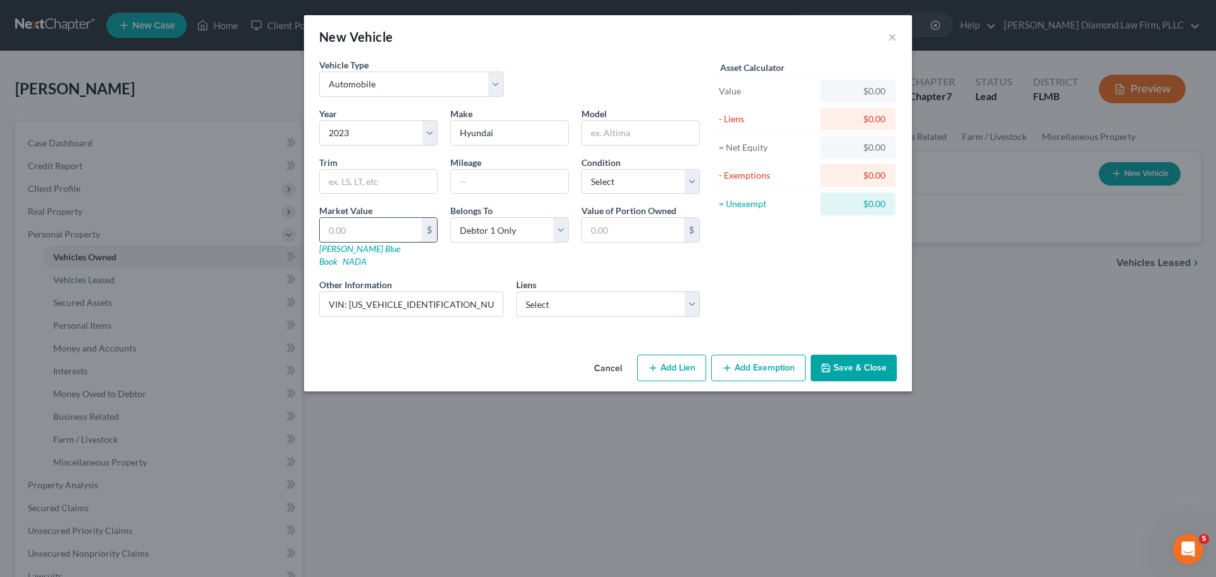
type input "2.00"
type input "23"
type input "23.00"
type input "230"
type input "230.00"
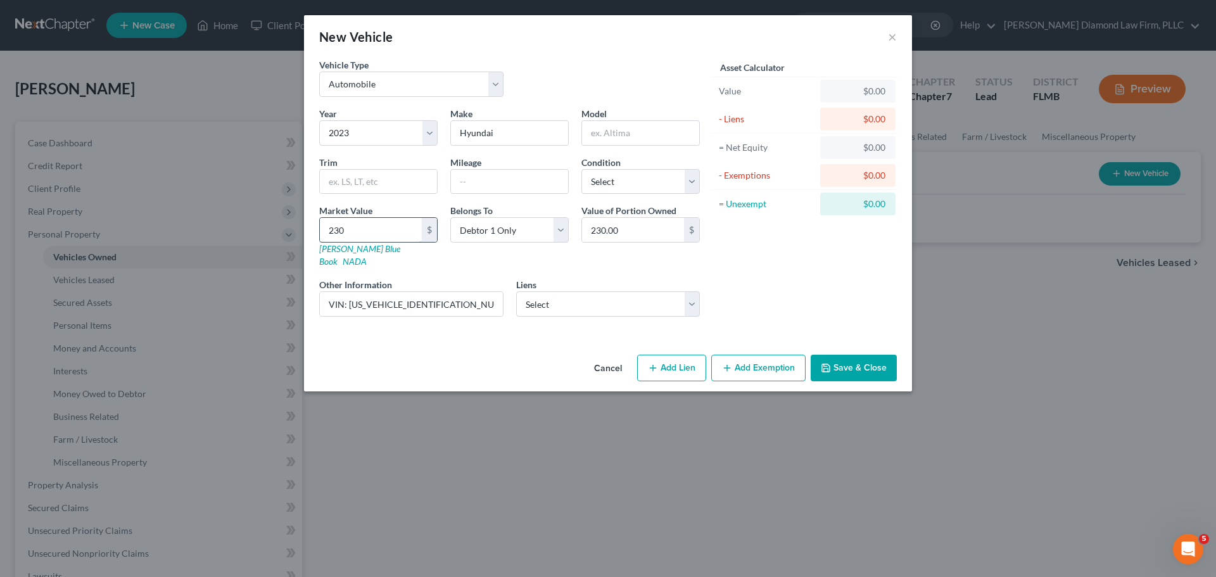
type input "2303"
type input "2,303.00"
type input "2,3039"
type input "23,039.00"
type input "23,039"
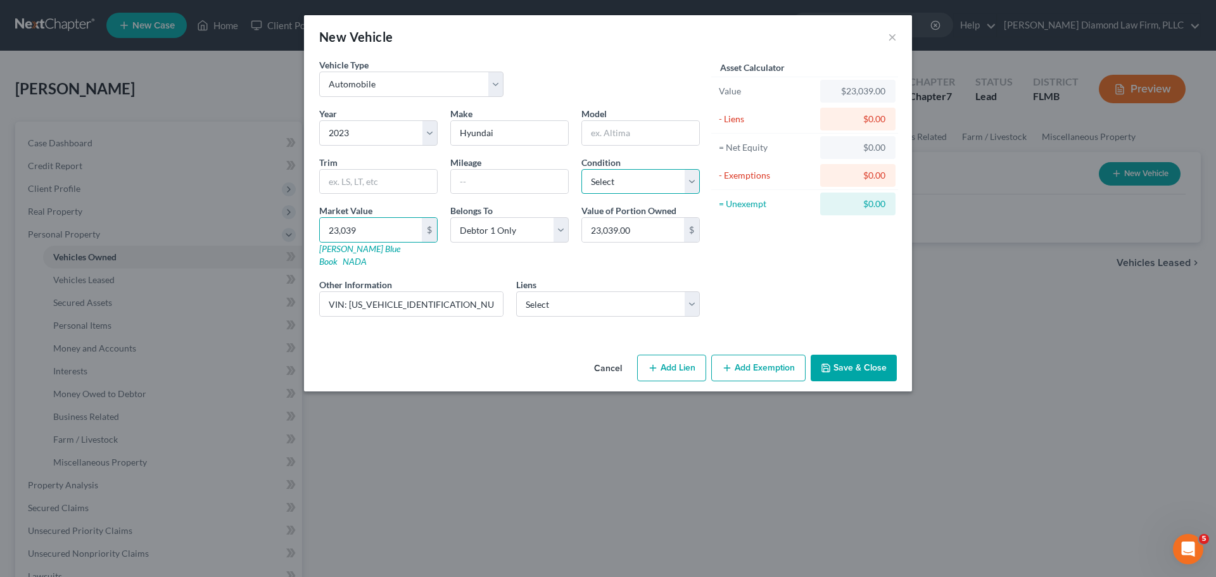
click at [634, 193] on select "Select Excellent Very Good Good Fair Poor" at bounding box center [641, 181] width 118 height 25
select select "2"
click at [582, 169] on select "Select Excellent Very Good Good Fair Poor" at bounding box center [641, 181] width 118 height 25
click at [500, 193] on input "text" at bounding box center [509, 182] width 117 height 24
type input "24000"
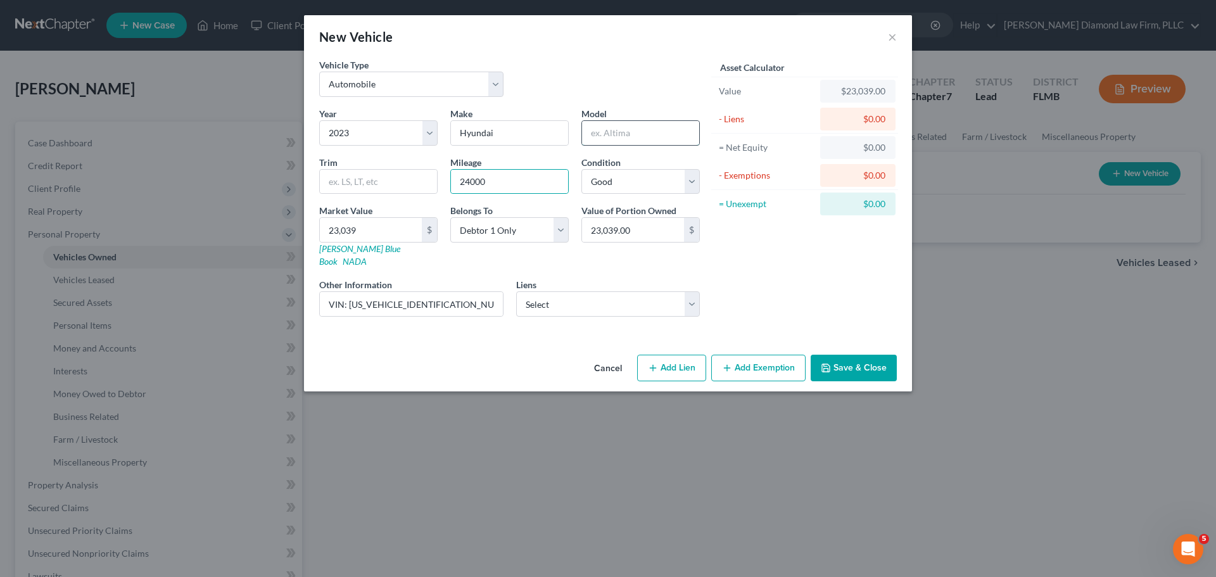
click at [617, 132] on input "text" at bounding box center [640, 133] width 117 height 24
type input "s"
type input "Santa Fe"
click at [601, 298] on select "Select Hyundai Finc - $27,309.00 5/3 Bank Na - $0.00 Gm Financial - $0.00 Hyund…" at bounding box center [608, 303] width 184 height 25
select select "0"
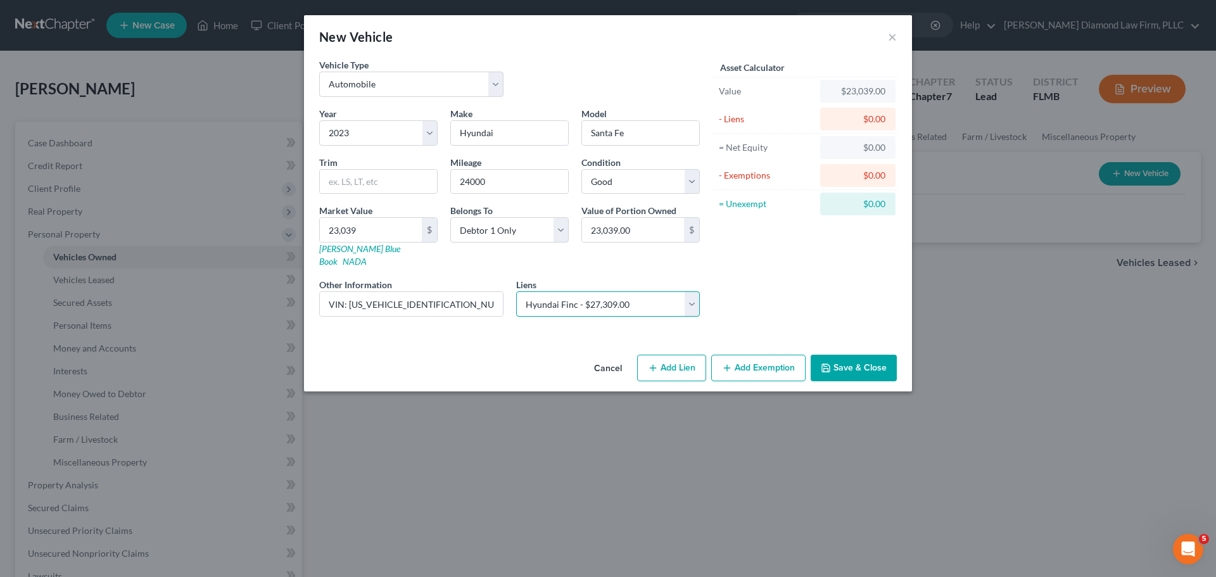
click at [516, 291] on select "Select Hyundai Finc - $27,309.00 5/3 Bank Na - $0.00 Gm Financial - $0.00 Hyund…" at bounding box center [608, 303] width 184 height 25
select select
select select "4"
select select "0"
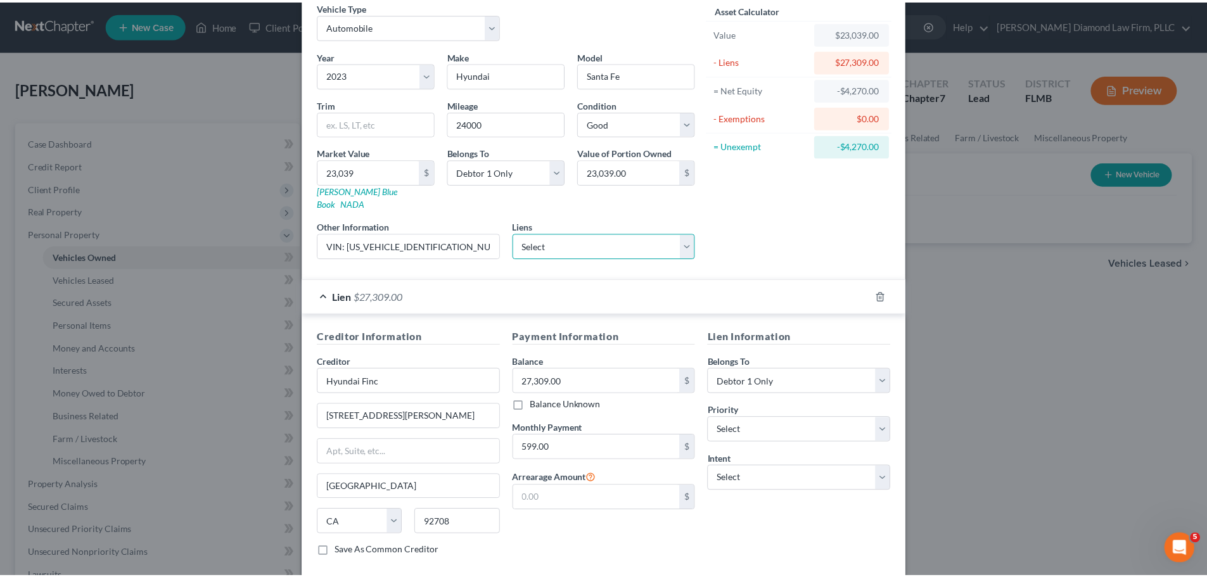
scroll to position [116, 0]
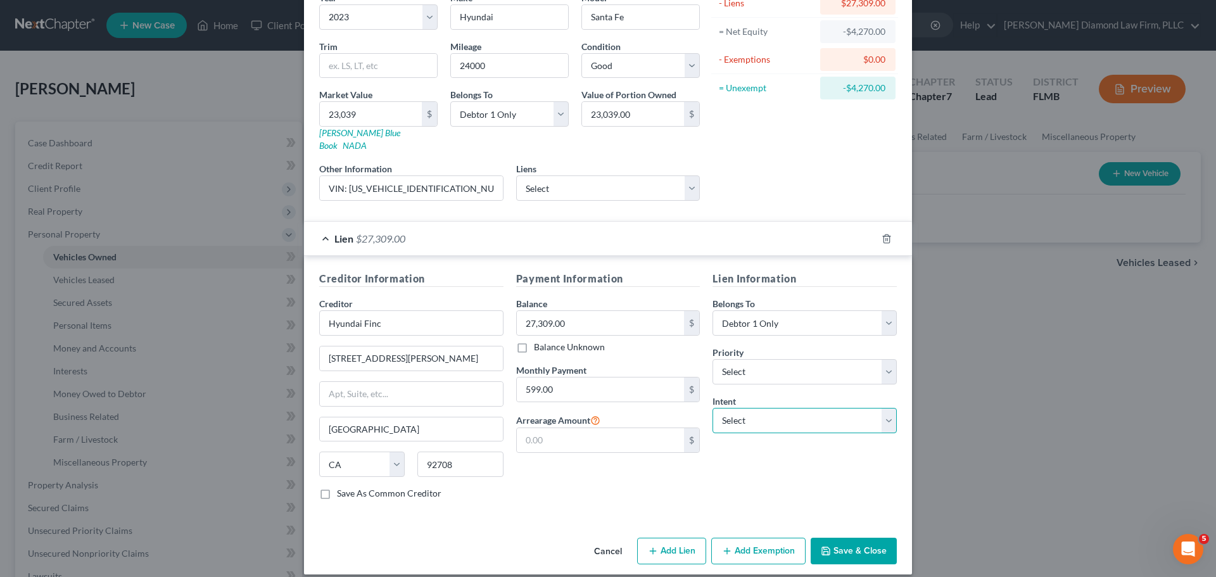
click at [831, 408] on select "Select Surrender Redeem Reaffirm Avoid Other" at bounding box center [805, 420] width 184 height 25
select select "2"
click at [713, 408] on select "Select Surrender Redeem Reaffirm Avoid Other" at bounding box center [805, 420] width 184 height 25
click at [837, 543] on button "Save & Close" at bounding box center [854, 551] width 86 height 27
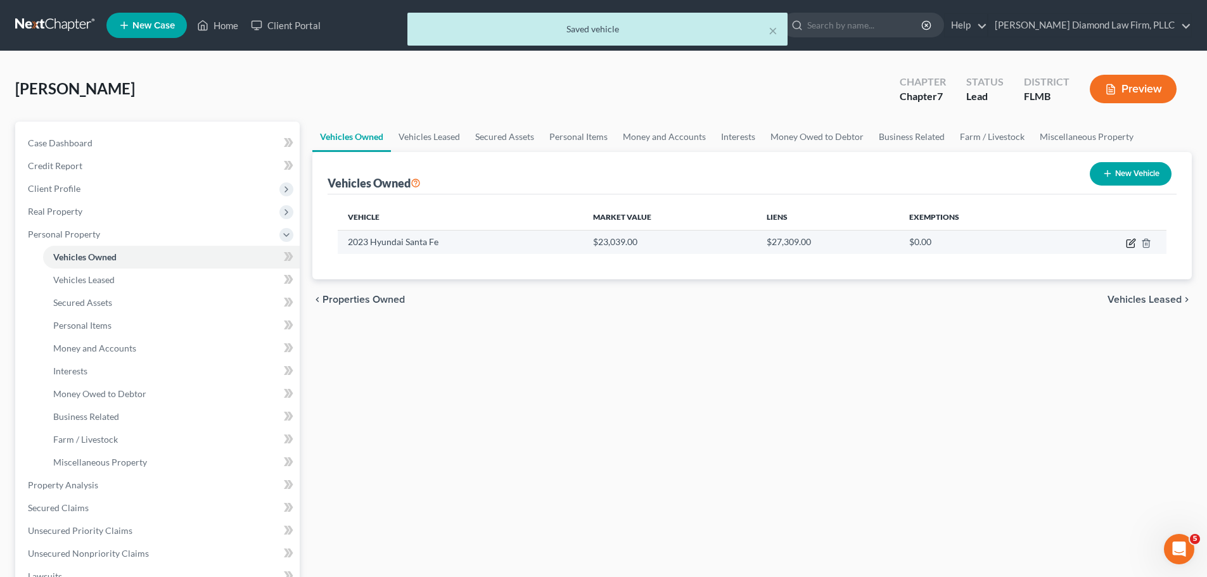
click at [1128, 243] on icon "button" at bounding box center [1131, 243] width 10 height 10
select select "0"
select select "3"
select select "2"
select select "0"
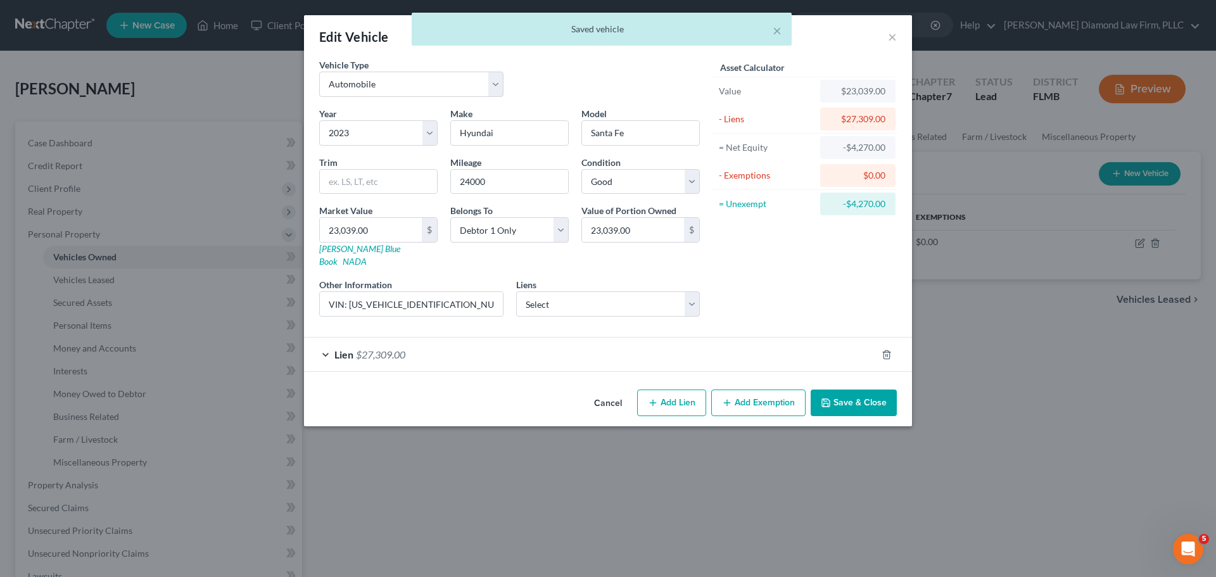
click at [597, 392] on button "Cancel" at bounding box center [608, 403] width 48 height 25
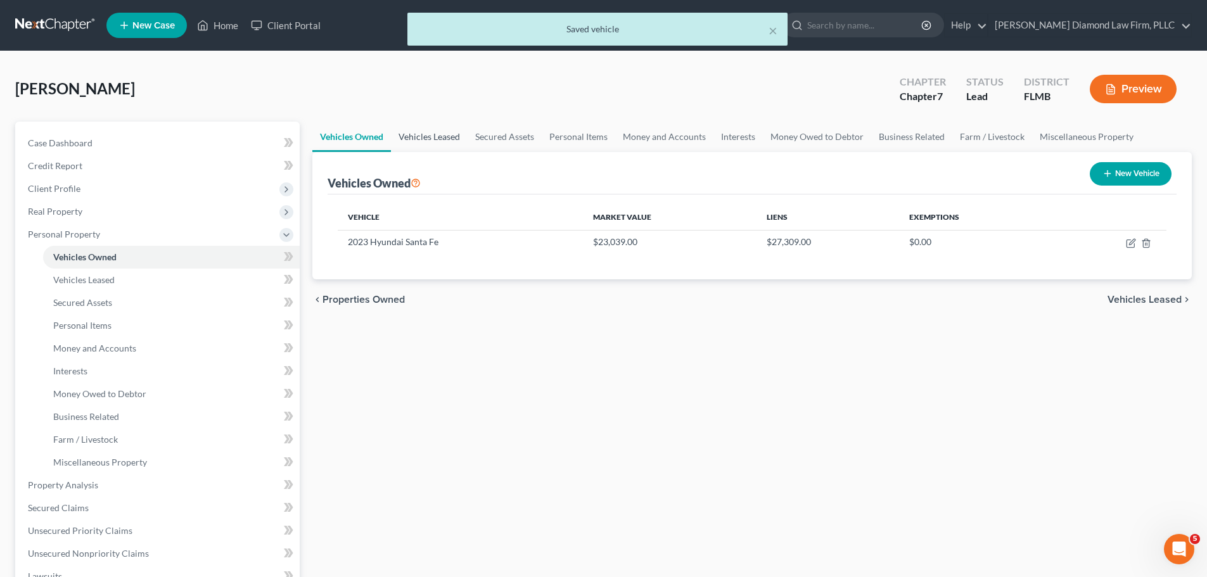
click at [447, 135] on link "Vehicles Leased" at bounding box center [429, 137] width 77 height 30
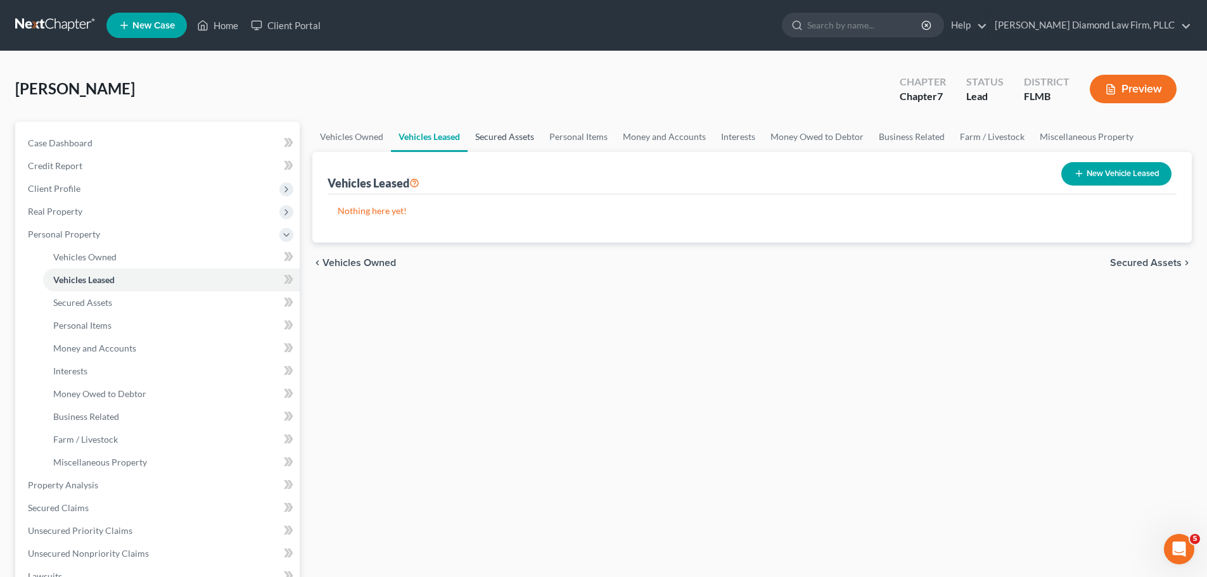
click at [500, 136] on link "Secured Assets" at bounding box center [505, 137] width 74 height 30
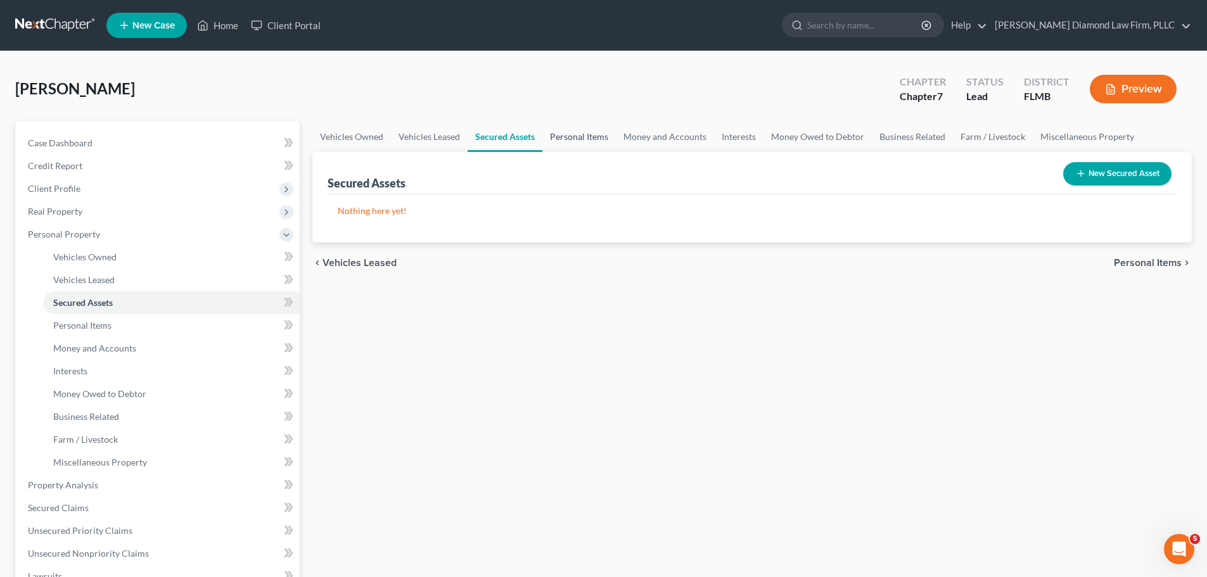
click at [570, 136] on link "Personal Items" at bounding box center [578, 137] width 73 height 30
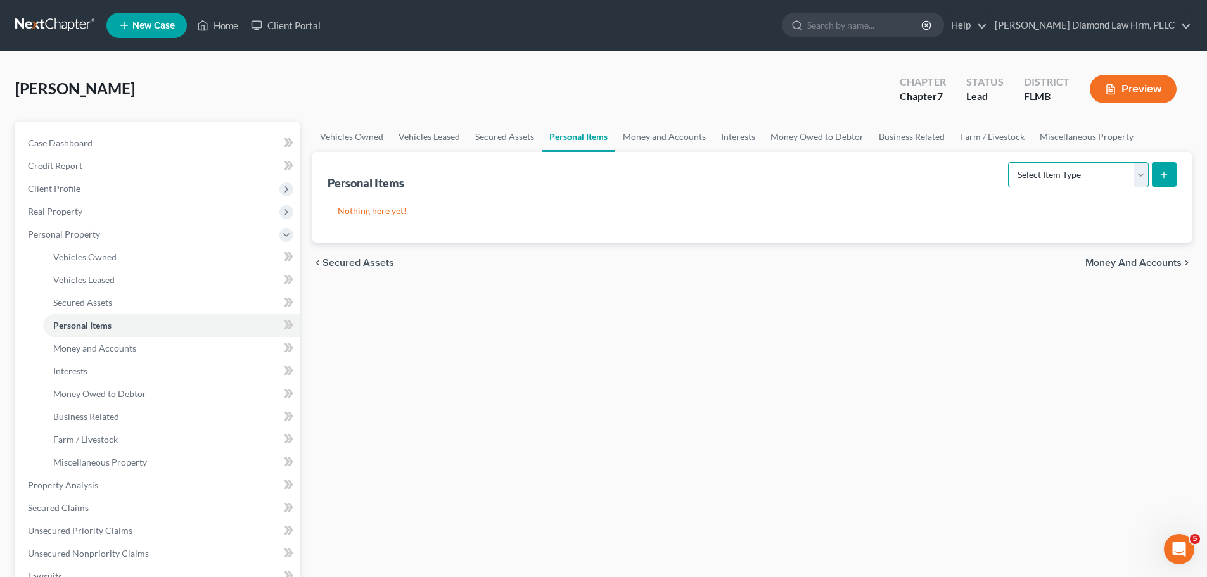
click at [1083, 164] on select "Select Item Type Clothing Collectibles Of Value Electronics Firearms Household …" at bounding box center [1078, 174] width 141 height 25
select select "electronics"
click at [1009, 162] on select "Select Item Type Clothing Collectibles Of Value Electronics Firearms Household …" at bounding box center [1078, 174] width 141 height 25
click at [1152, 186] on button "submit" at bounding box center [1164, 174] width 25 height 25
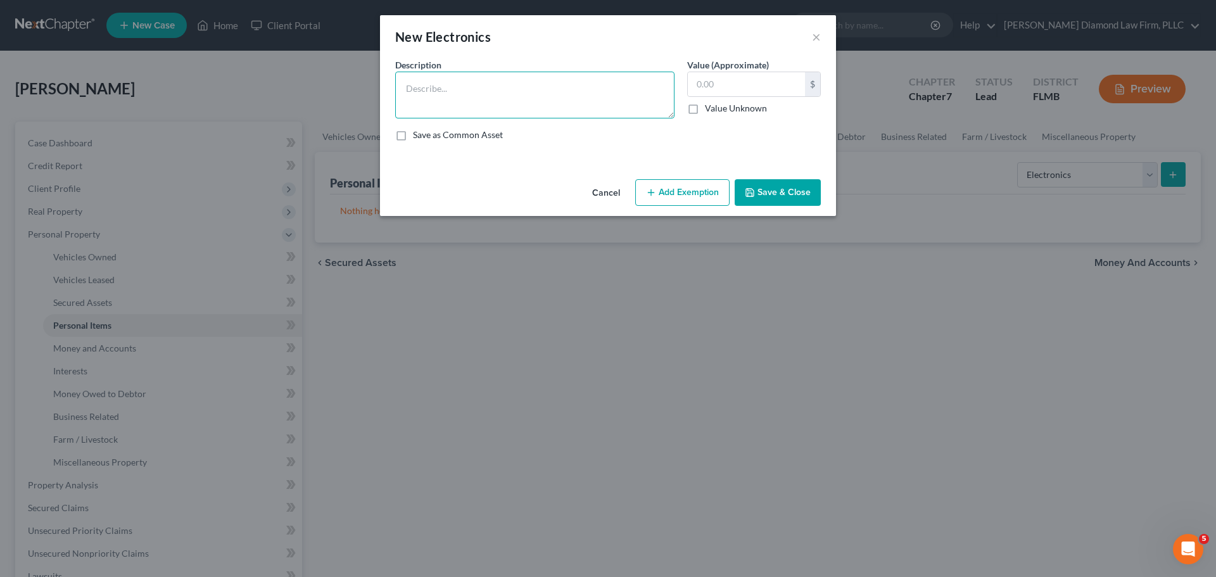
click at [450, 96] on textarea at bounding box center [534, 95] width 279 height 47
type textarea "Televisions, cell phone"
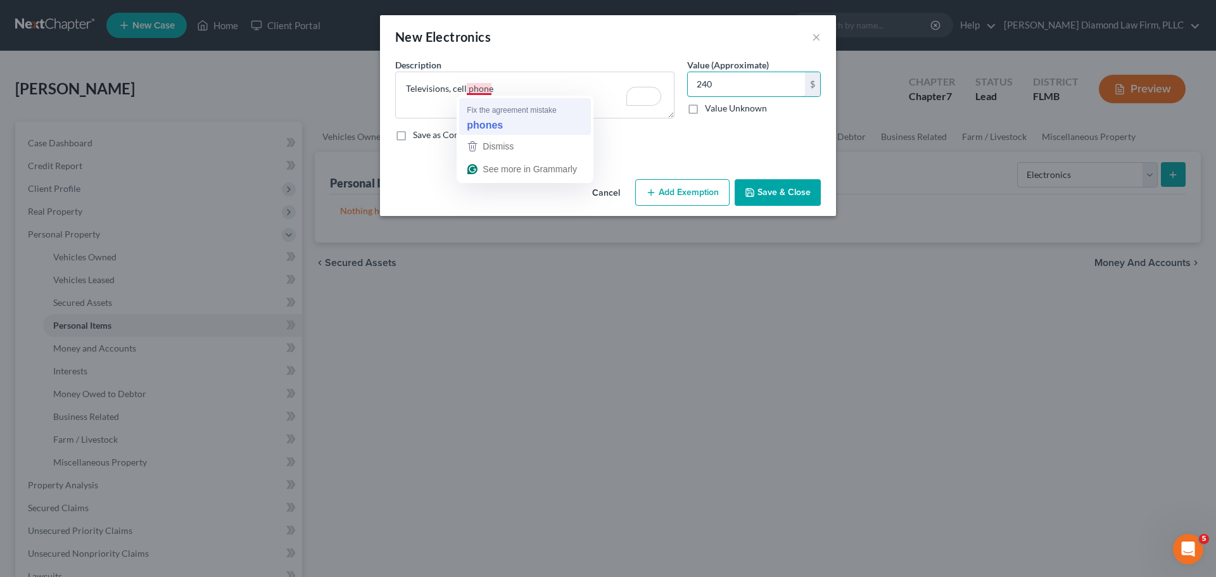
type input "240"
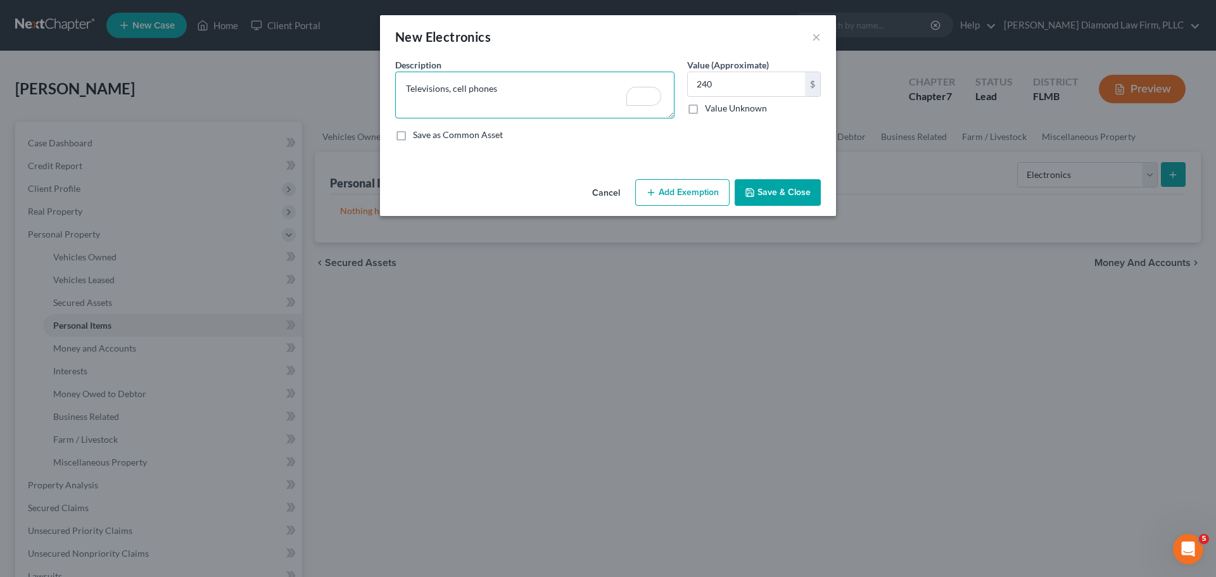
type textarea "Televisions, cell phones"
click at [802, 194] on button "Save & Close" at bounding box center [778, 192] width 86 height 27
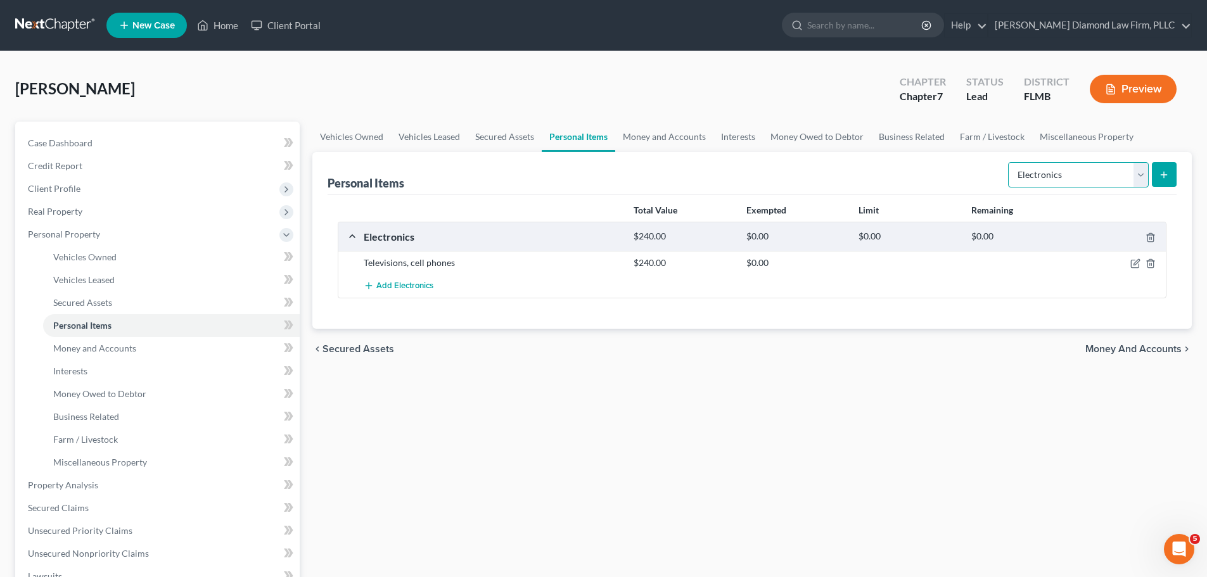
click at [1080, 183] on select "Select Item Type Clothing Collectibles Of Value Electronics Firearms Household …" at bounding box center [1078, 174] width 141 height 25
select select "household_goods"
click at [1009, 162] on select "Select Item Type Clothing Collectibles Of Value Electronics Firearms Household …" at bounding box center [1078, 174] width 141 height 25
click at [1164, 170] on icon "submit" at bounding box center [1164, 175] width 10 height 10
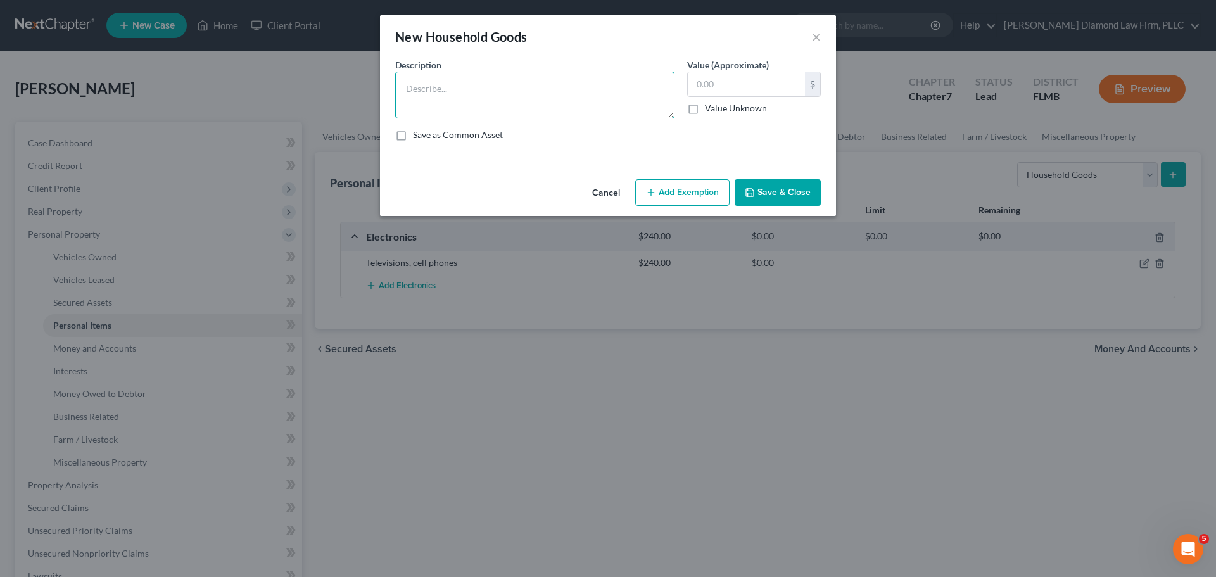
click at [454, 96] on textarea at bounding box center [534, 95] width 279 height 47
click at [615, 88] on textarea "Beds, linens, loveseat, dining table, dinner chairs, refrigerator, kitchenware,…" at bounding box center [534, 95] width 279 height 47
type textarea "Beds, linens, loveseat, dining table, dinner chairs, refrigerator, kitchenware,…"
click at [727, 84] on input "text" at bounding box center [746, 84] width 117 height 24
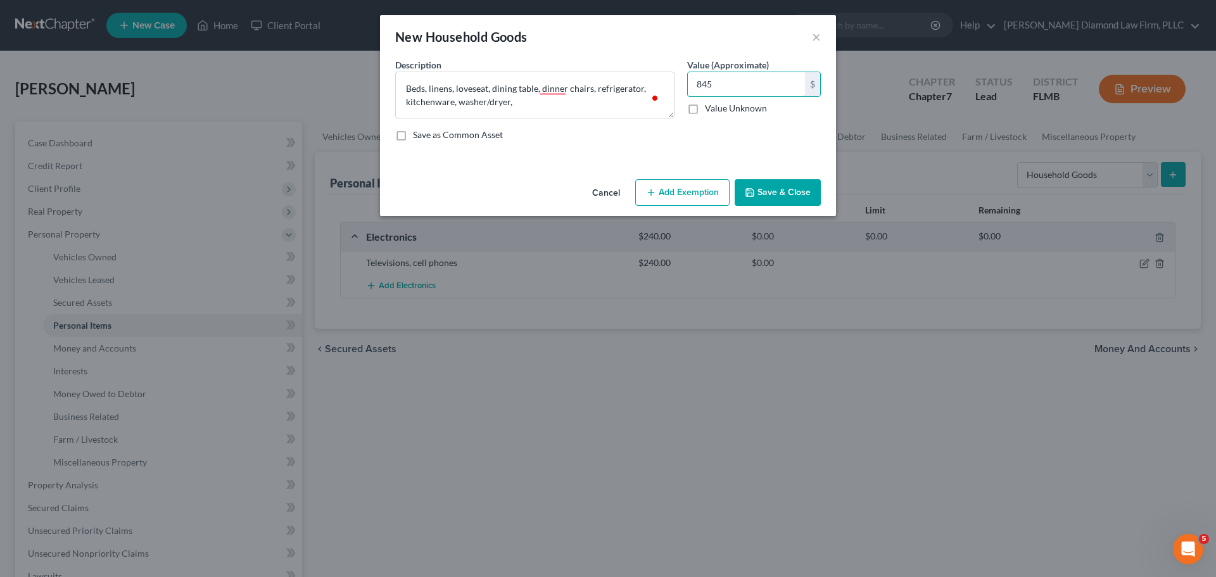
type input "845"
click at [772, 186] on button "Save & Close" at bounding box center [778, 192] width 86 height 27
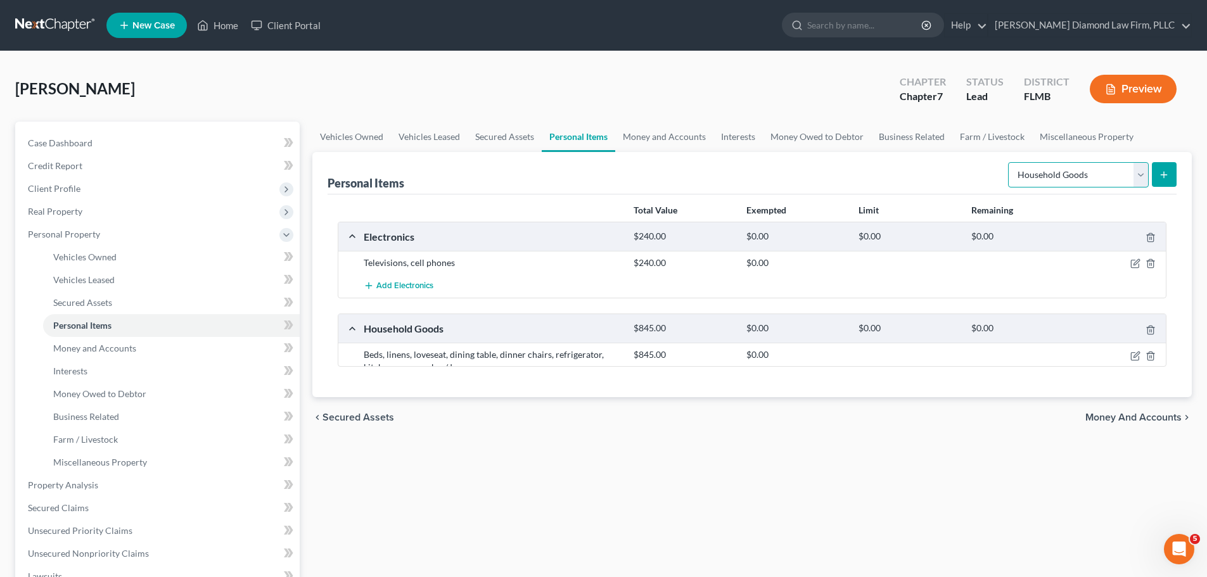
click at [1071, 183] on select "Select Item Type Clothing Collectibles Of Value Electronics Firearms Household …" at bounding box center [1078, 174] width 141 height 25
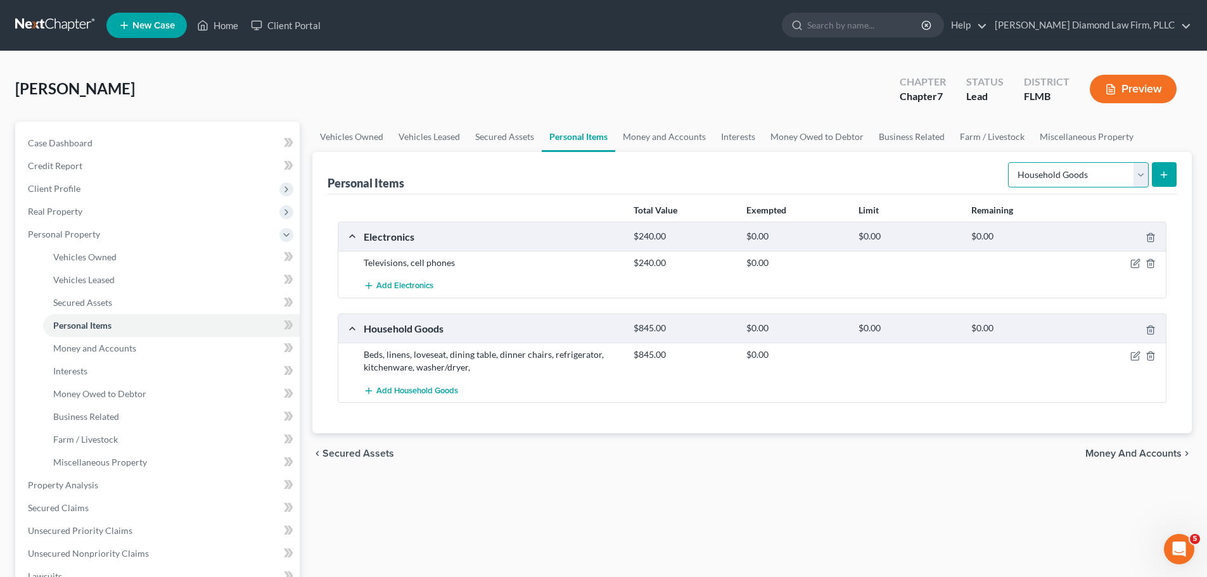
select select "clothing"
click at [1009, 162] on select "Select Item Type Clothing Collectibles Of Value Electronics Firearms Household …" at bounding box center [1078, 174] width 141 height 25
click at [1164, 176] on line "submit" at bounding box center [1164, 175] width 0 height 6
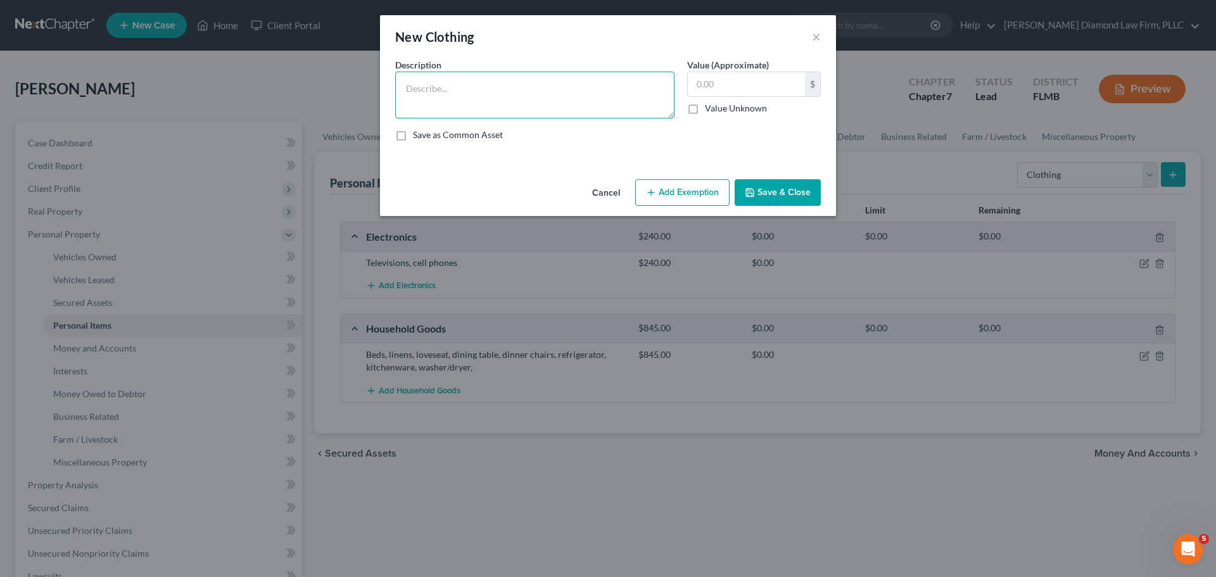
click at [488, 96] on textarea at bounding box center [534, 95] width 279 height 47
type textarea "Clothing and shoes"
type input "250"
click at [802, 186] on button "Save & Close" at bounding box center [778, 192] width 86 height 27
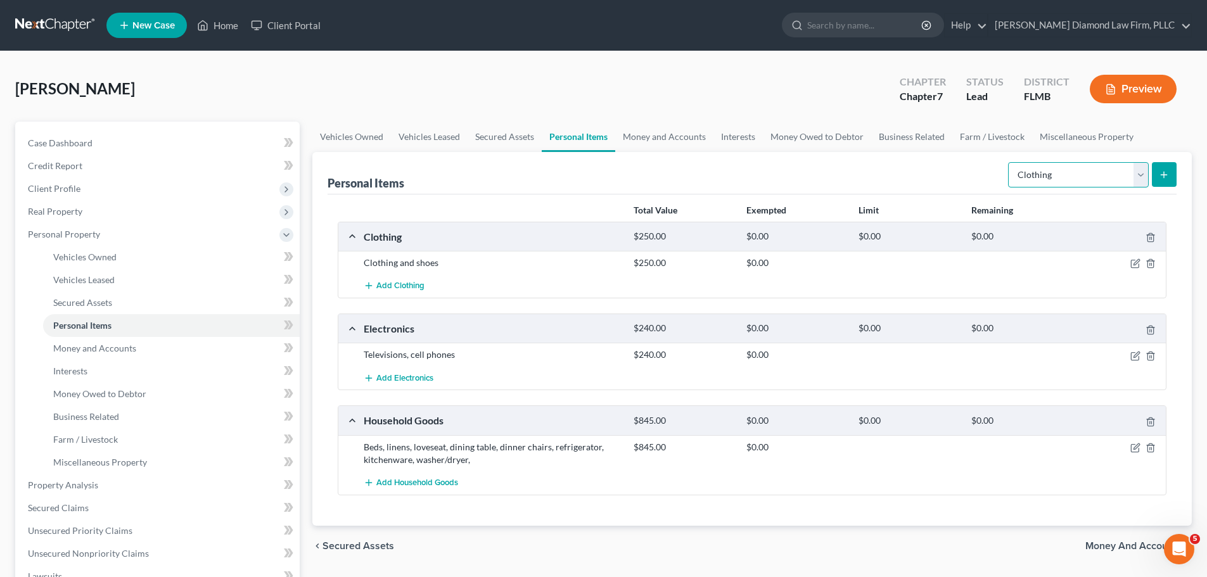
click at [1041, 177] on select "Select Item Type Clothing Collectibles Of Value Electronics Firearms Household …" at bounding box center [1078, 174] width 141 height 25
select select "jewelry"
click at [1009, 162] on select "Select Item Type Clothing Collectibles Of Value Electronics Firearms Household …" at bounding box center [1078, 174] width 141 height 25
click at [1157, 177] on button "submit" at bounding box center [1164, 174] width 25 height 25
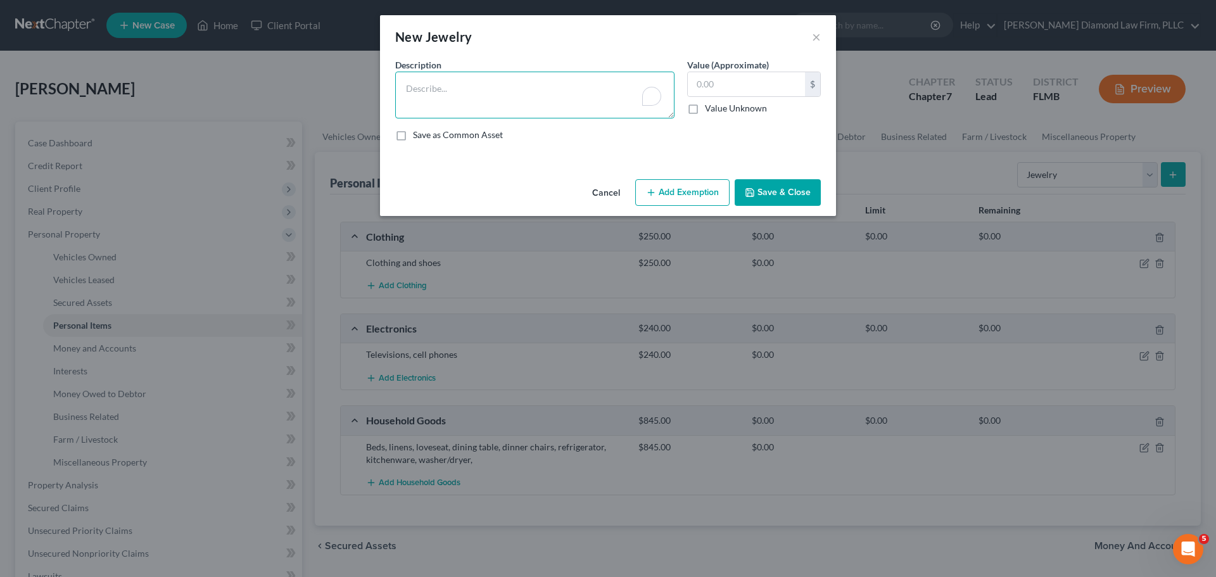
click at [546, 93] on textarea "To enrich screen reader interactions, please activate Accessibility in Grammarl…" at bounding box center [534, 95] width 279 height 47
type textarea "Jewelry"
type input "75"
click at [804, 186] on button "Save & Close" at bounding box center [778, 192] width 86 height 27
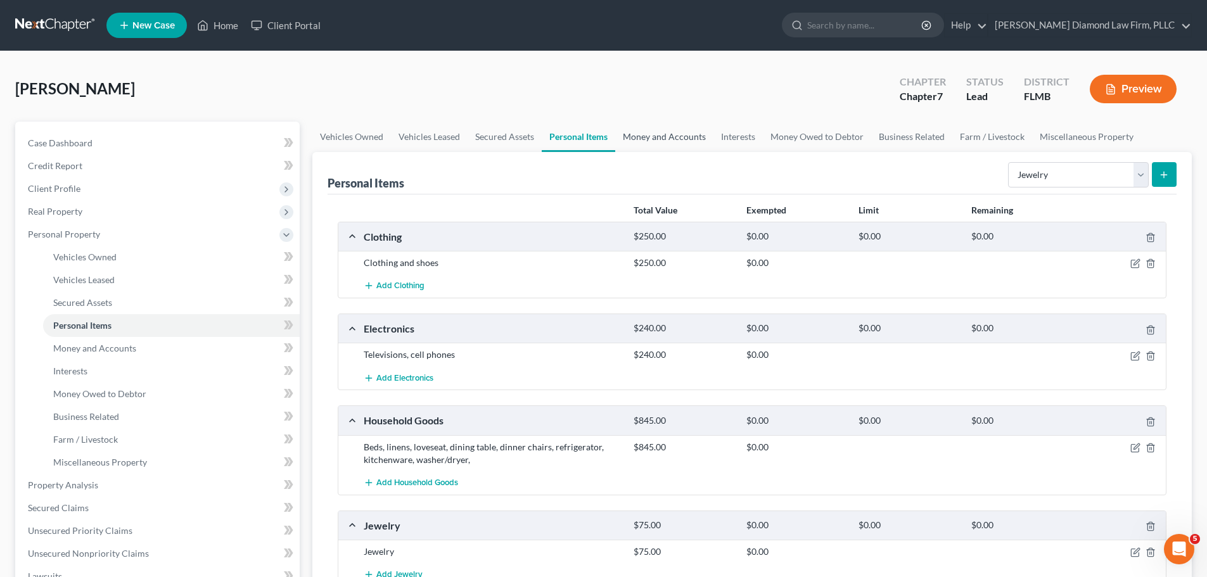
click at [673, 125] on link "Money and Accounts" at bounding box center [664, 137] width 98 height 30
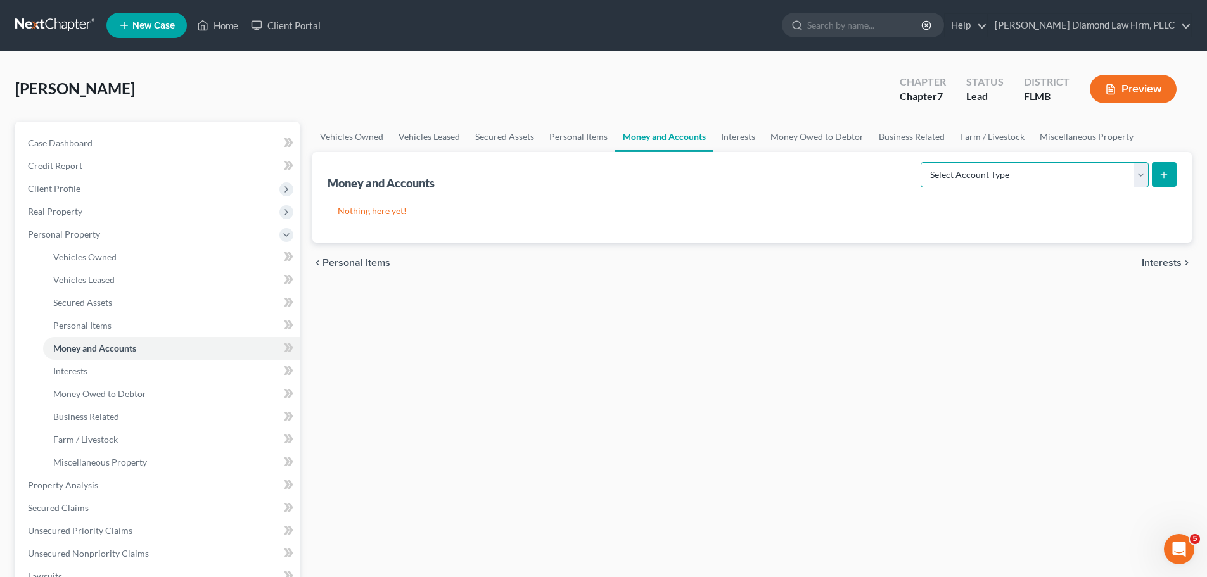
click at [1037, 175] on select "Select Account Type Brokerage Cash on Hand Certificates of Deposit Checking Acc…" at bounding box center [1035, 174] width 228 height 25
click at [1063, 172] on select "Select Account Type Brokerage Cash on Hand Certificates of Deposit Checking Acc…" at bounding box center [1035, 174] width 228 height 25
select select "checking"
click at [923, 162] on select "Select Account Type Brokerage Cash on Hand Certificates of Deposit Checking Acc…" at bounding box center [1035, 174] width 228 height 25
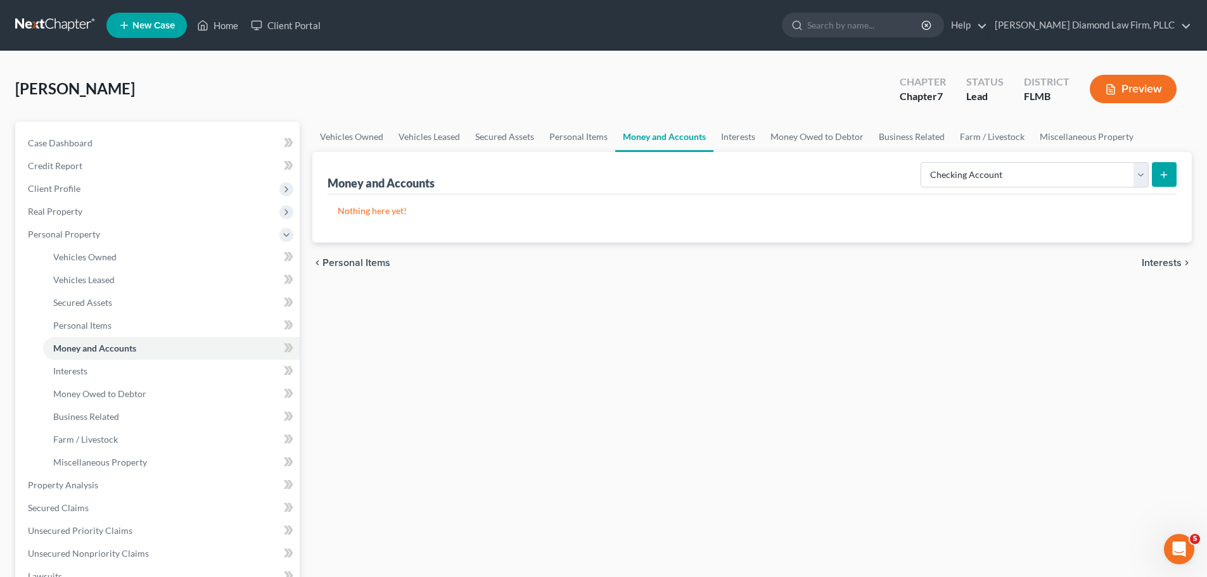
click at [1169, 177] on icon "submit" at bounding box center [1164, 175] width 10 height 10
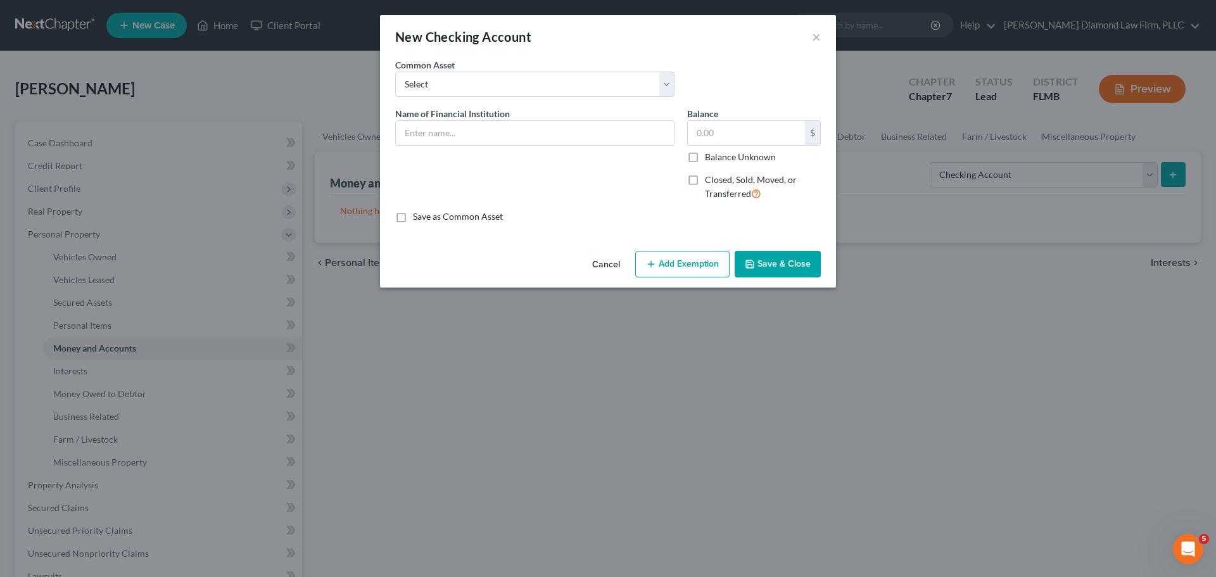
click at [475, 97] on div "Common Asset Select Chase Bank Achieva Truist Regions Truist Navy Federal CU Ba…" at bounding box center [608, 82] width 438 height 49
click at [475, 89] on select "Select Chase Bank Achieva Truist Regions Truist Navy Federal CU Bank of America…" at bounding box center [534, 84] width 279 height 25
select select "6"
click at [395, 72] on select "Select Chase Bank Achieva Truist Regions Truist Navy Federal CU Bank of America…" at bounding box center [534, 84] width 279 height 25
type input "Bank of America"
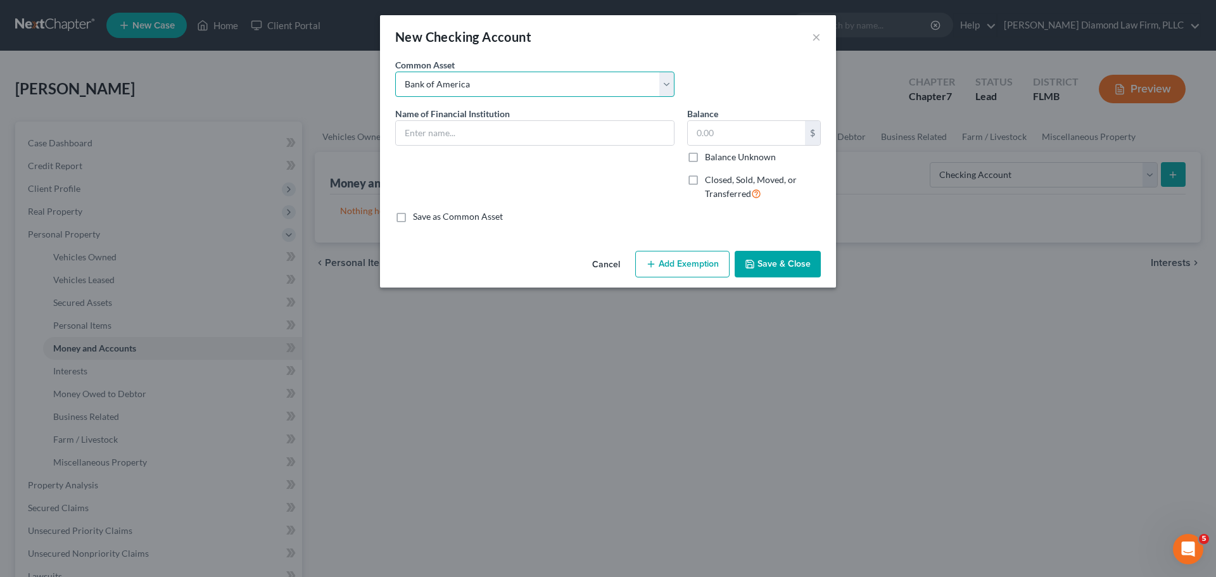
type input "0"
click at [493, 143] on input "Bank of America" at bounding box center [535, 133] width 278 height 24
type input "Bank of America Checking #6362"
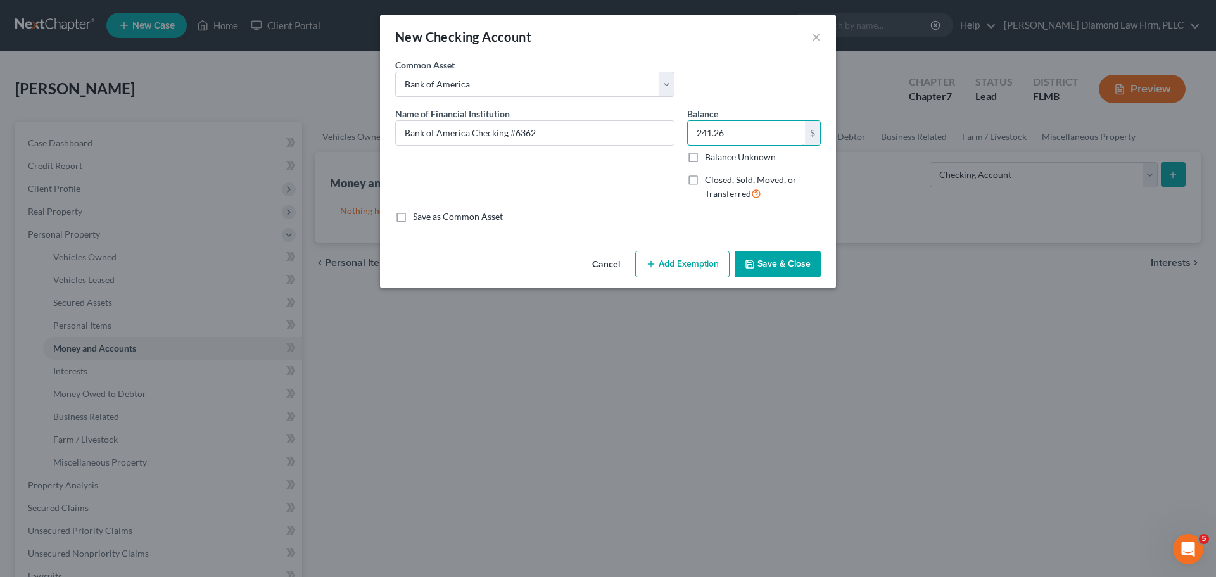
type input "241.26"
click at [770, 265] on button "Save & Close" at bounding box center [778, 264] width 86 height 27
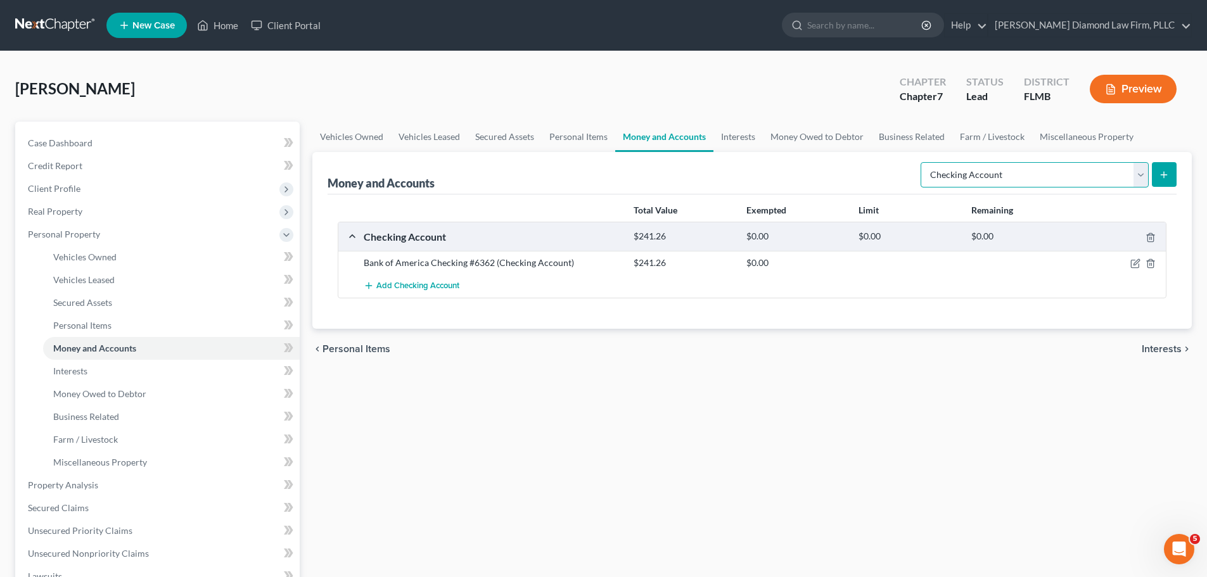
click at [997, 169] on select "Select Account Type Brokerage Cash on Hand Certificates of Deposit Checking Acc…" at bounding box center [1035, 174] width 228 height 25
select select "cash_on_hand"
click at [923, 162] on select "Select Account Type Brokerage Cash on Hand Certificates of Deposit Checking Acc…" at bounding box center [1035, 174] width 228 height 25
click at [1173, 177] on button "submit" at bounding box center [1164, 174] width 25 height 25
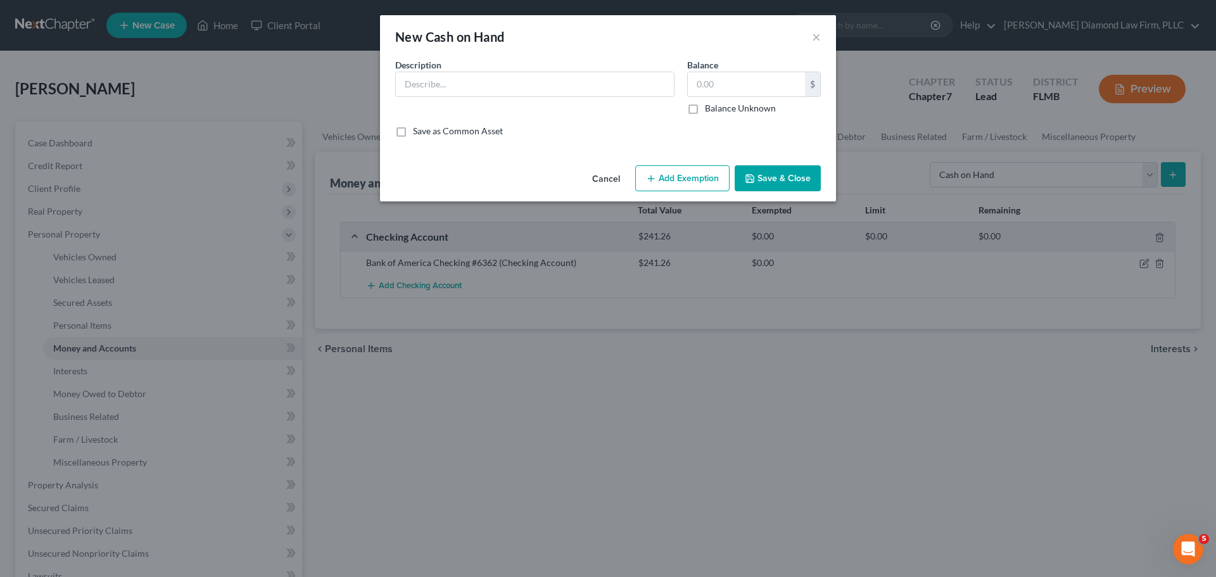
click at [439, 97] on div "Description *" at bounding box center [535, 86] width 292 height 56
click at [449, 91] on input "text" at bounding box center [535, 84] width 278 height 24
type input "Cash on hand"
type input "100"
click at [770, 178] on button "Save & Close" at bounding box center [778, 178] width 86 height 27
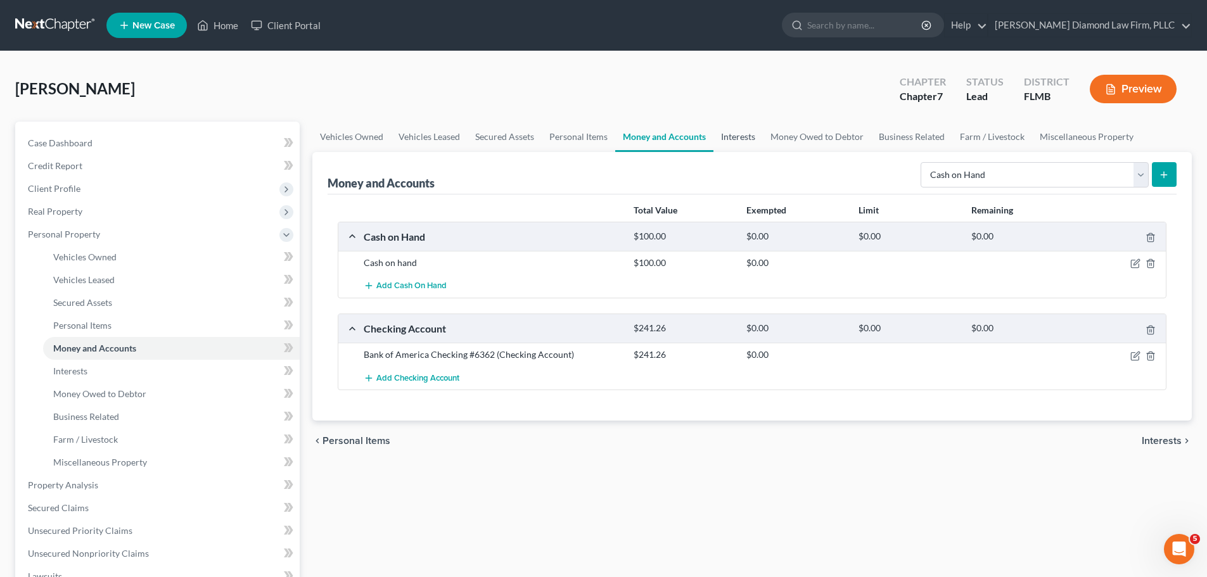
click at [734, 139] on link "Interests" at bounding box center [737, 137] width 49 height 30
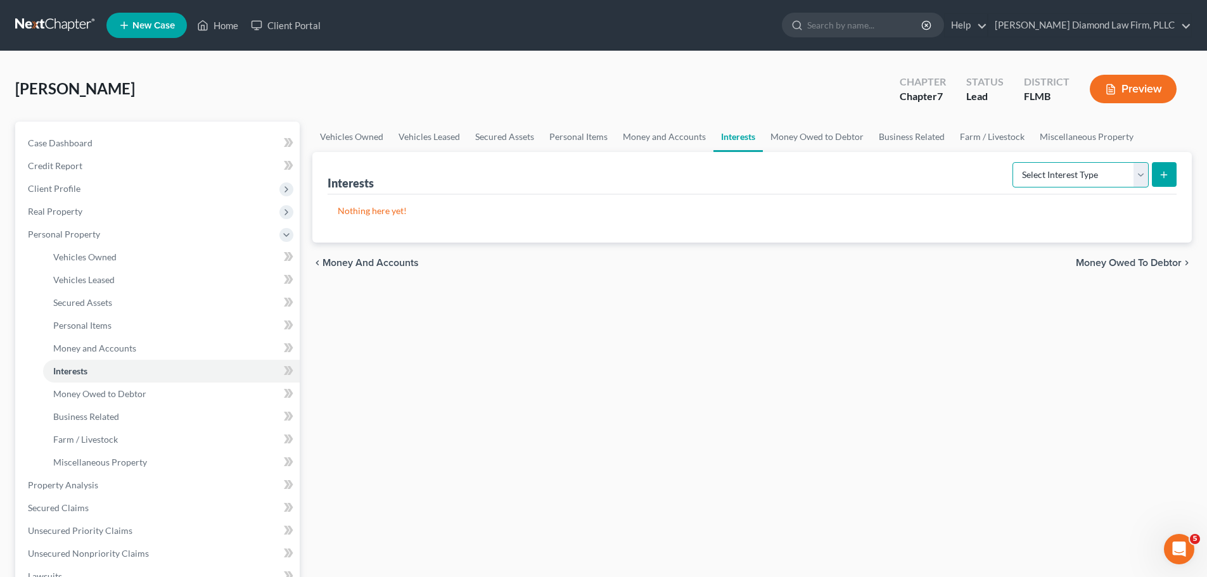
click at [1064, 170] on select "Select Interest Type 401K Annuity Bond Education IRA Government Bond Government…" at bounding box center [1080, 174] width 136 height 25
click at [1092, 172] on select "Select Interest Type 401K Annuity Bond Education IRA Government Bond Government…" at bounding box center [1080, 174] width 136 height 25
select select "whole_life_insurance"
click at [1014, 162] on select "Select Interest Type 401K Annuity Bond Education IRA Government Bond Government…" at bounding box center [1080, 174] width 136 height 25
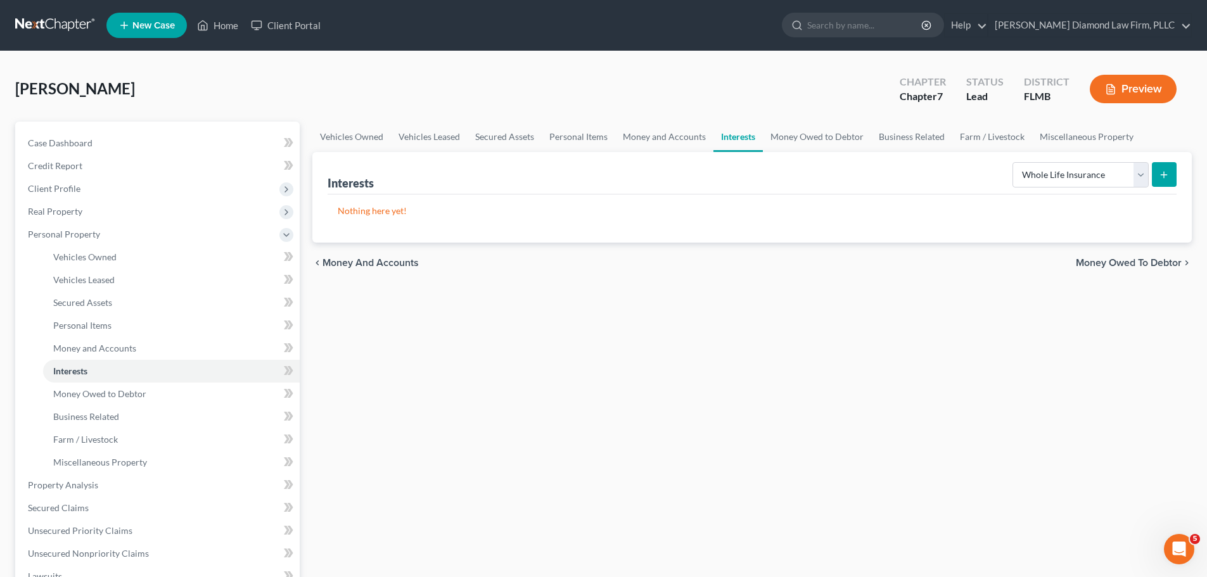
click at [1152, 172] on button "submit" at bounding box center [1164, 174] width 25 height 25
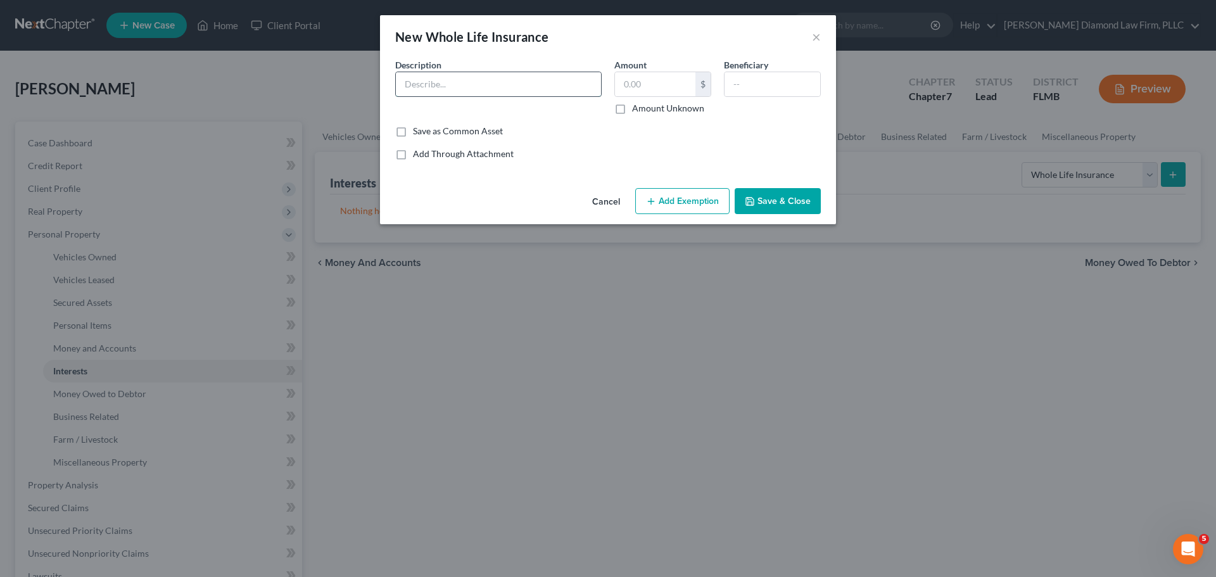
click at [437, 92] on input "text" at bounding box center [498, 84] width 205 height 24
type input "Colonial Life & Accident Insurance Company"
click at [634, 83] on input "text" at bounding box center [655, 84] width 80 height 24
type input "13,000"
click at [677, 193] on button "Add Exemption" at bounding box center [682, 201] width 94 height 27
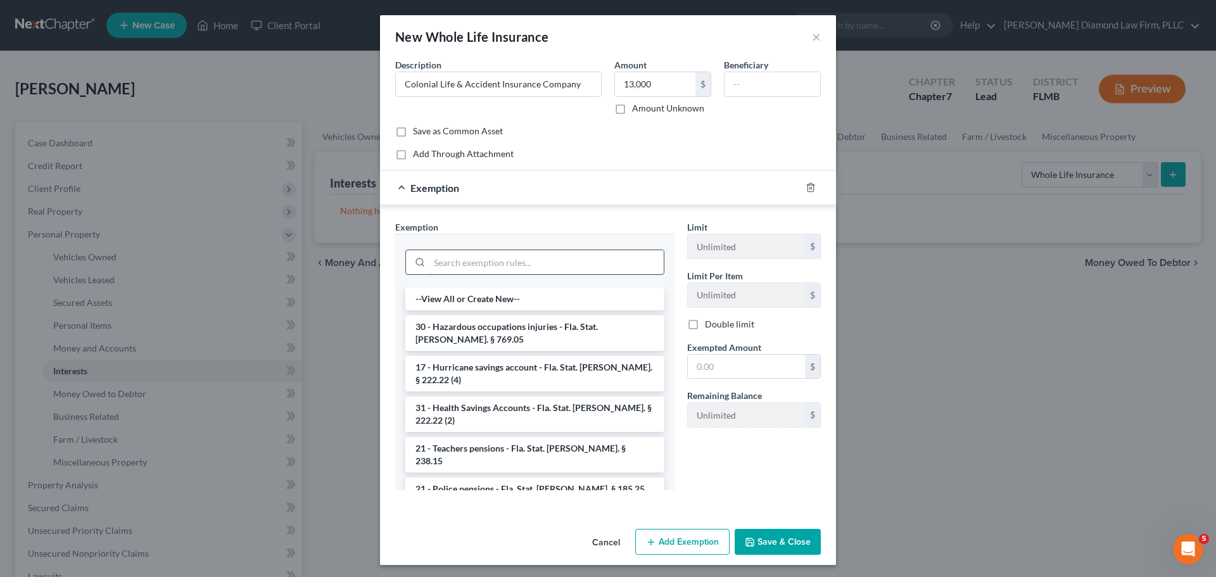
click at [532, 270] on input "search" at bounding box center [547, 262] width 234 height 24
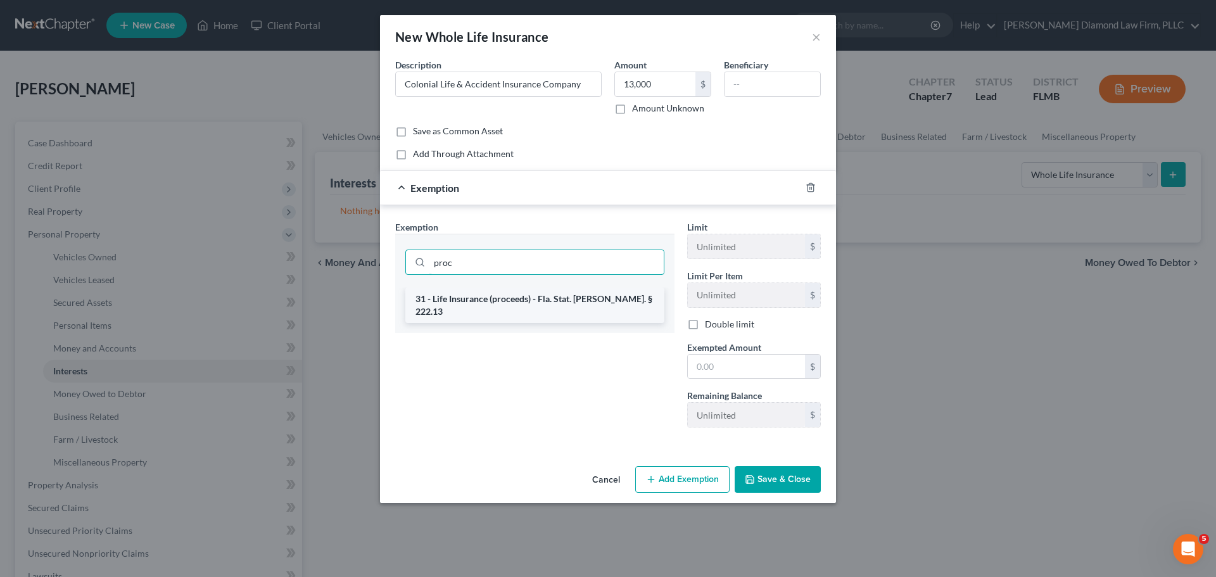
type input "proc"
click at [511, 300] on li "31 - Life Insurance (proceeds) - Fla. Stat. Ann. § 222.13" at bounding box center [534, 305] width 259 height 35
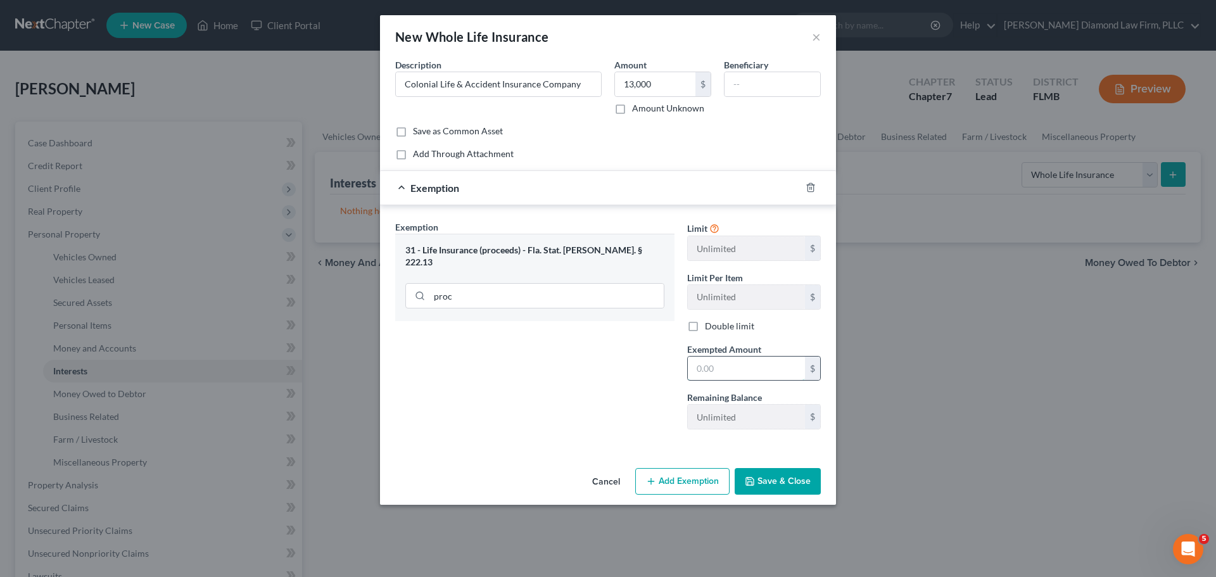
click at [731, 375] on input "text" at bounding box center [746, 369] width 117 height 24
type input "13,000"
click at [768, 478] on button "Save & Close" at bounding box center [778, 481] width 86 height 27
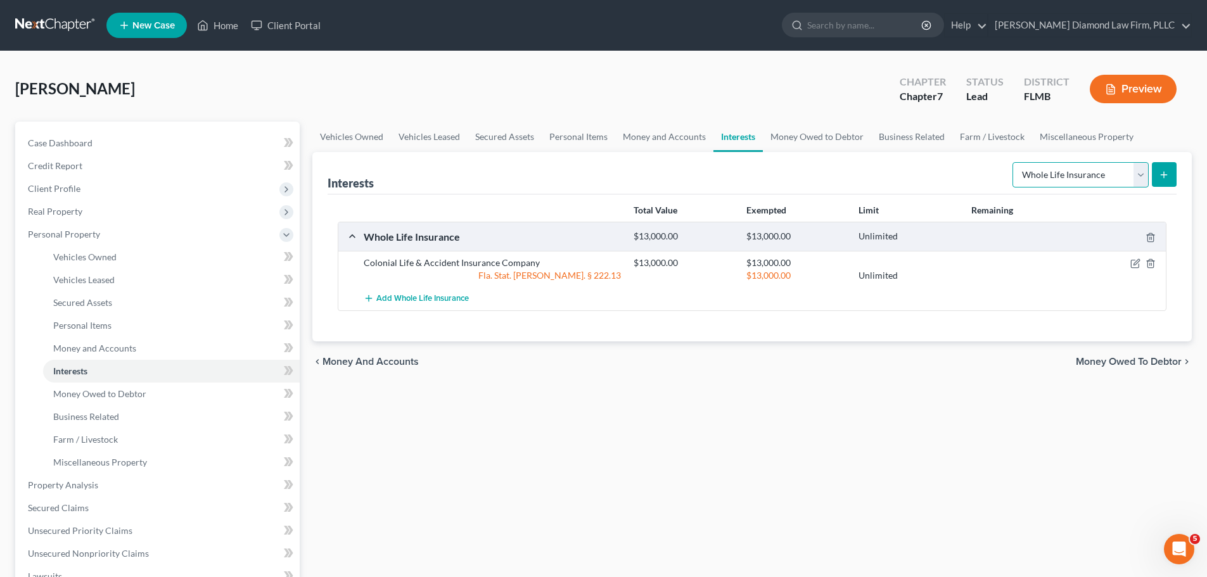
click at [1068, 177] on select "Select Interest Type 401K Annuity Bond Education IRA Government Bond Government…" at bounding box center [1080, 174] width 136 height 25
select select "other_retirement_plan"
click at [1014, 162] on select "Select Interest Type 401K Annuity Bond Education IRA Government Bond Government…" at bounding box center [1080, 174] width 136 height 25
click at [1157, 173] on button "submit" at bounding box center [1164, 174] width 25 height 25
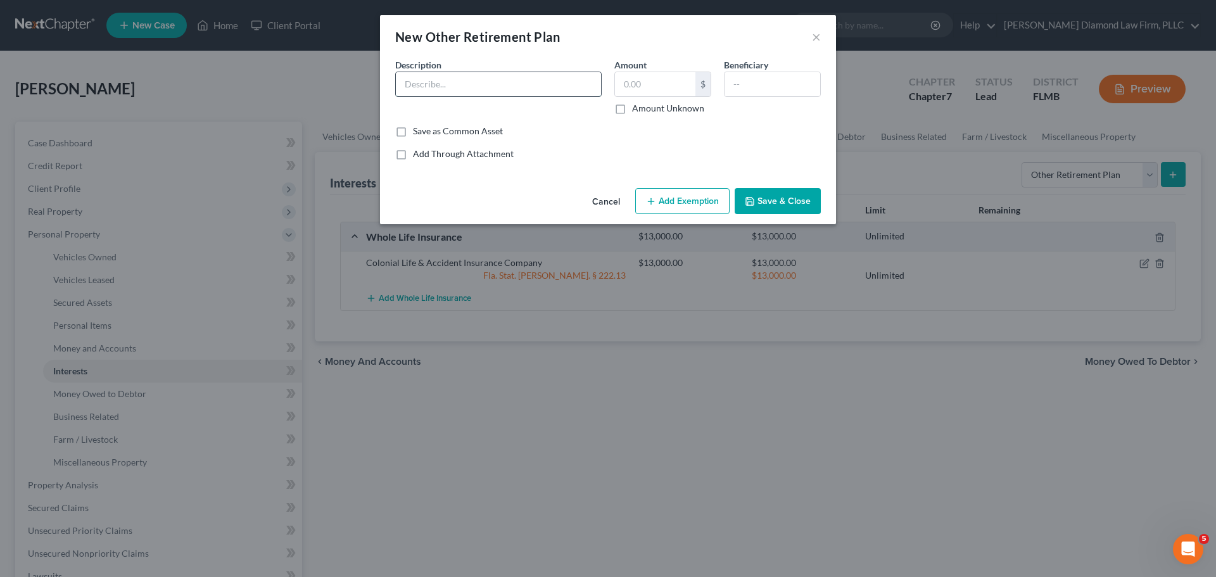
click at [504, 86] on input "text" at bounding box center [498, 84] width 205 height 24
click at [456, 84] on input "text" at bounding box center [498, 84] width 205 height 24
type input "LPL Financial Retirement #6223"
click at [665, 76] on input "text" at bounding box center [655, 84] width 80 height 24
type input "11,210.12"
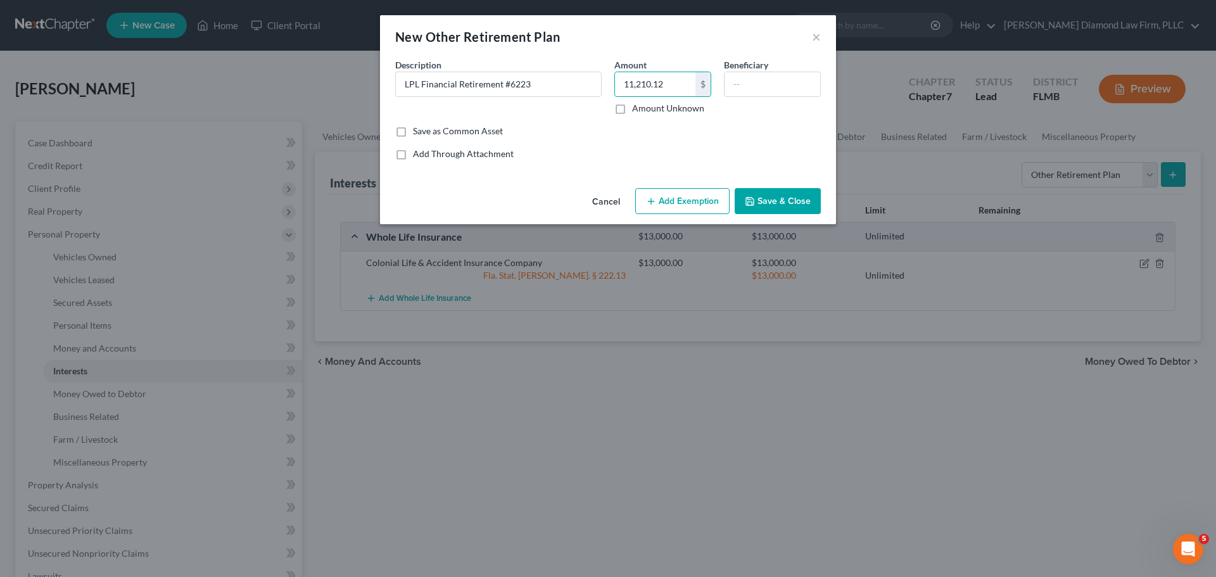
click at [688, 189] on button "Add Exemption" at bounding box center [682, 201] width 94 height 27
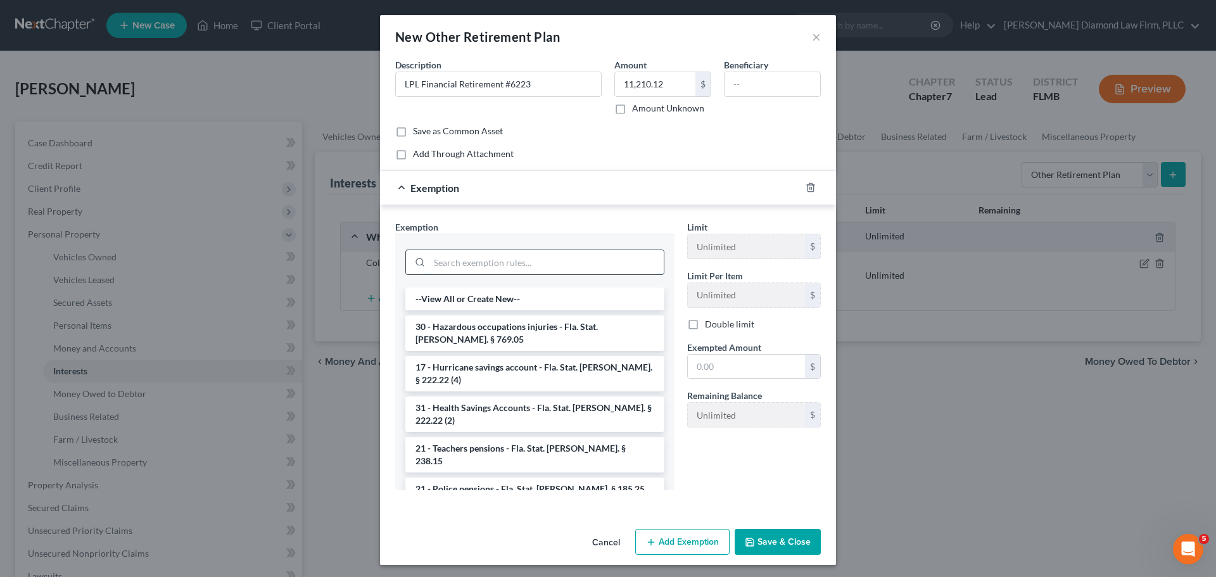
click at [511, 255] on input "search" at bounding box center [547, 262] width 234 height 24
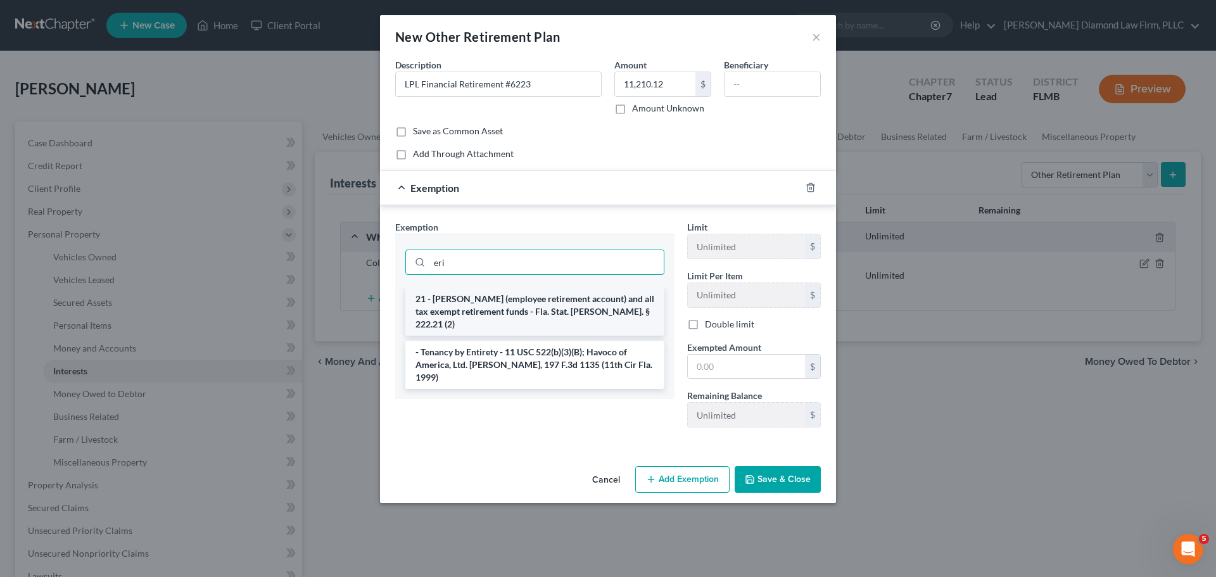
type input "eri"
click at [509, 300] on li "21 - ERISA (employee retirement account) and all tax exempt retirement funds - …" at bounding box center [534, 312] width 259 height 48
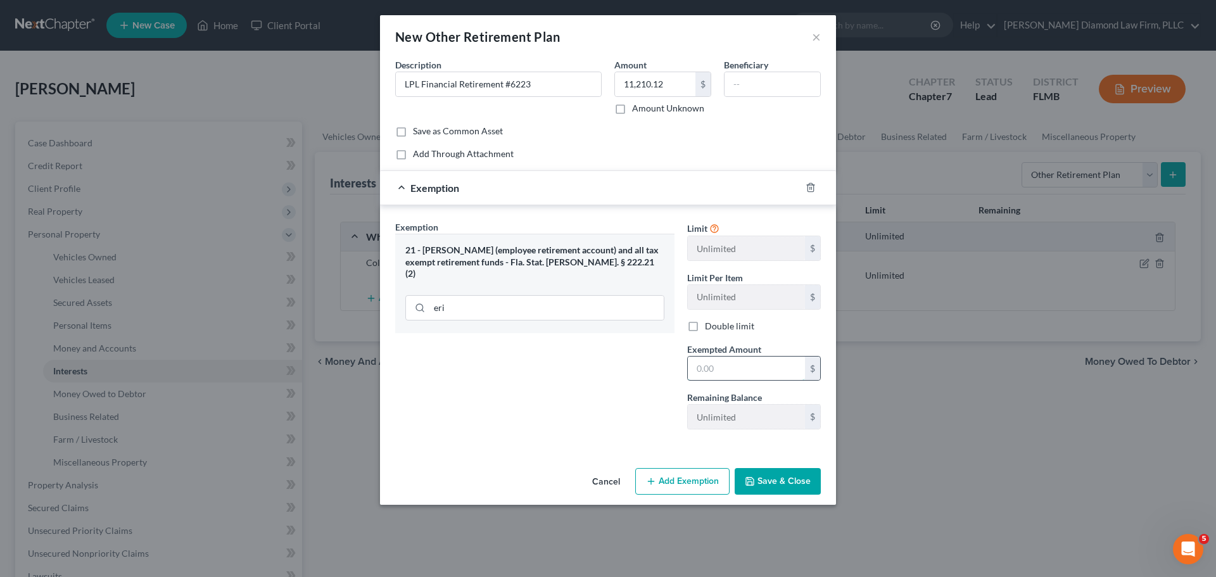
click at [723, 373] on input "text" at bounding box center [746, 369] width 117 height 24
type input "11,210.12"
click at [801, 486] on button "Save & Close" at bounding box center [778, 481] width 86 height 27
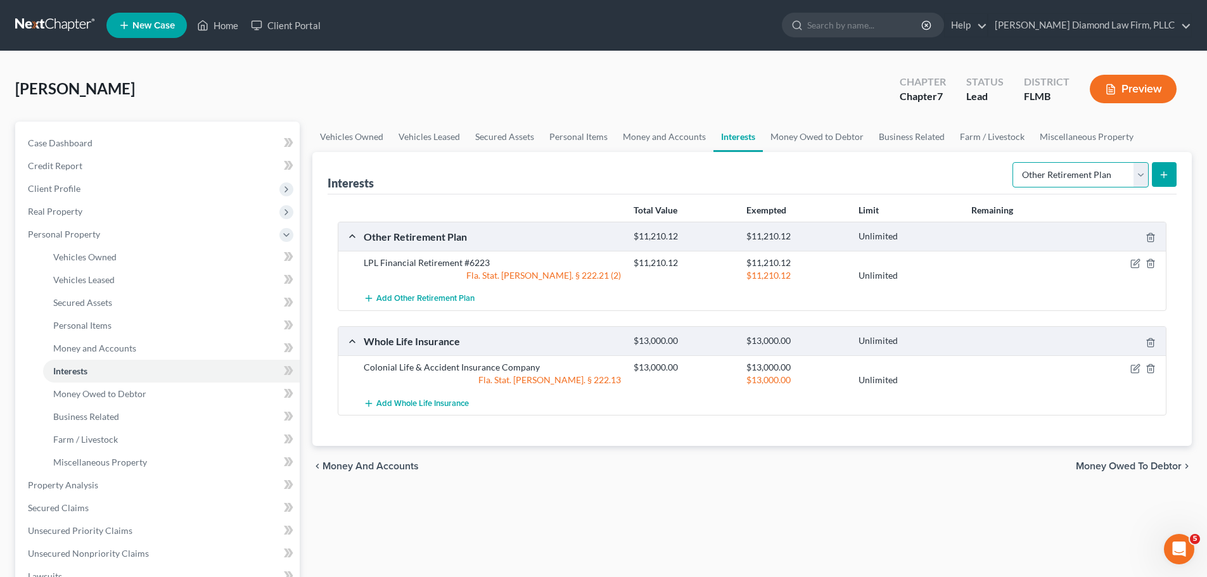
click at [1071, 186] on select "Select Interest Type 401K Annuity Bond Education IRA Government Bond Government…" at bounding box center [1080, 174] width 136 height 25
select select "401k"
click at [1014, 162] on select "Select Interest Type 401K Annuity Bond Education IRA Government Bond Government…" at bounding box center [1080, 174] width 136 height 25
click at [1164, 173] on line "submit" at bounding box center [1164, 175] width 0 height 6
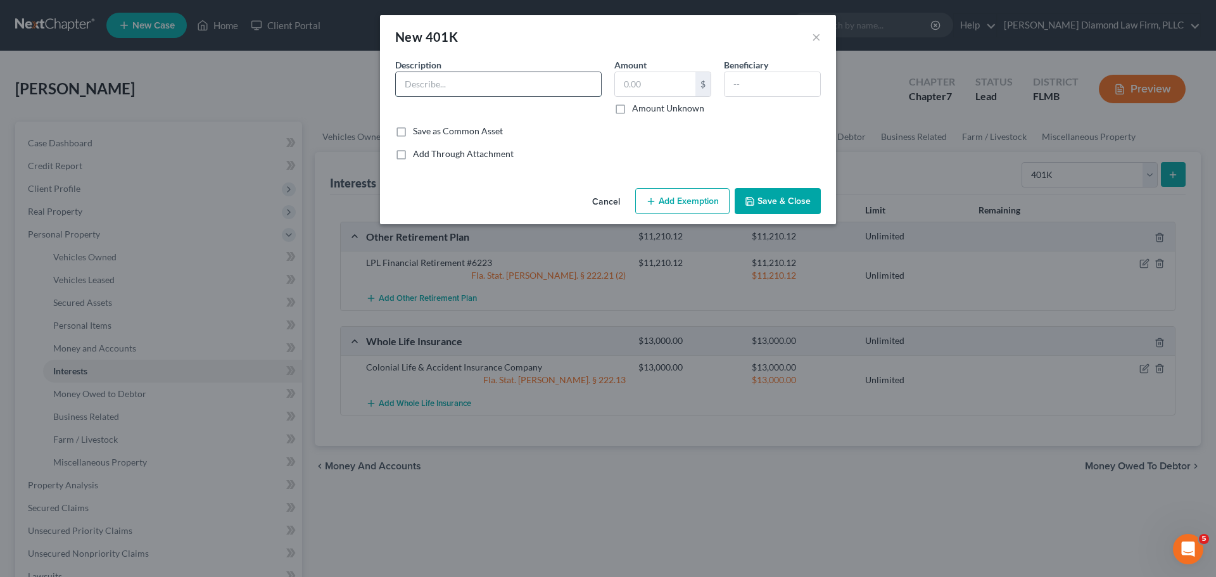
click at [401, 79] on input "text" at bounding box center [498, 84] width 205 height 24
click at [521, 87] on input "Vensure 401K" at bounding box center [498, 84] width 205 height 24
type input "Vensure 401K #6997"
type input "70,293.35"
click at [695, 203] on button "Add Exemption" at bounding box center [682, 201] width 94 height 27
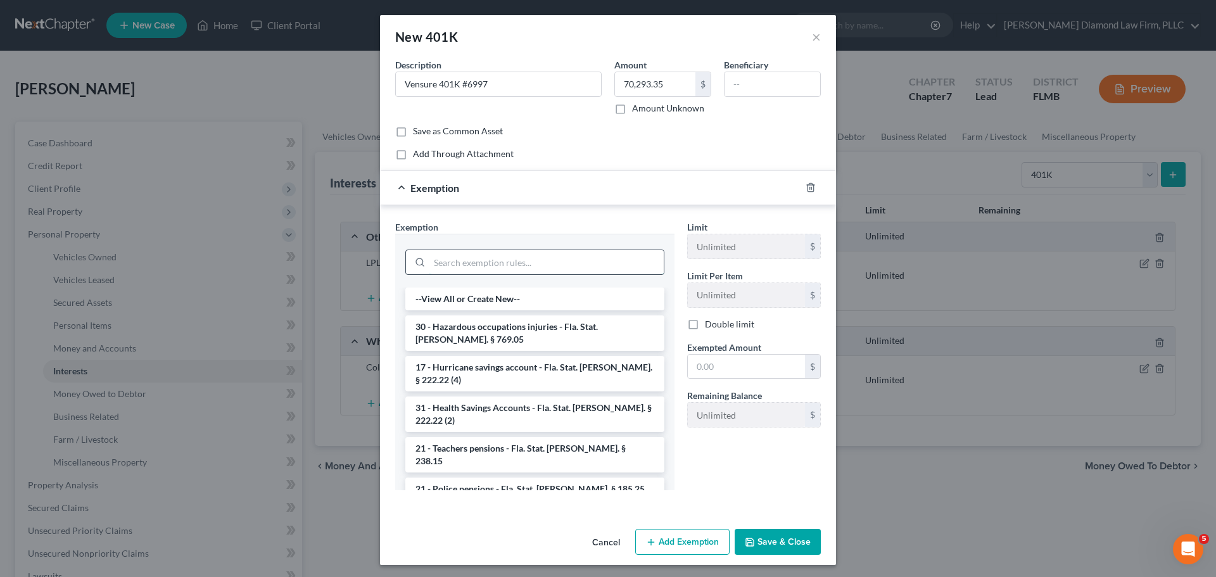
click at [504, 264] on input "search" at bounding box center [547, 262] width 234 height 24
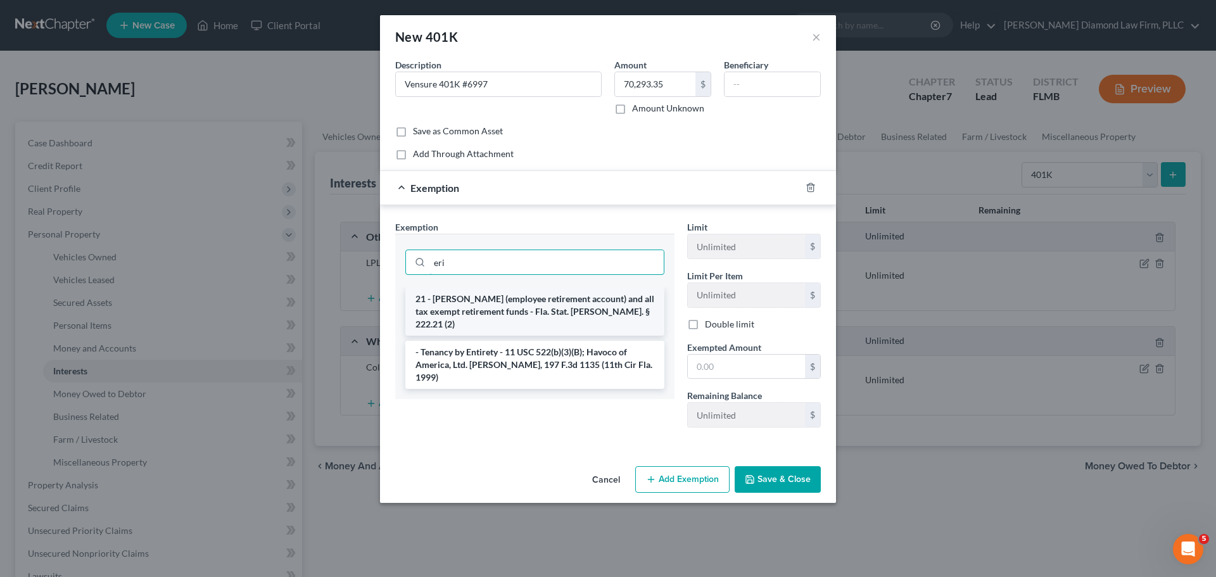
type input "eri"
click at [502, 300] on li "21 - ERISA (employee retirement account) and all tax exempt retirement funds - …" at bounding box center [534, 312] width 259 height 48
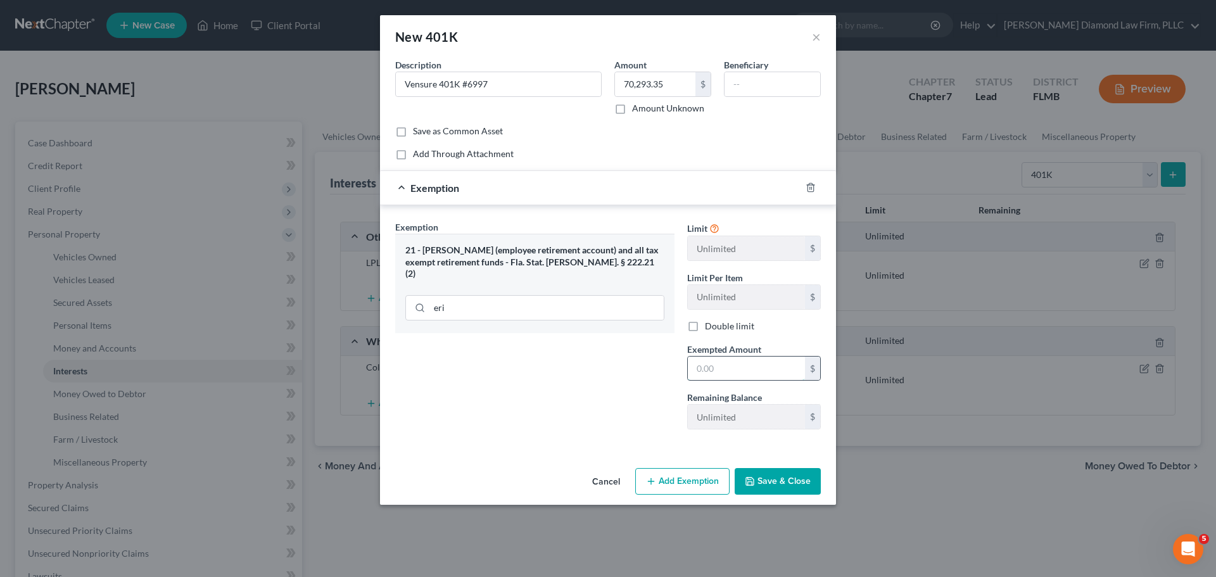
click at [736, 367] on input "text" at bounding box center [746, 369] width 117 height 24
type input "70,293.35"
click at [760, 482] on button "Save & Close" at bounding box center [778, 481] width 86 height 27
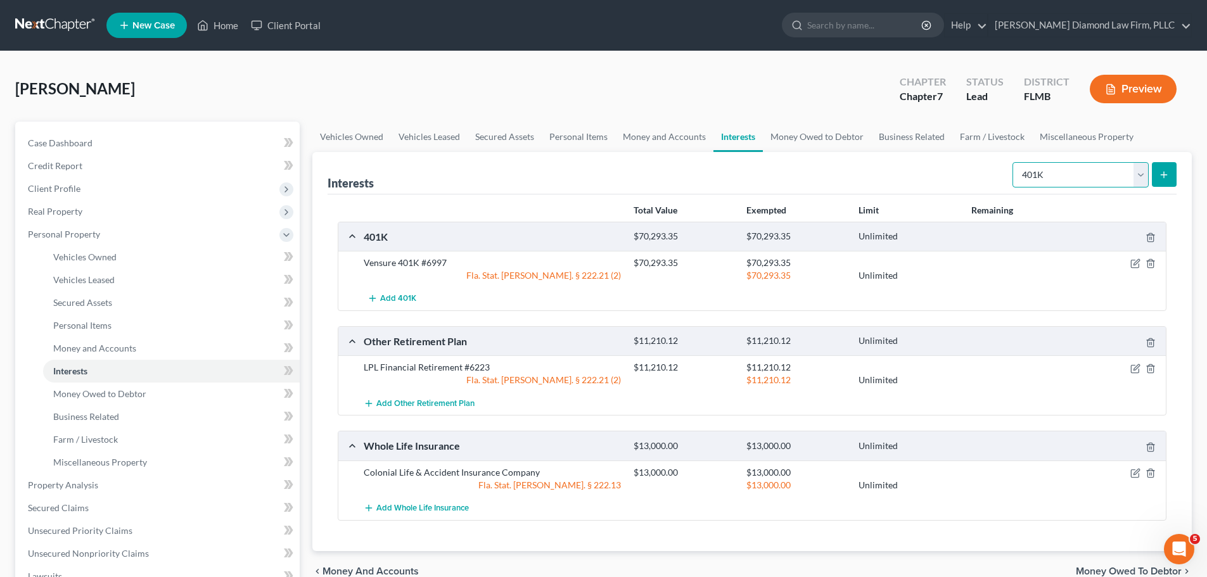
click at [1070, 170] on select "Select Interest Type 401K Annuity Bond Education IRA Government Bond Government…" at bounding box center [1080, 174] width 136 height 25
select select "other_retirement_plan"
click at [1014, 162] on select "Select Interest Type 401K Annuity Bond Education IRA Government Bond Government…" at bounding box center [1080, 174] width 136 height 25
click at [1156, 184] on button "submit" at bounding box center [1164, 174] width 25 height 25
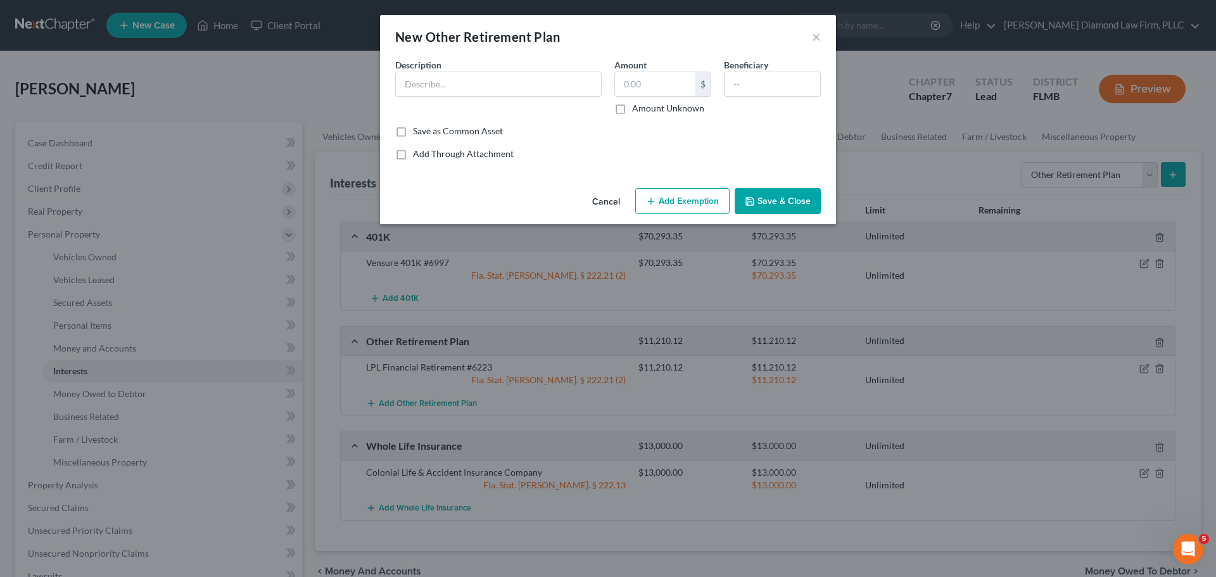
click at [608, 203] on button "Cancel" at bounding box center [606, 201] width 48 height 25
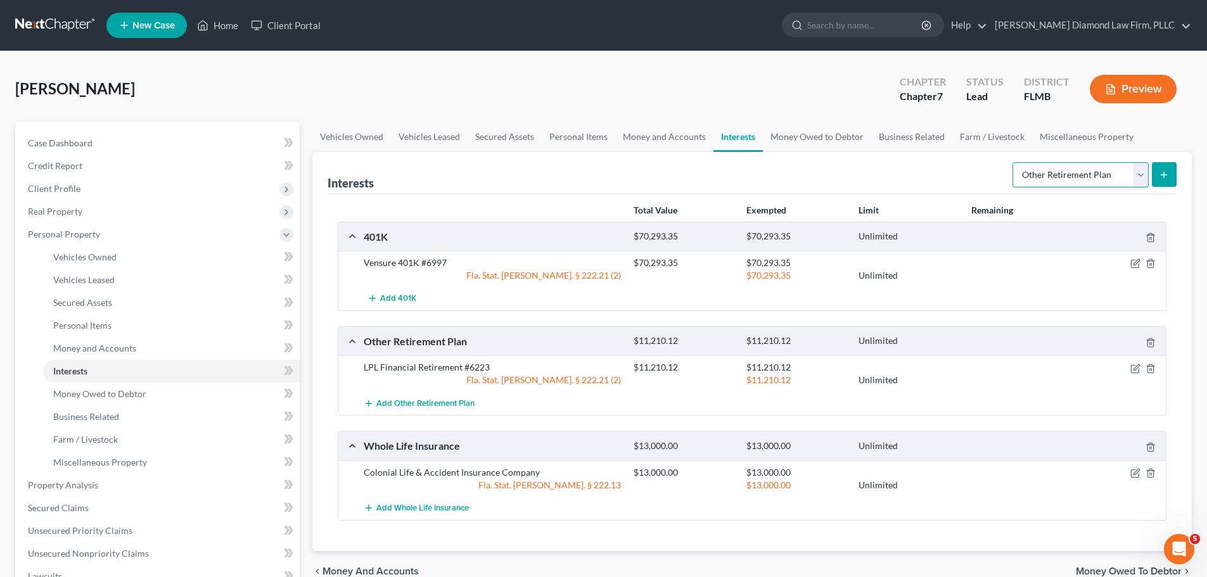
click at [1059, 182] on select "Select Interest Type 401K Annuity Bond Education IRA Government Bond Government…" at bounding box center [1080, 174] width 136 height 25
click at [642, 144] on link "Money and Accounts" at bounding box center [664, 137] width 98 height 30
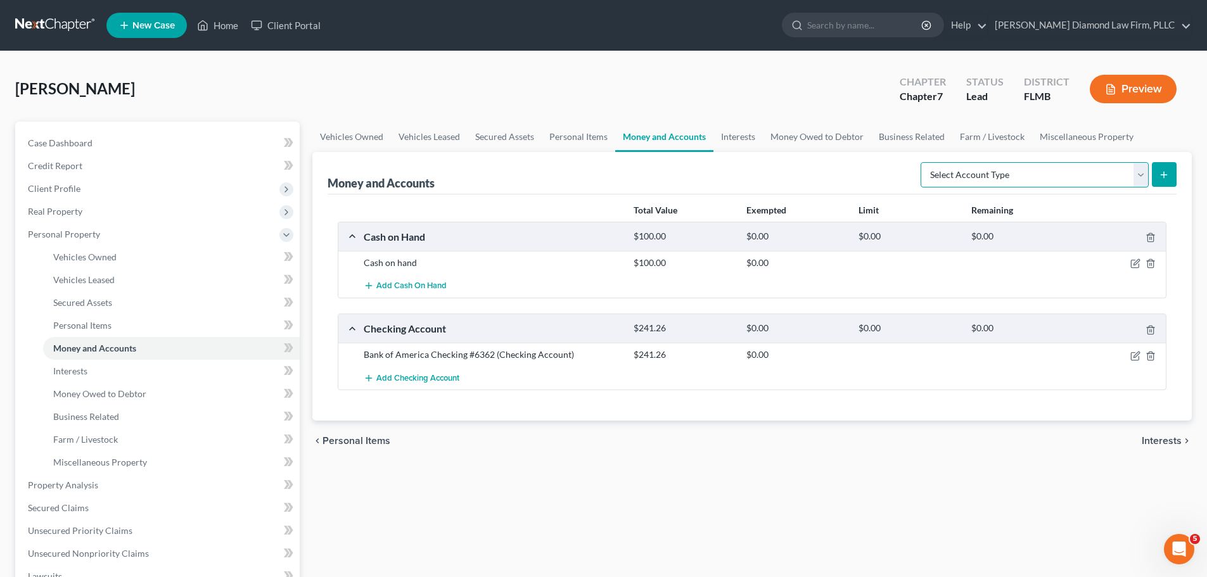
click at [1062, 169] on select "Select Account Type Brokerage Cash on Hand Certificates of Deposit Checking Acc…" at bounding box center [1035, 174] width 228 height 25
select select "other"
click at [923, 162] on select "Select Account Type Brokerage Cash on Hand Certificates of Deposit Checking Acc…" at bounding box center [1035, 174] width 228 height 25
click at [1165, 181] on button "submit" at bounding box center [1164, 174] width 25 height 25
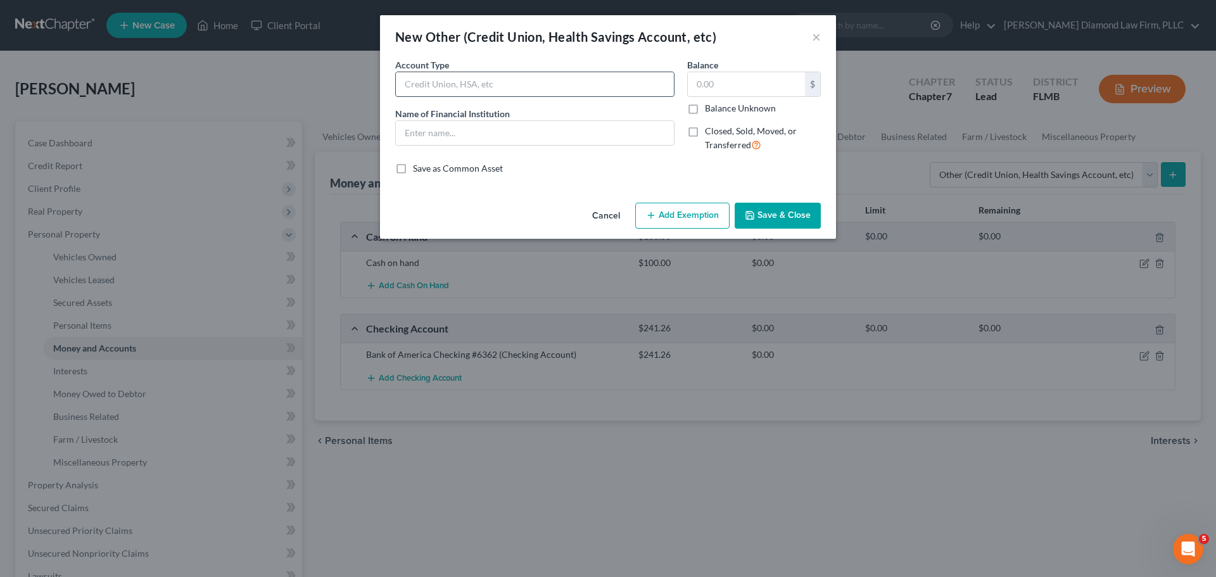
click at [461, 80] on input "text" at bounding box center [535, 84] width 278 height 24
type input "Crypto"
type input "Coinbase"
type input "2,316.44"
click at [787, 208] on button "Save & Close" at bounding box center [778, 216] width 86 height 27
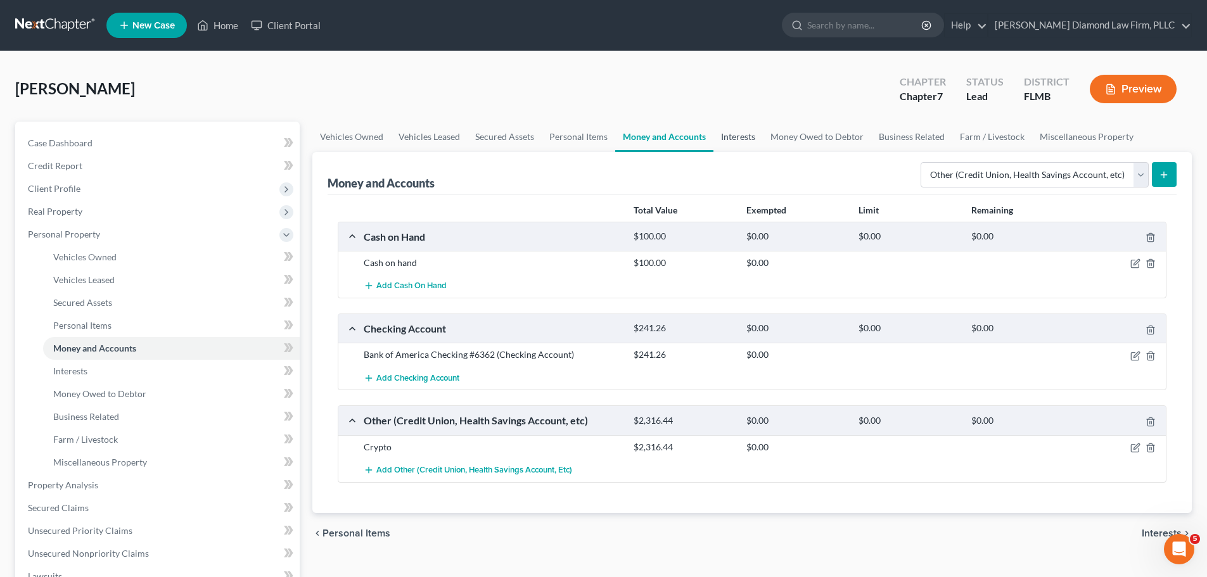
click at [726, 133] on link "Interests" at bounding box center [737, 137] width 49 height 30
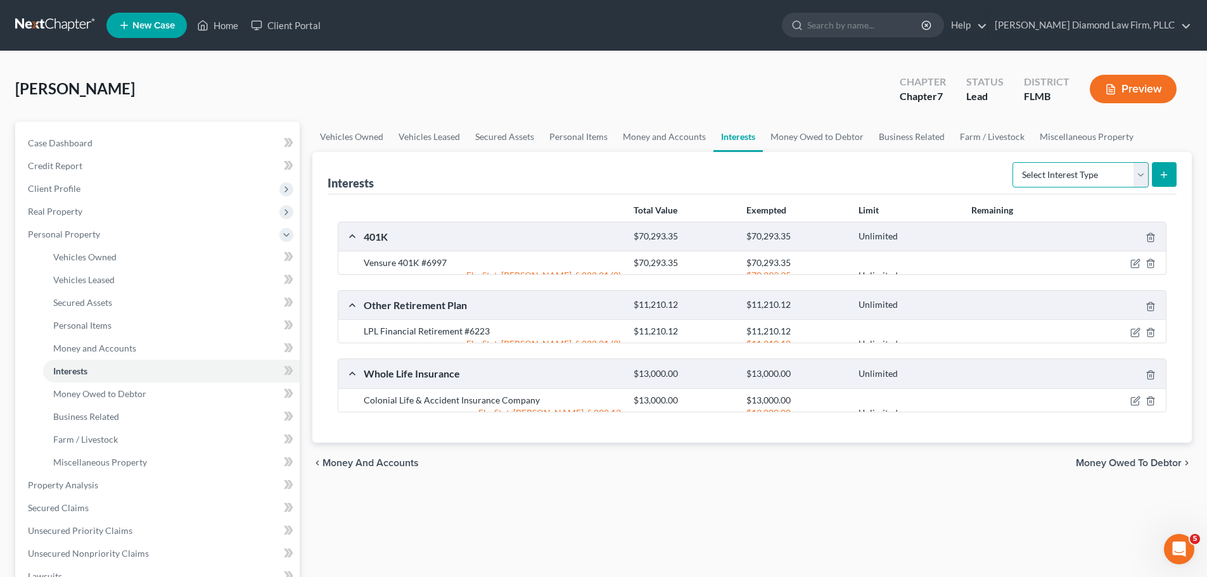
click at [1029, 179] on select "Select Interest Type 401K Annuity Bond Education IRA Government Bond Government…" at bounding box center [1080, 174] width 136 height 25
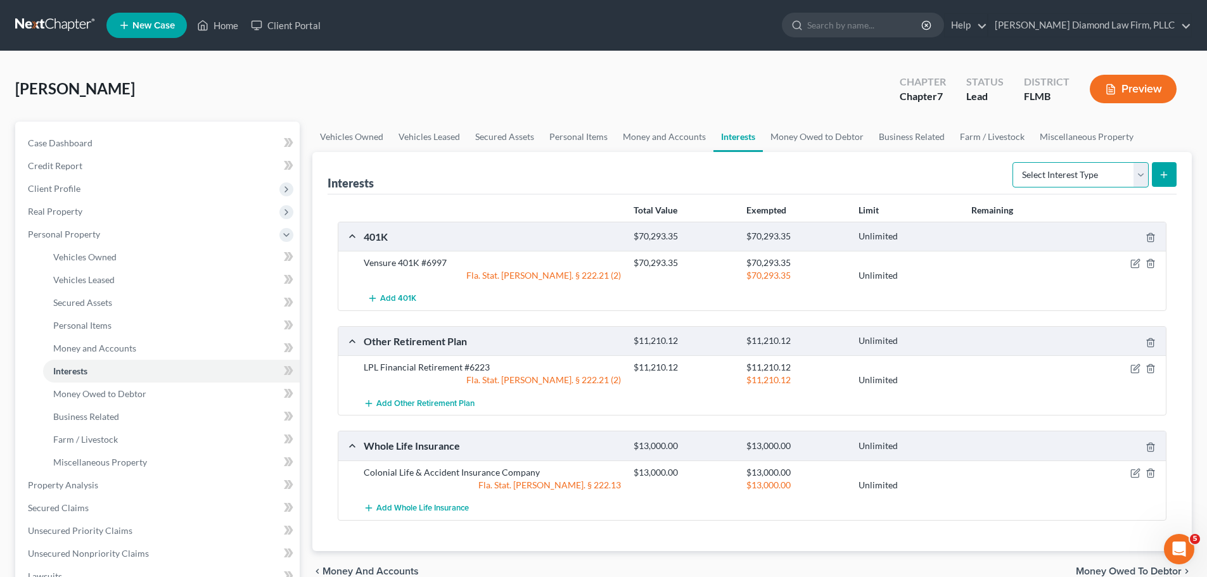
select select "ira"
click at [1014, 162] on select "Select Interest Type 401K Annuity Bond Education IRA Government Bond Government…" at bounding box center [1080, 174] width 136 height 25
click at [657, 129] on link "Money and Accounts" at bounding box center [664, 137] width 98 height 30
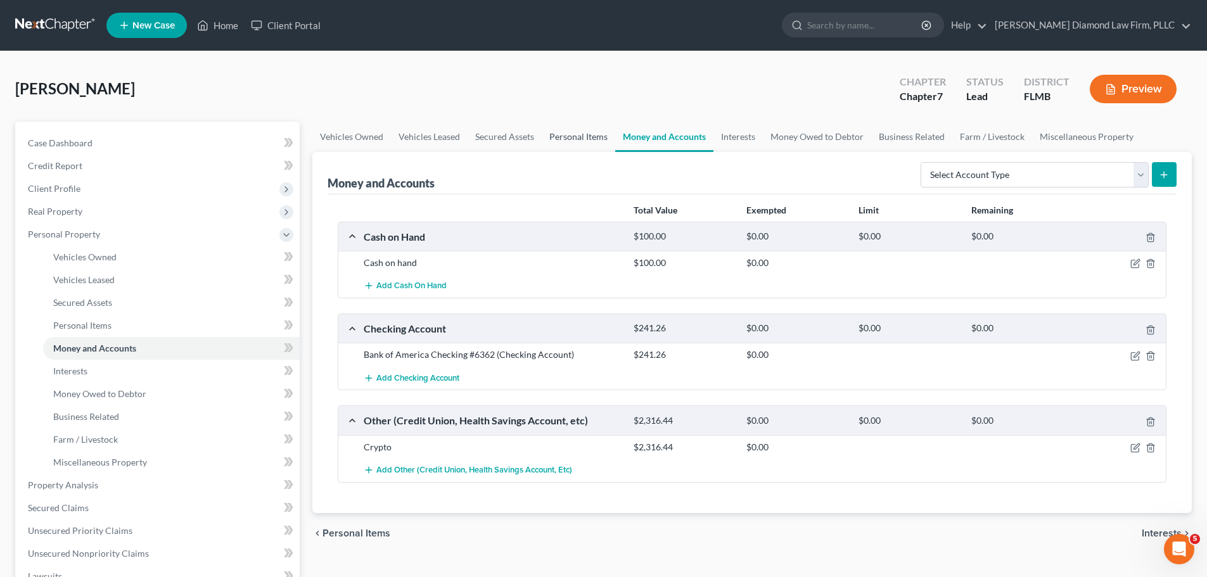
click at [560, 129] on link "Personal Items" at bounding box center [578, 137] width 73 height 30
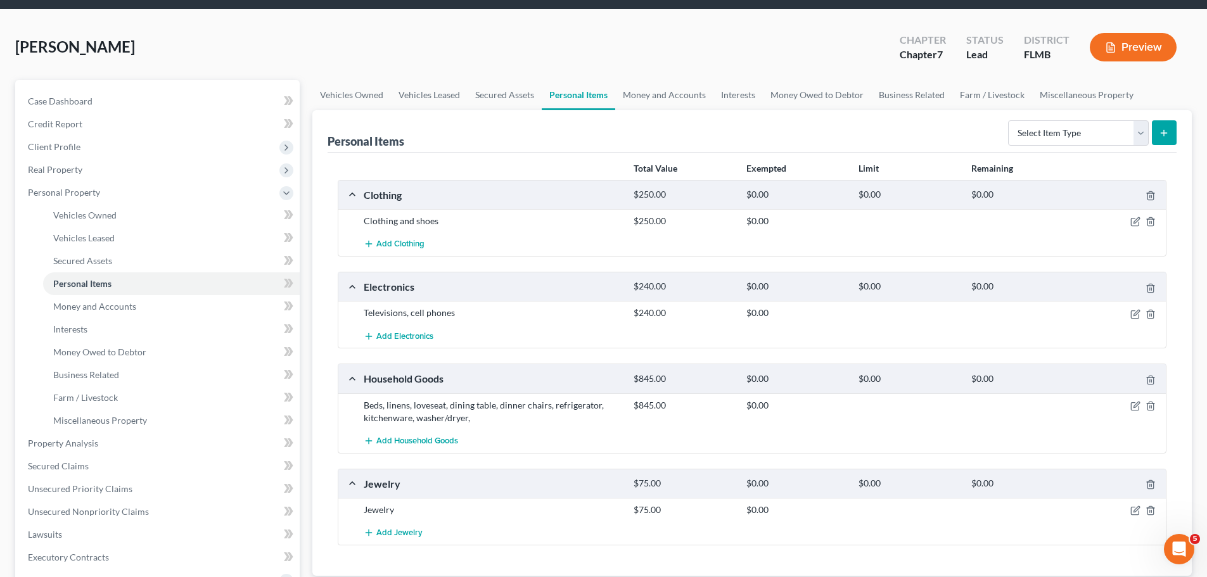
scroll to position [63, 0]
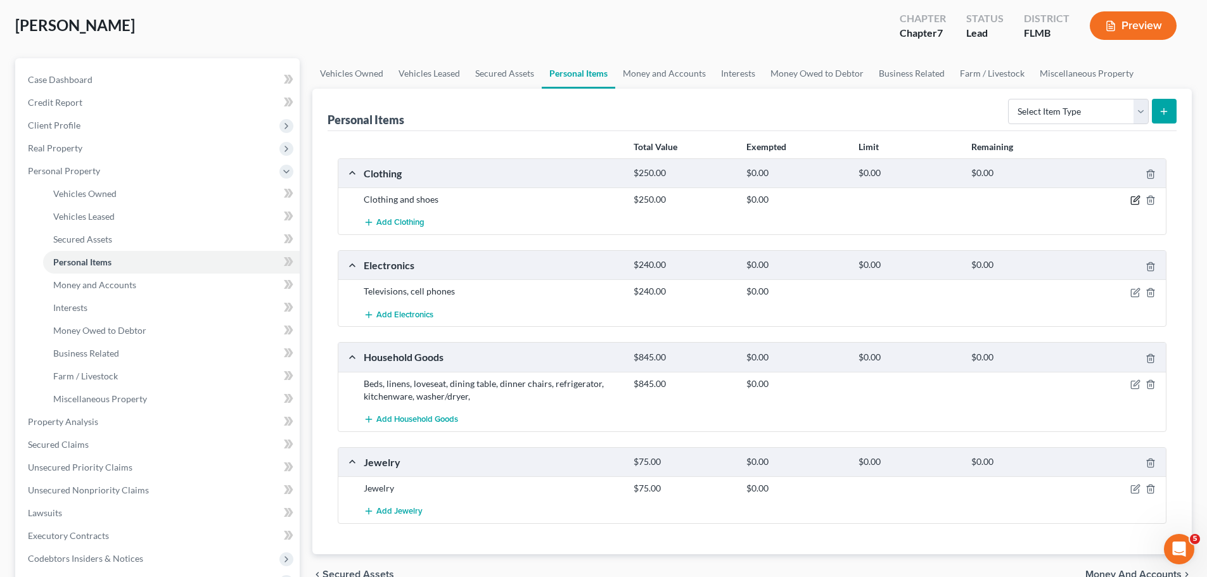
click at [1134, 204] on icon "button" at bounding box center [1135, 200] width 10 height 10
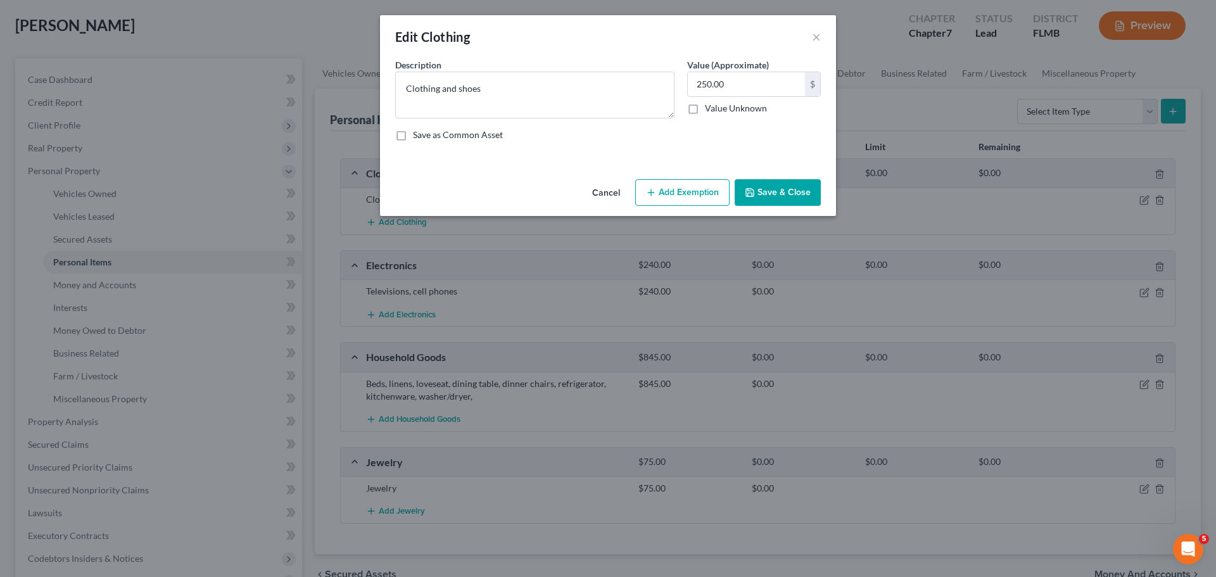
click at [676, 195] on button "Add Exemption" at bounding box center [682, 192] width 94 height 27
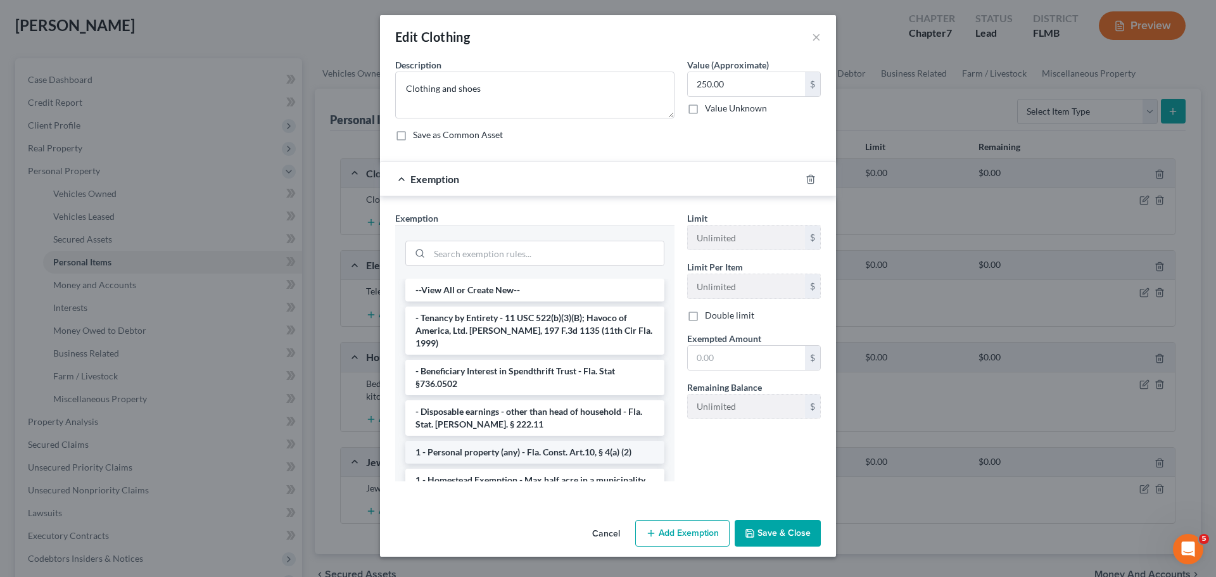
click at [516, 441] on li "1 - Personal property (any) - Fla. Const. Art.10, § 4(a) (2)" at bounding box center [534, 452] width 259 height 23
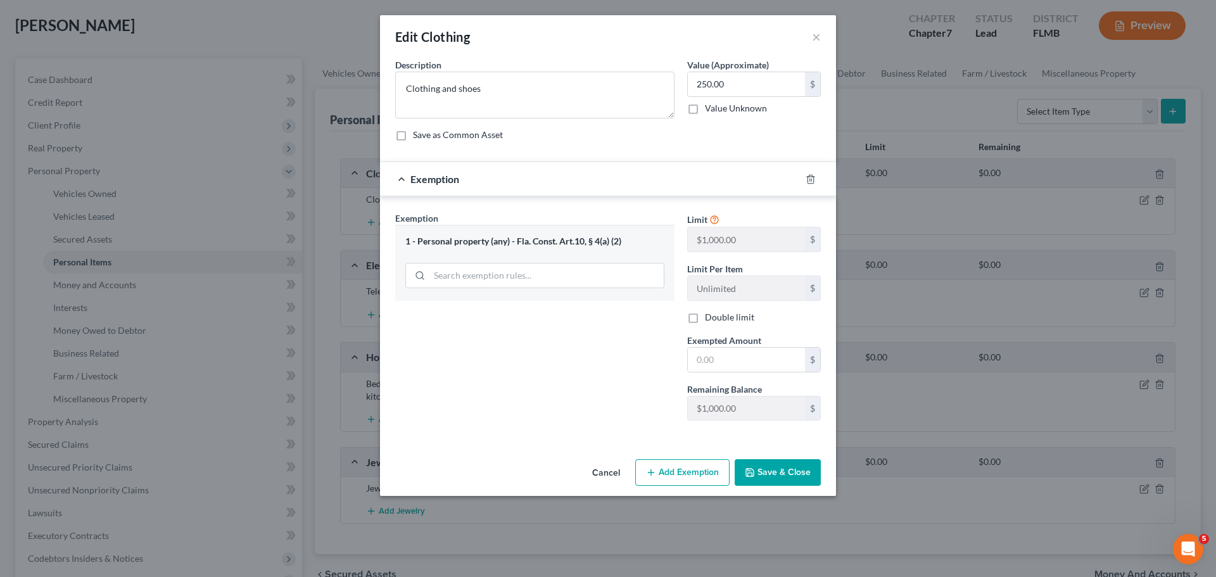
click at [738, 345] on span "Exempted Amount" at bounding box center [724, 340] width 74 height 11
click at [738, 349] on input "text" at bounding box center [746, 360] width 117 height 24
type input "250"
click at [751, 471] on polyline "button" at bounding box center [749, 470] width 3 height 2
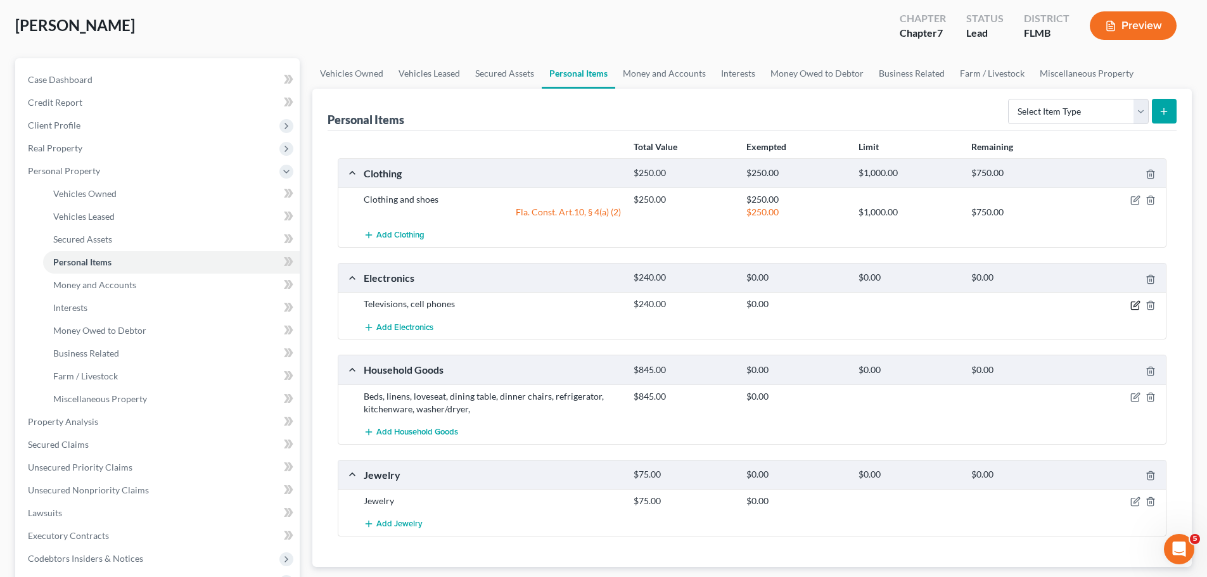
click at [1133, 306] on icon "button" at bounding box center [1136, 304] width 6 height 6
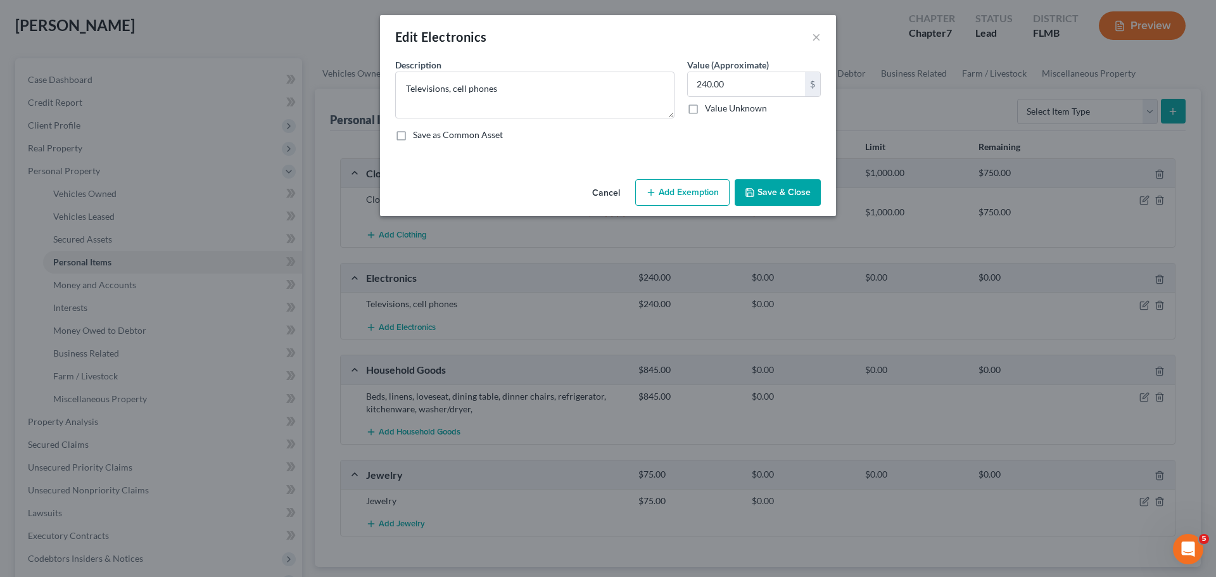
click at [660, 189] on button "Add Exemption" at bounding box center [682, 192] width 94 height 27
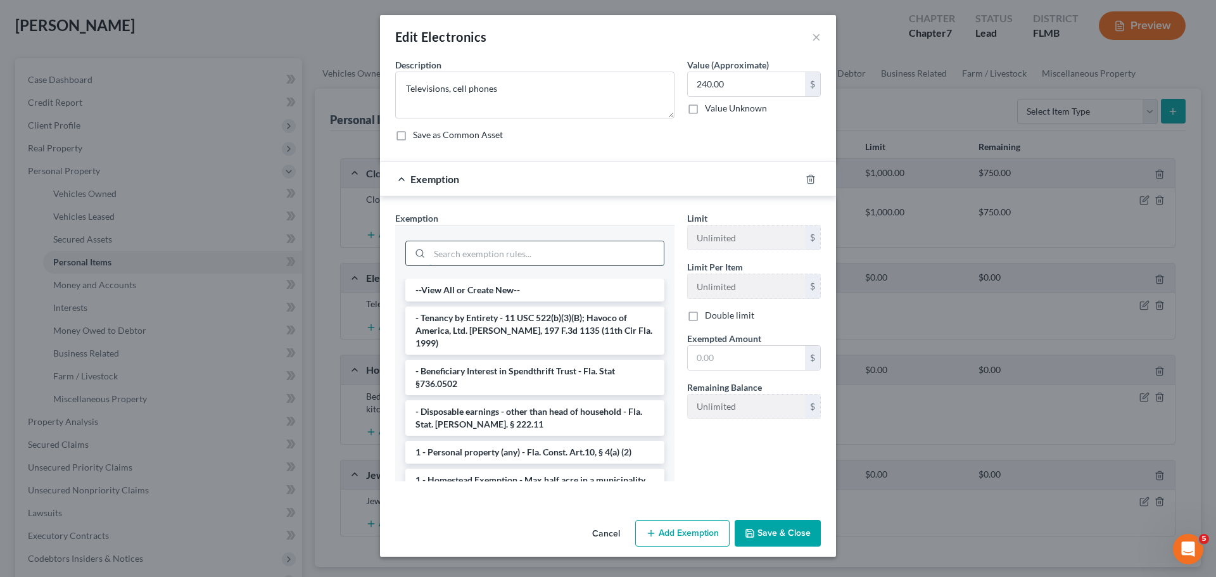
click at [513, 247] on input "search" at bounding box center [547, 253] width 234 height 24
click at [539, 442] on li "1 - Personal property (any) - Fla. Const. Art.10, § 4(a) (2)" at bounding box center [534, 452] width 259 height 23
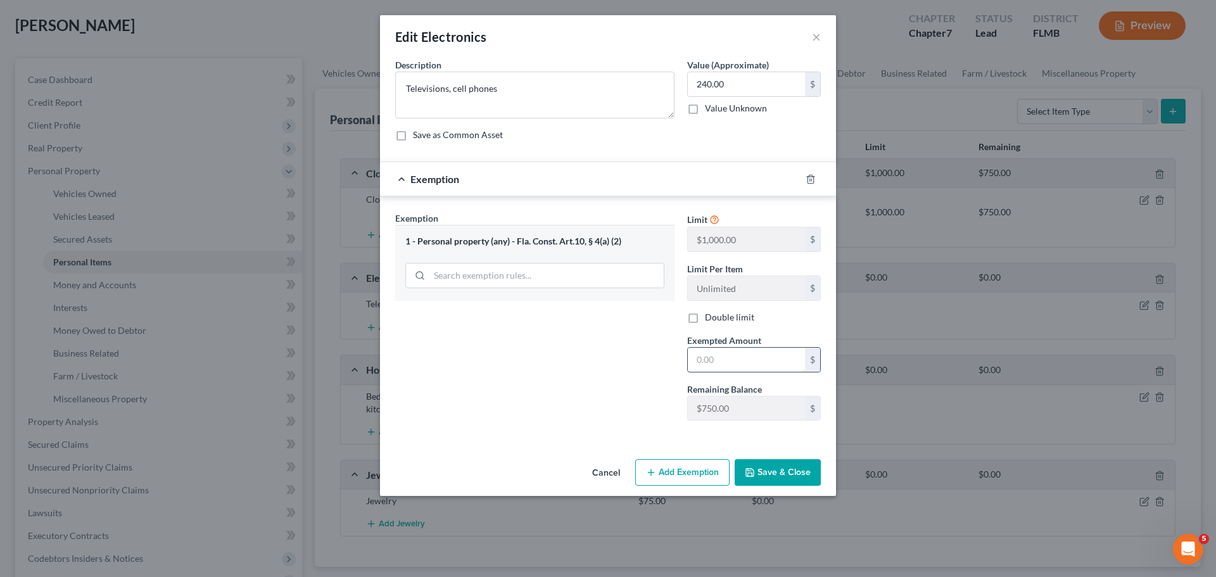
click at [722, 361] on input "text" at bounding box center [746, 360] width 117 height 24
type input "240"
click at [801, 473] on button "Save & Close" at bounding box center [778, 472] width 86 height 27
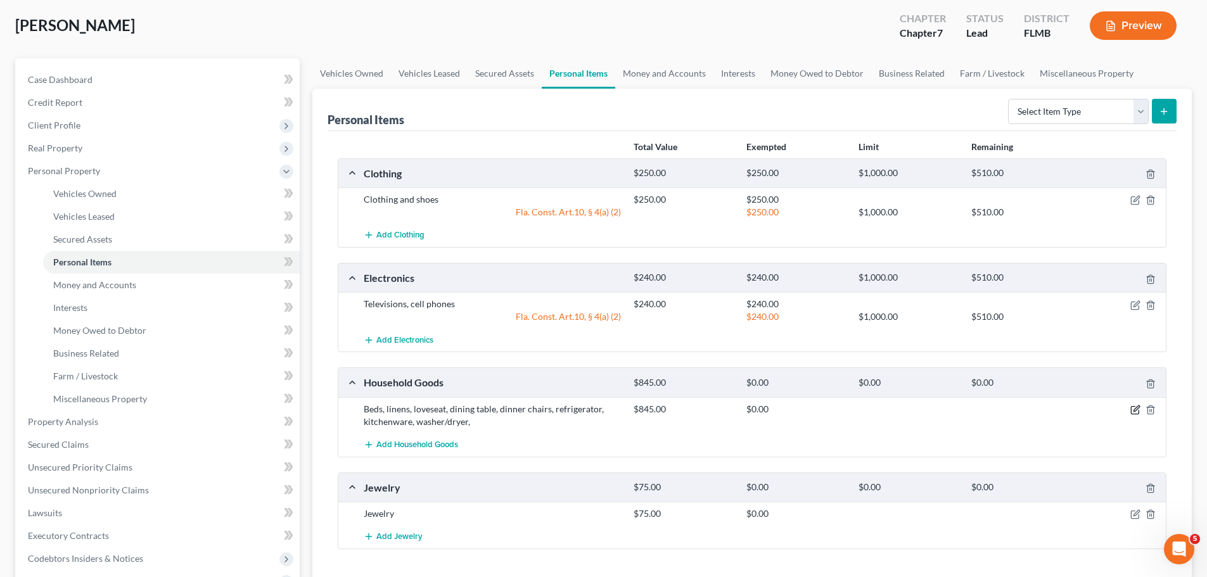
click at [1132, 409] on icon "button" at bounding box center [1135, 410] width 10 height 10
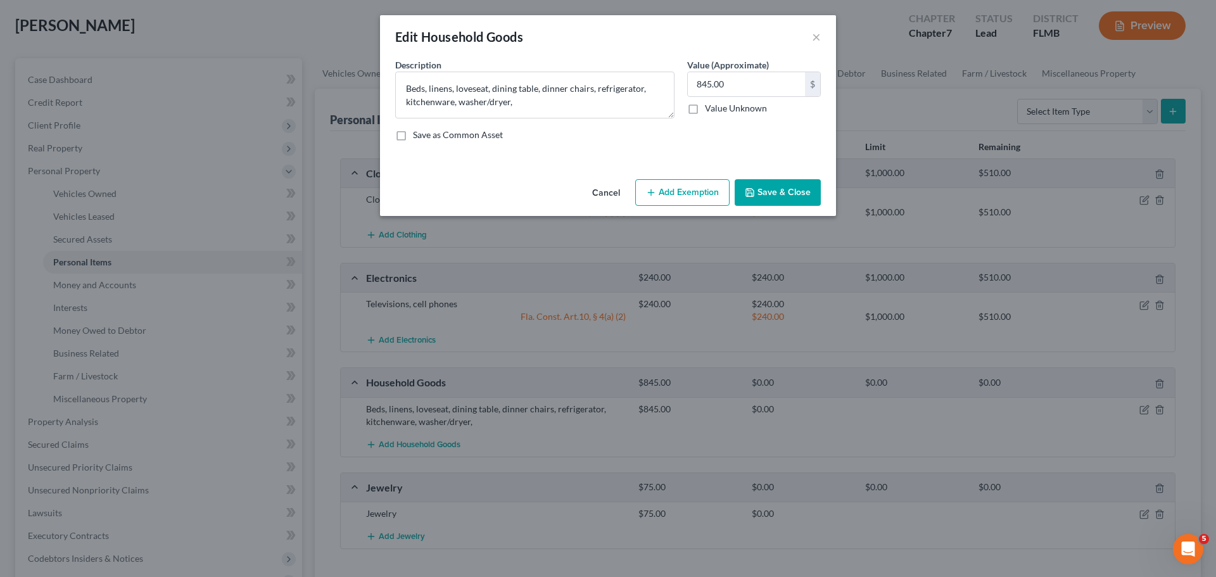
click at [675, 191] on button "Add Exemption" at bounding box center [682, 192] width 94 height 27
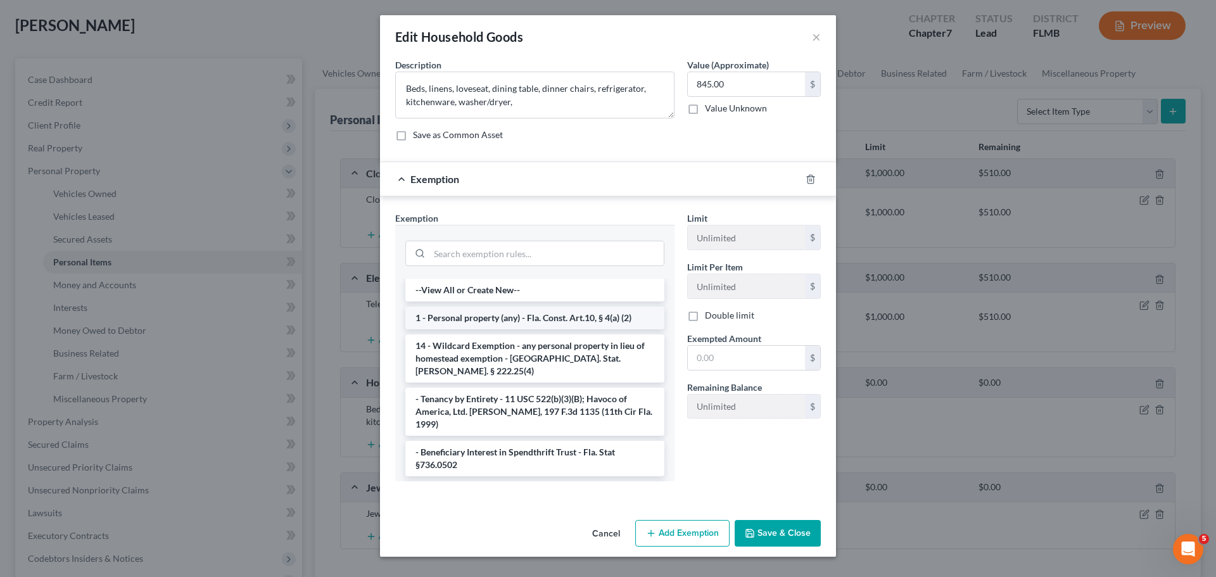
click at [516, 322] on li "1 - Personal property (any) - Fla. Const. Art.10, § 4(a) (2)" at bounding box center [534, 318] width 259 height 23
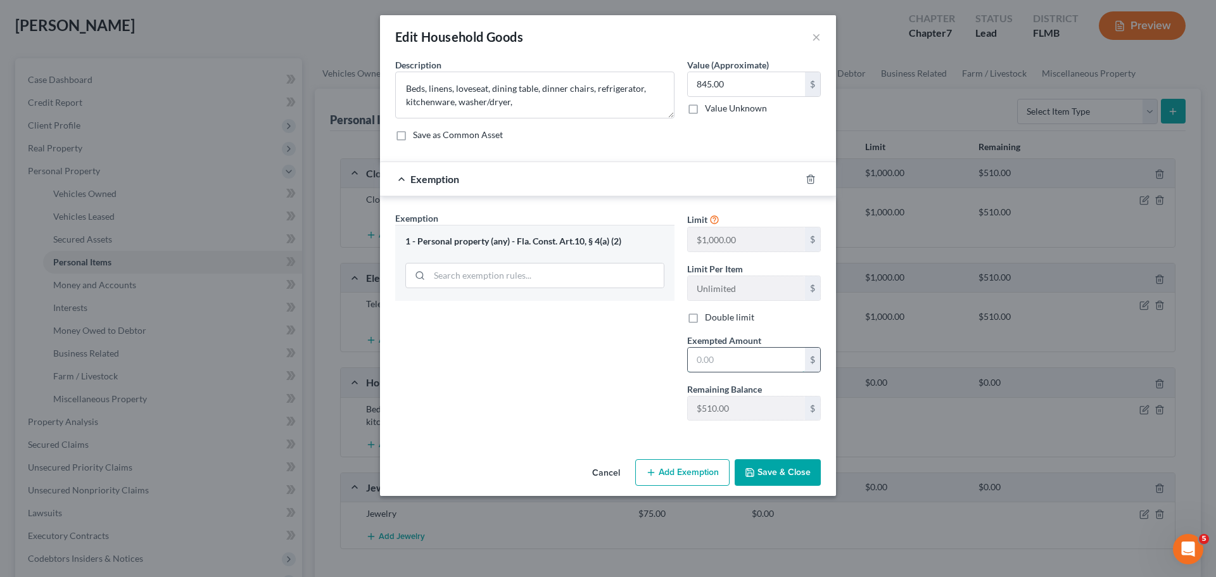
click at [729, 348] on input "text" at bounding box center [746, 360] width 117 height 24
type input "510"
click at [788, 466] on button "Save & Close" at bounding box center [778, 472] width 86 height 27
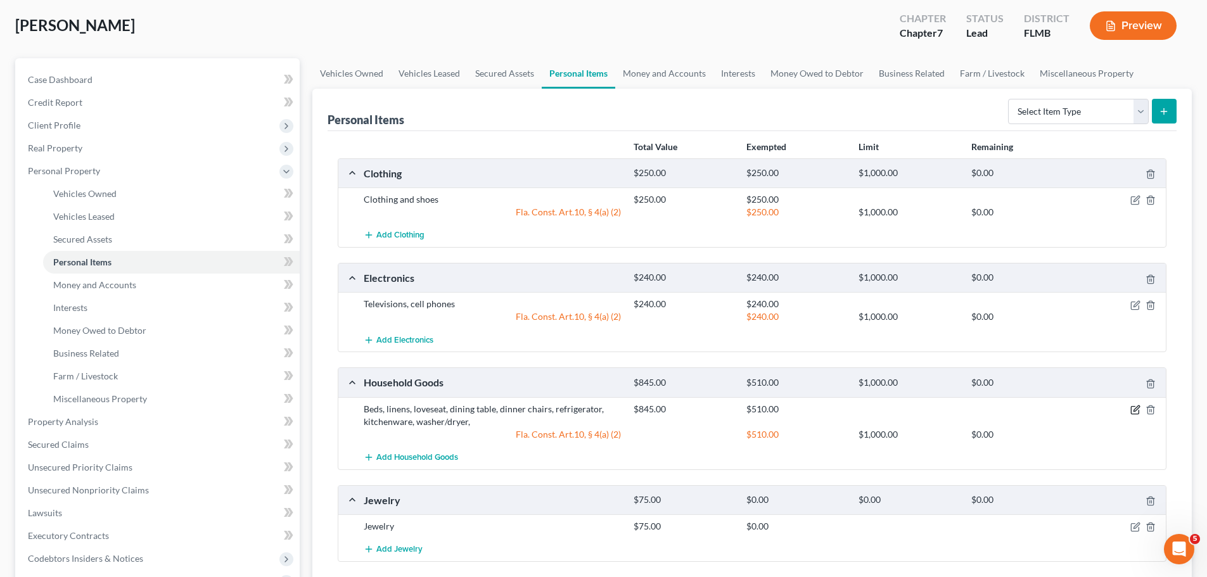
click at [1135, 412] on icon "button" at bounding box center [1135, 410] width 10 height 10
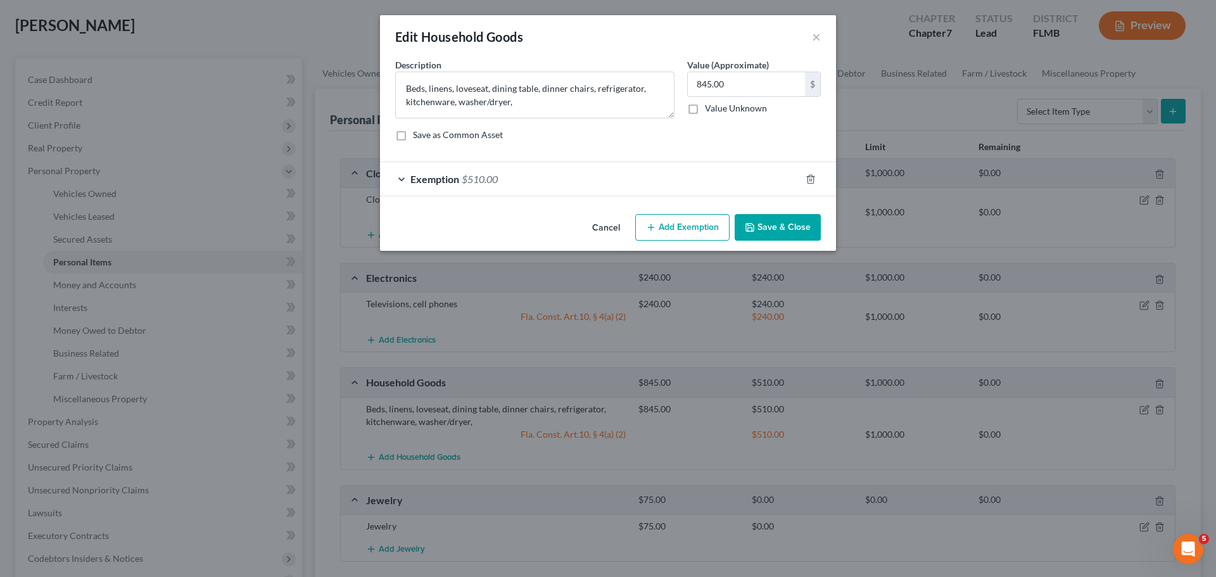
click at [687, 221] on button "Add Exemption" at bounding box center [682, 227] width 94 height 27
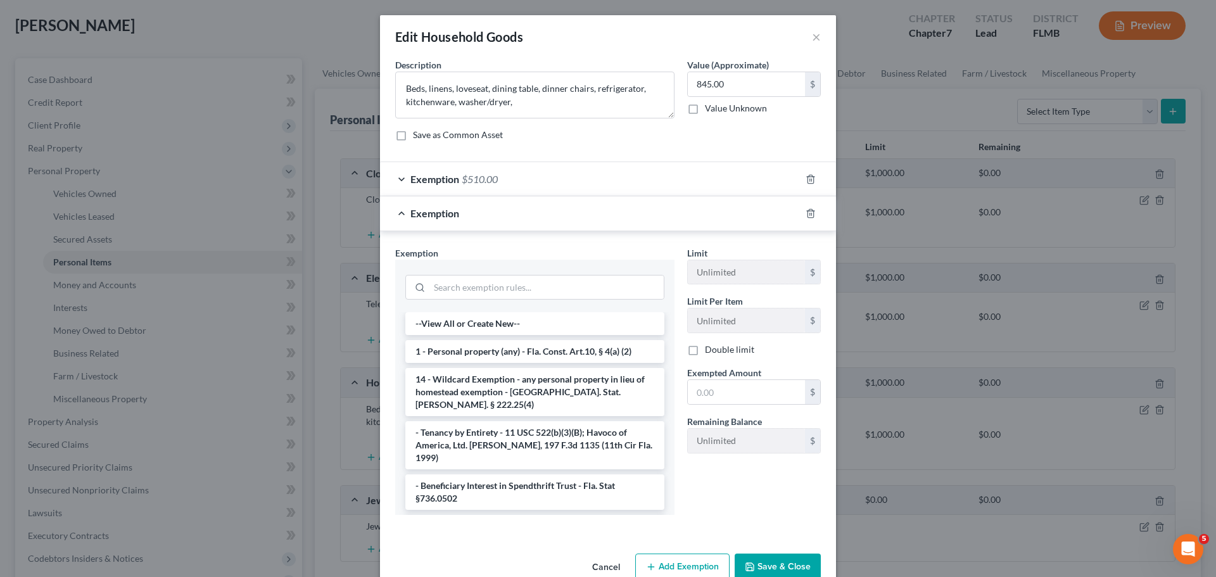
click at [512, 391] on li "14 - Wildcard Exemption - any personal property in lieu of homestead exemption …" at bounding box center [534, 392] width 259 height 48
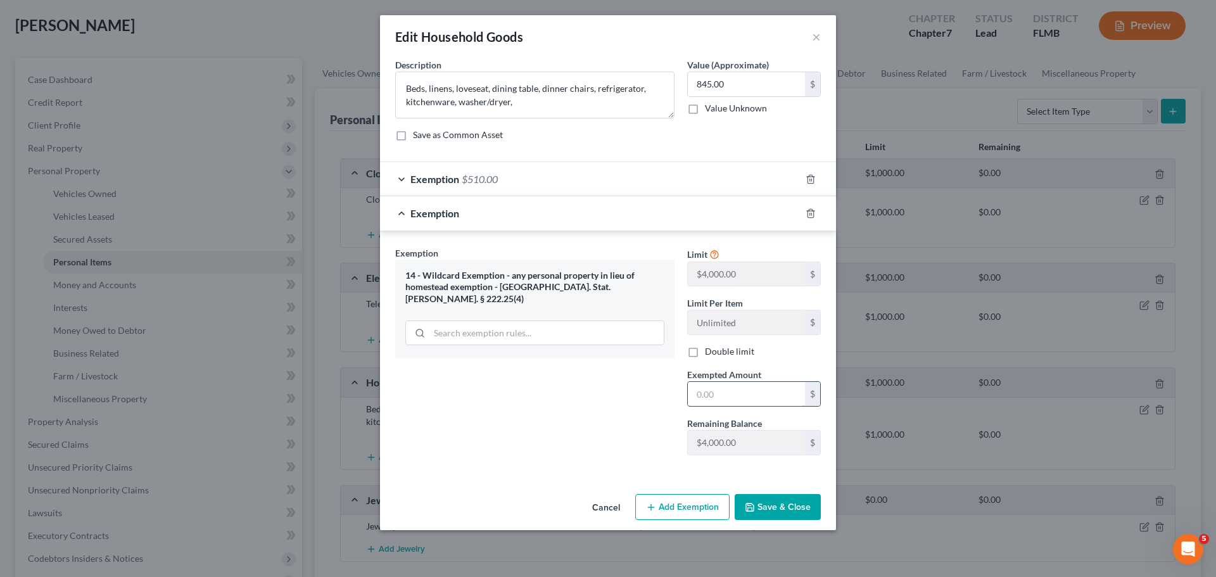
click at [744, 398] on input "text" at bounding box center [746, 394] width 117 height 24
click at [718, 387] on input "text" at bounding box center [746, 394] width 117 height 24
type input "335"
click at [765, 496] on button "Save & Close" at bounding box center [778, 507] width 86 height 27
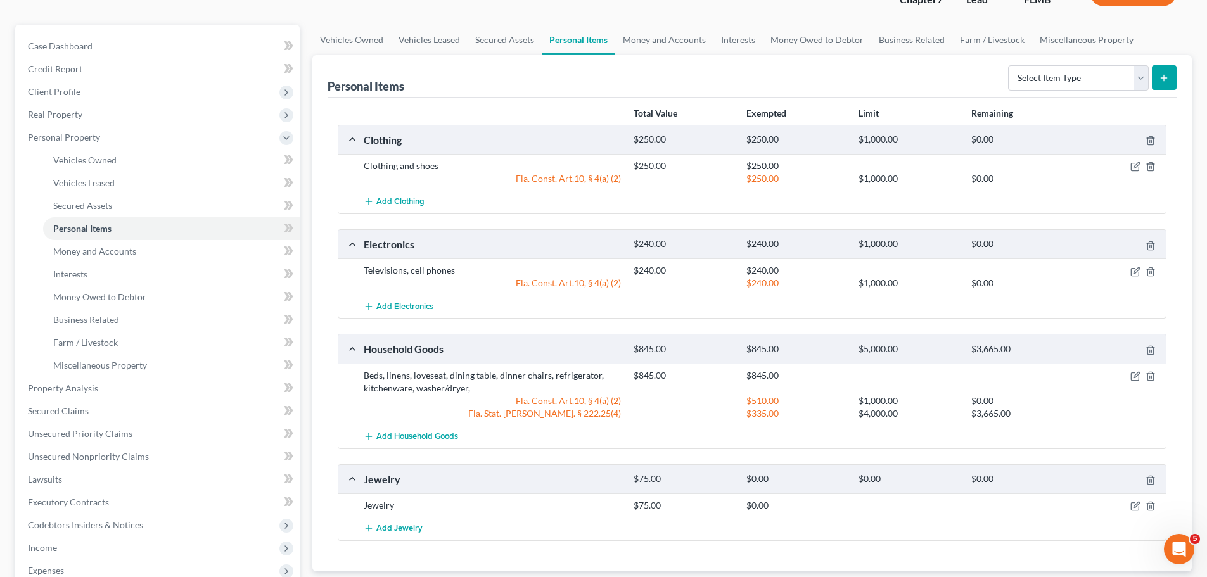
scroll to position [127, 0]
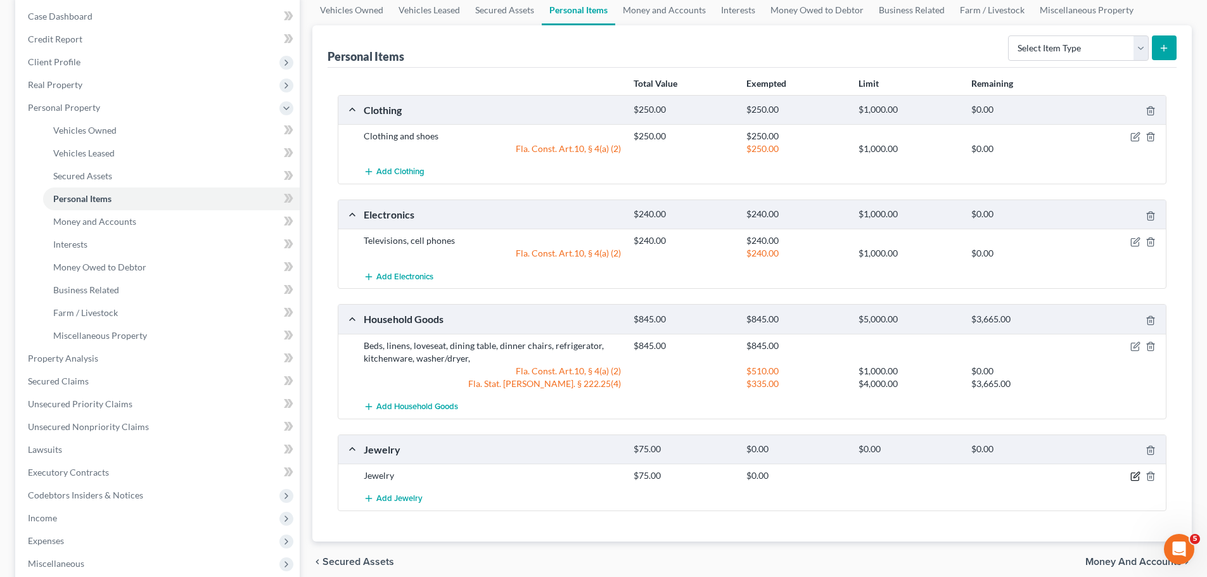
click at [1134, 475] on icon "button" at bounding box center [1135, 476] width 10 height 10
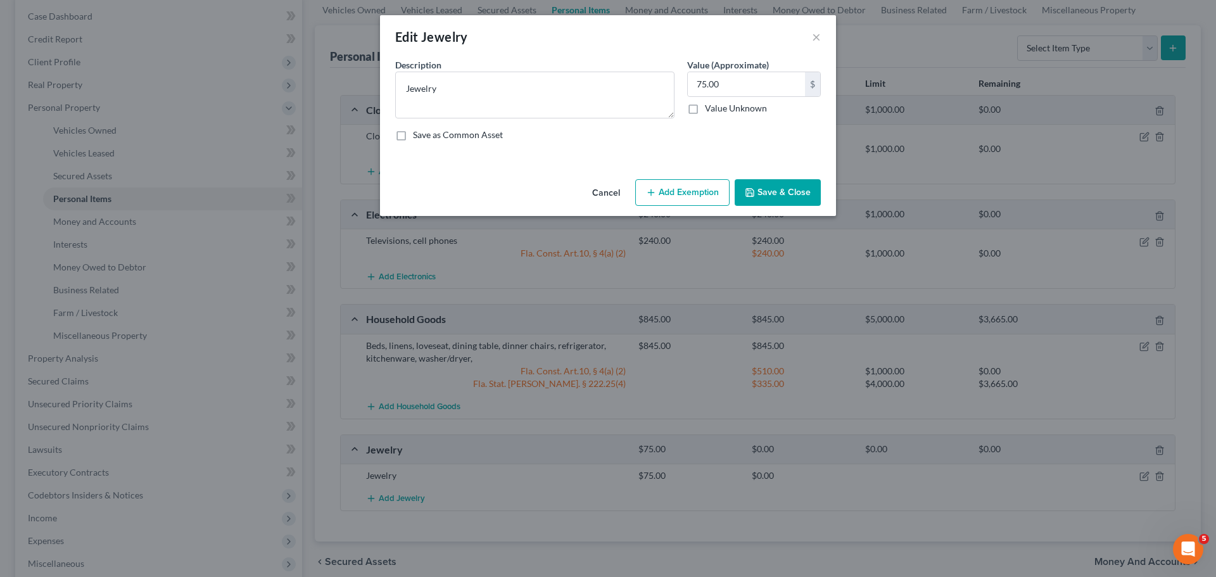
click at [674, 200] on button "Add Exemption" at bounding box center [682, 192] width 94 height 27
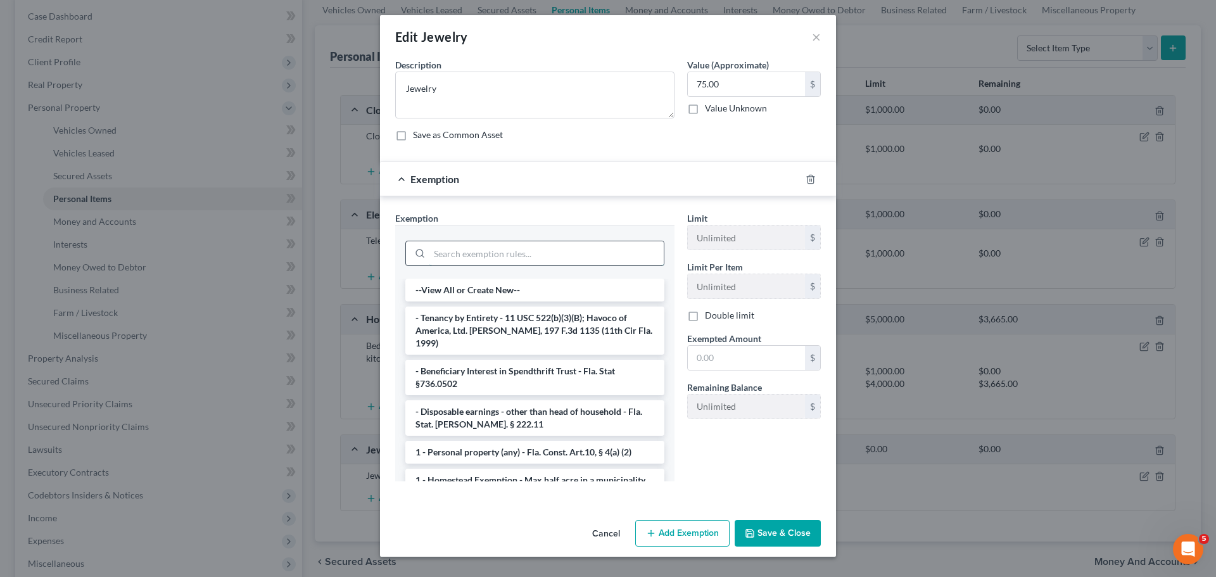
click at [521, 254] on input "search" at bounding box center [547, 253] width 234 height 24
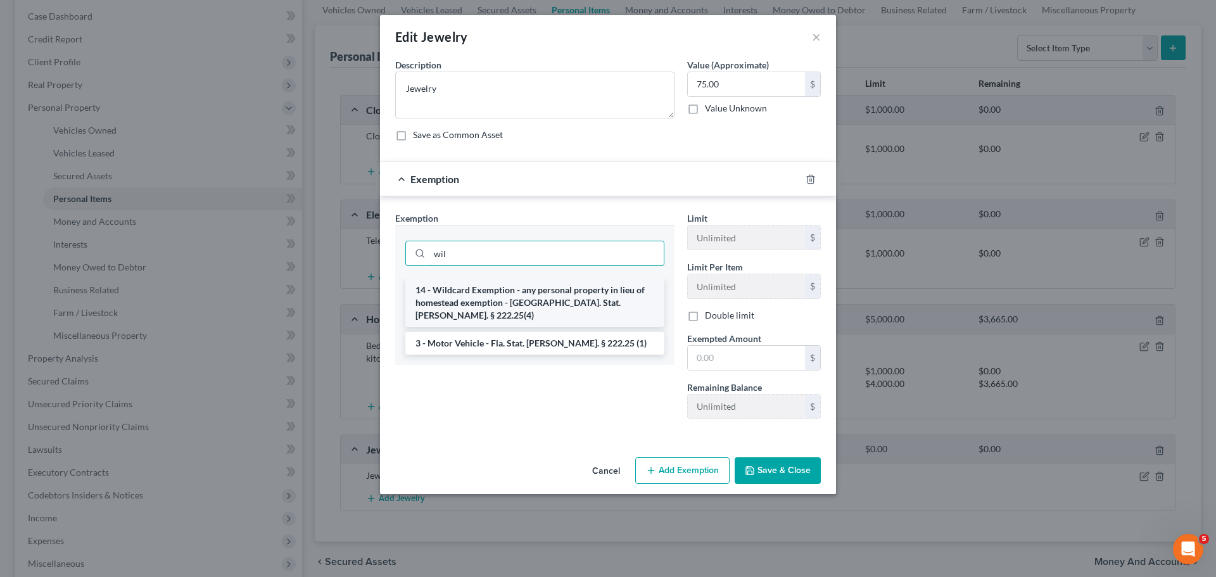
type input "wil"
click at [510, 291] on li "14 - Wildcard Exemption - any personal property in lieu of homestead exemption …" at bounding box center [534, 303] width 259 height 48
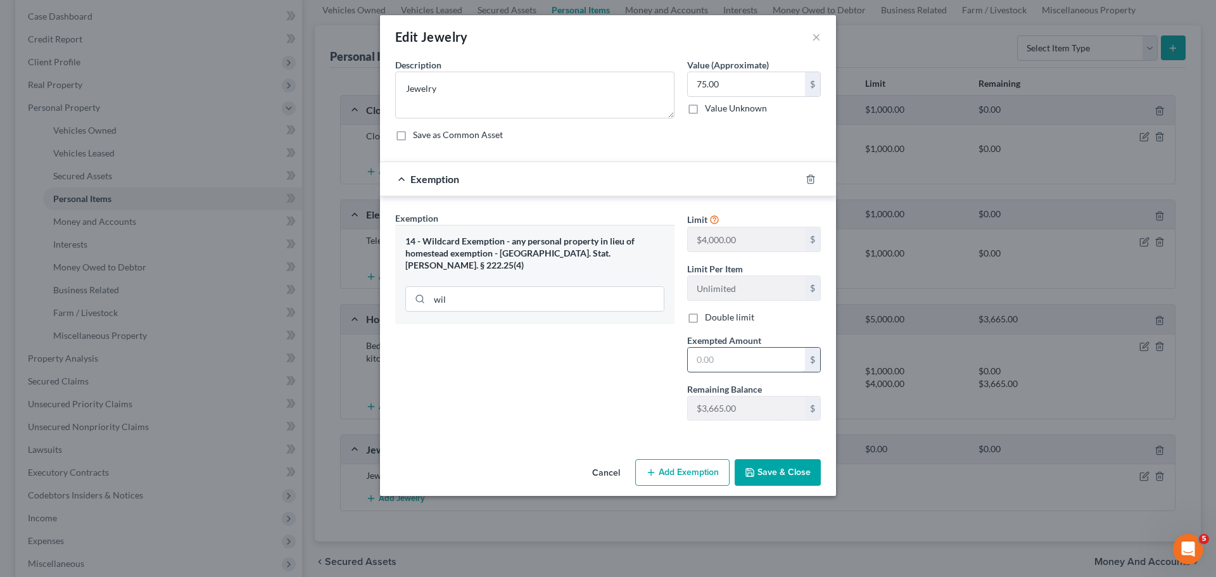
click at [722, 360] on input "text" at bounding box center [746, 360] width 117 height 24
type input "75"
click at [768, 467] on button "Save & Close" at bounding box center [778, 472] width 86 height 27
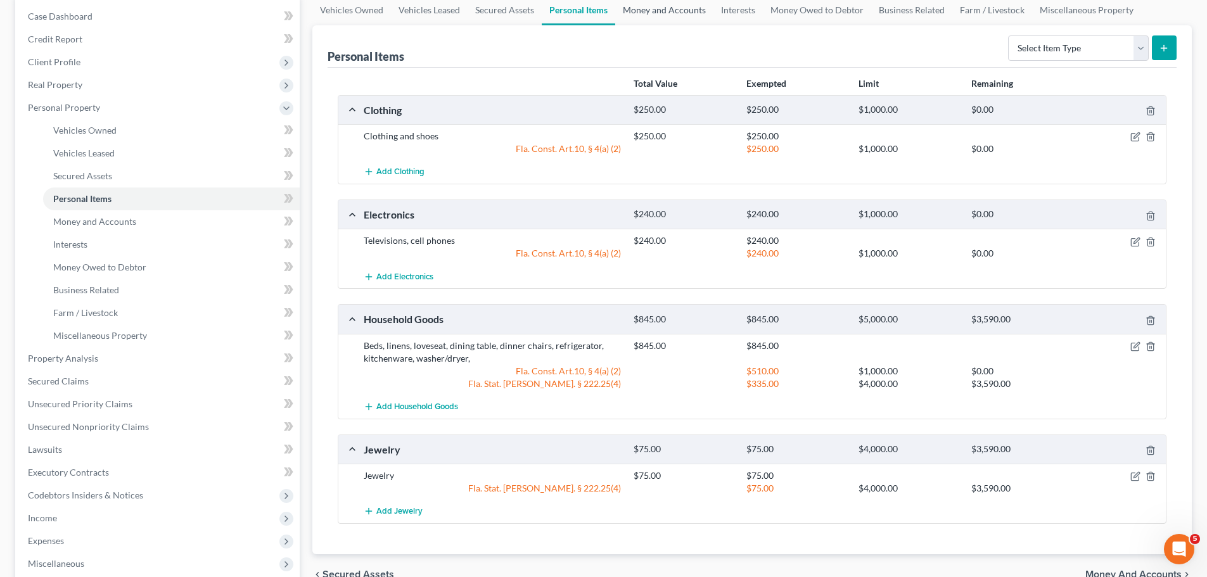
click at [656, 15] on link "Money and Accounts" at bounding box center [664, 10] width 98 height 30
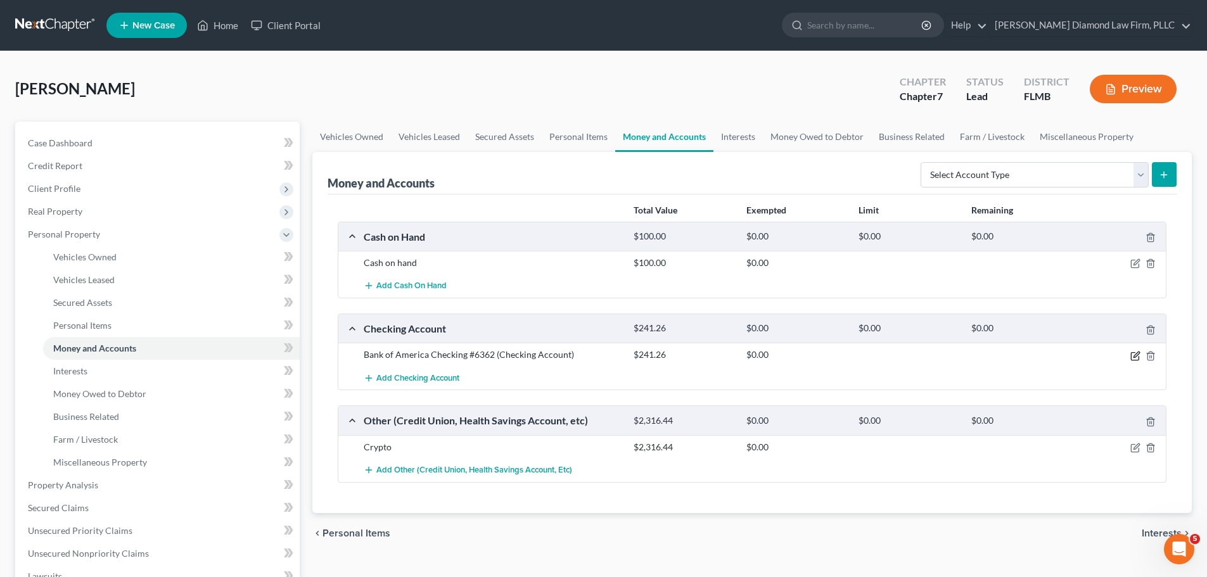
click at [1135, 354] on icon "button" at bounding box center [1136, 355] width 6 height 6
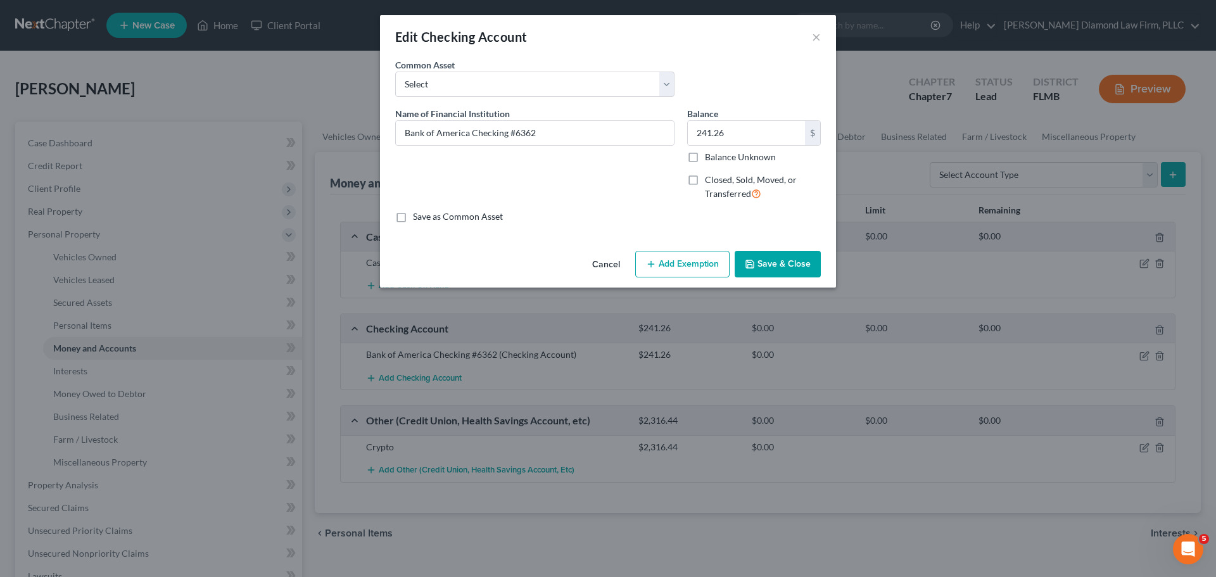
click at [691, 260] on button "Add Exemption" at bounding box center [682, 264] width 94 height 27
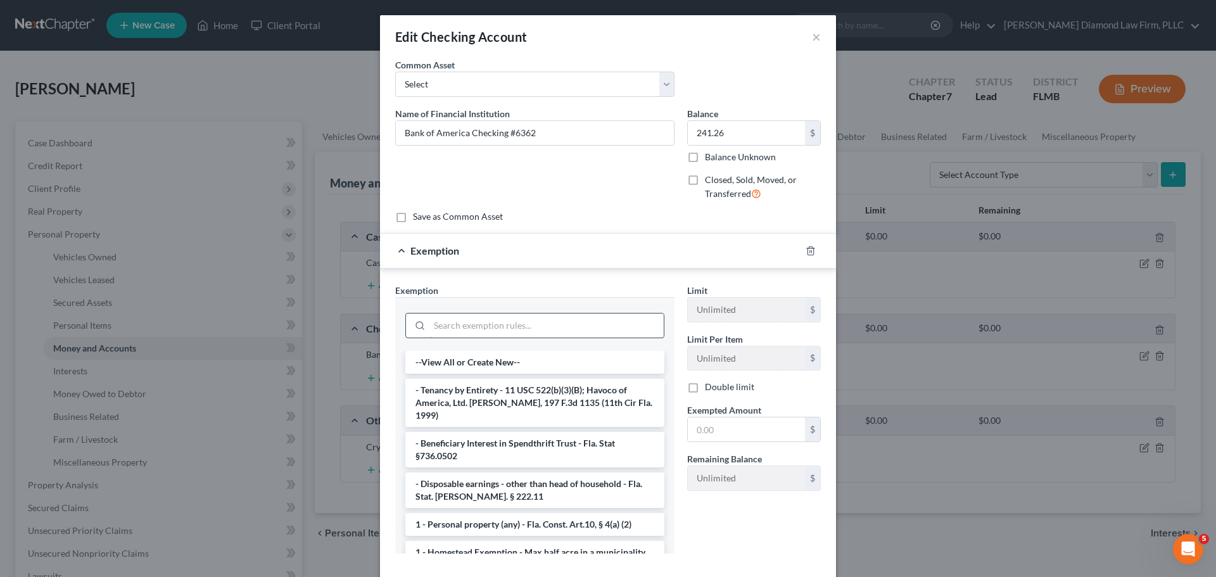
click at [499, 328] on input "search" at bounding box center [547, 326] width 234 height 24
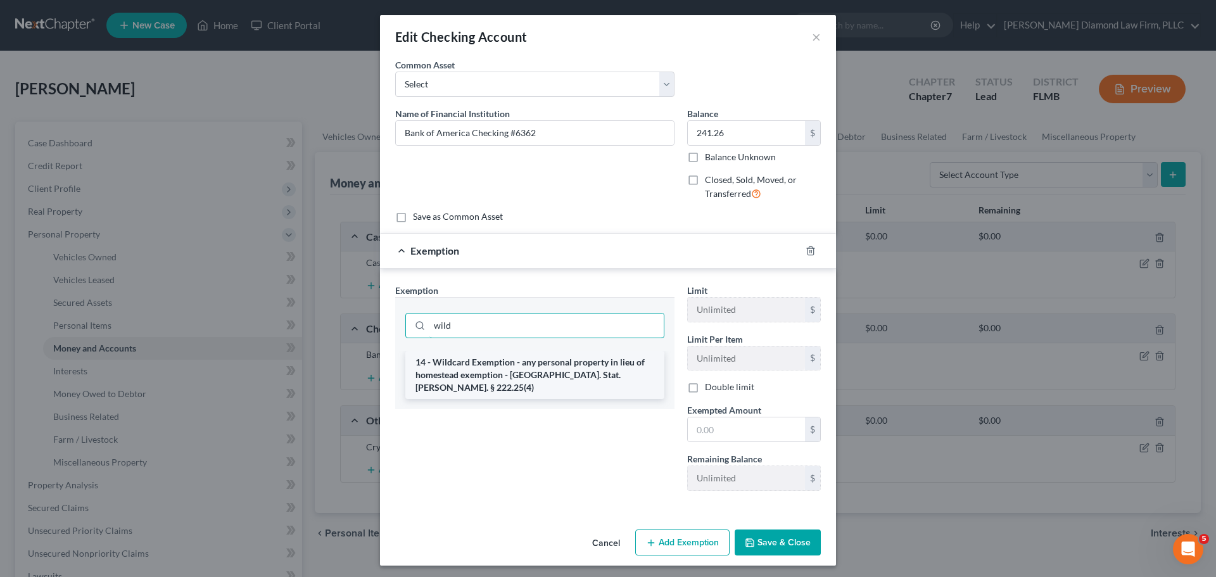
type input "wild"
click at [515, 381] on li "14 - Wildcard Exemption - any personal property in lieu of homestead exemption …" at bounding box center [534, 375] width 259 height 48
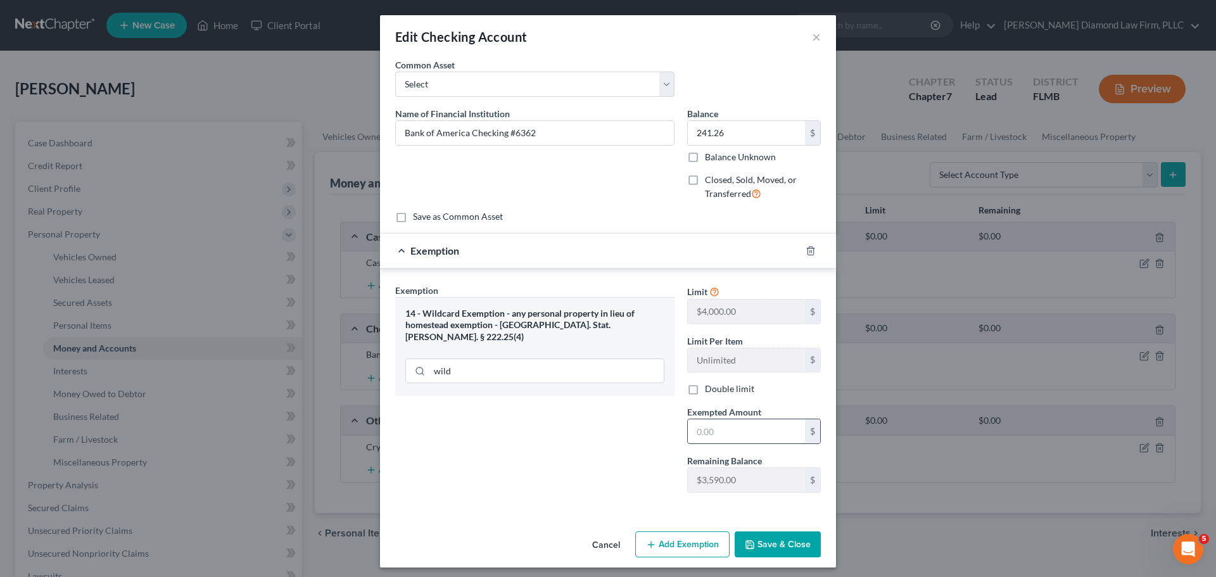
click at [725, 442] on input "text" at bounding box center [746, 431] width 117 height 24
type input "241.26"
click at [765, 539] on button "Save & Close" at bounding box center [778, 545] width 86 height 27
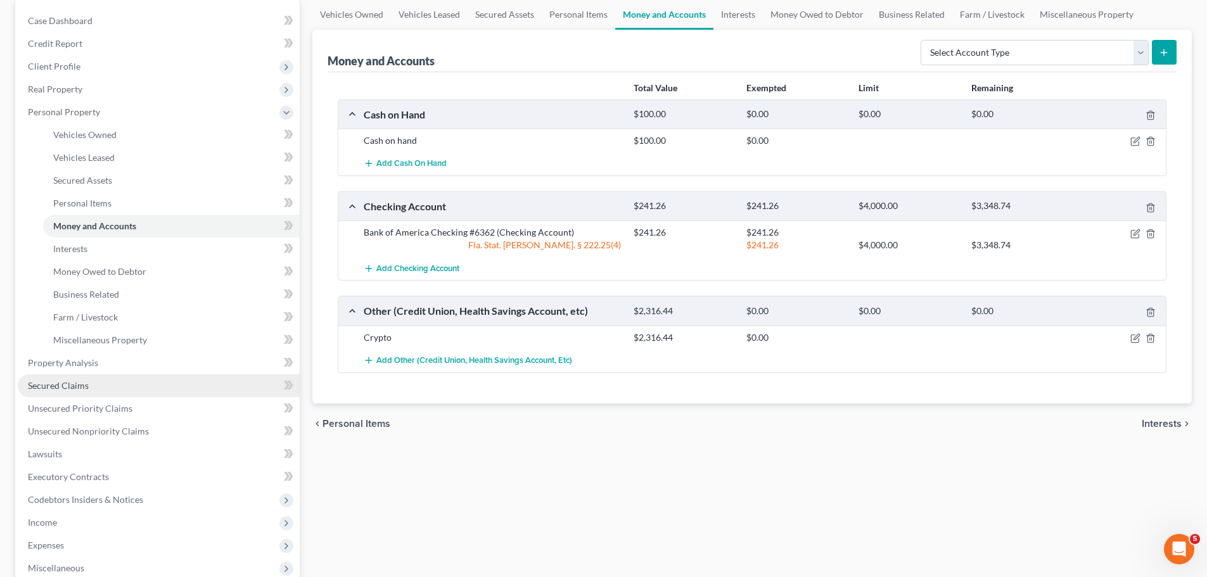
scroll to position [127, 0]
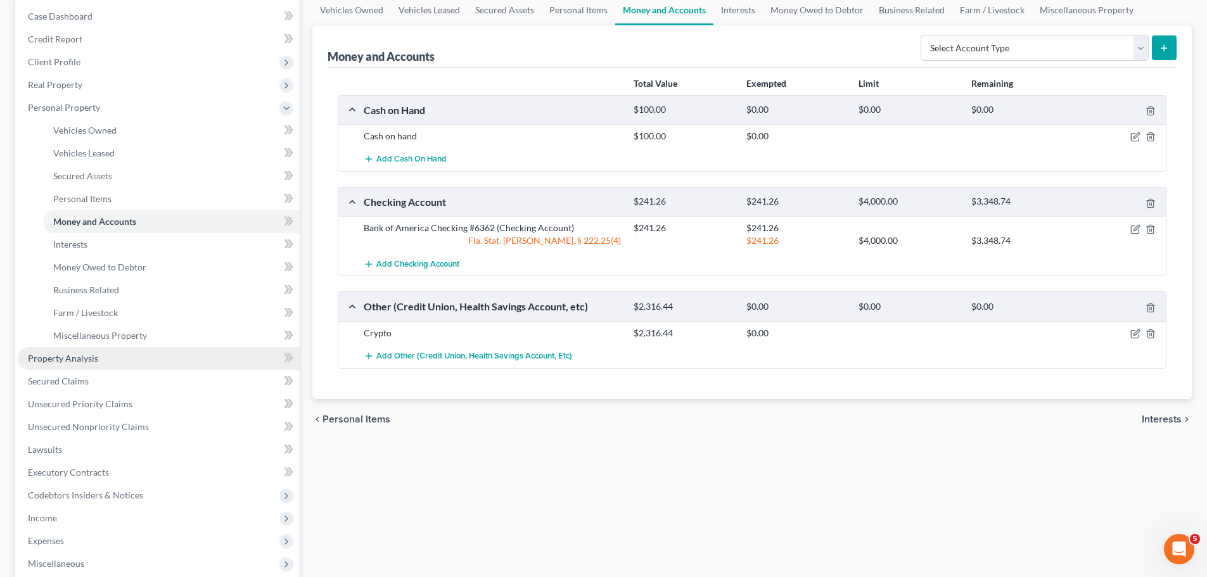
click at [75, 357] on span "Property Analysis" at bounding box center [63, 358] width 70 height 11
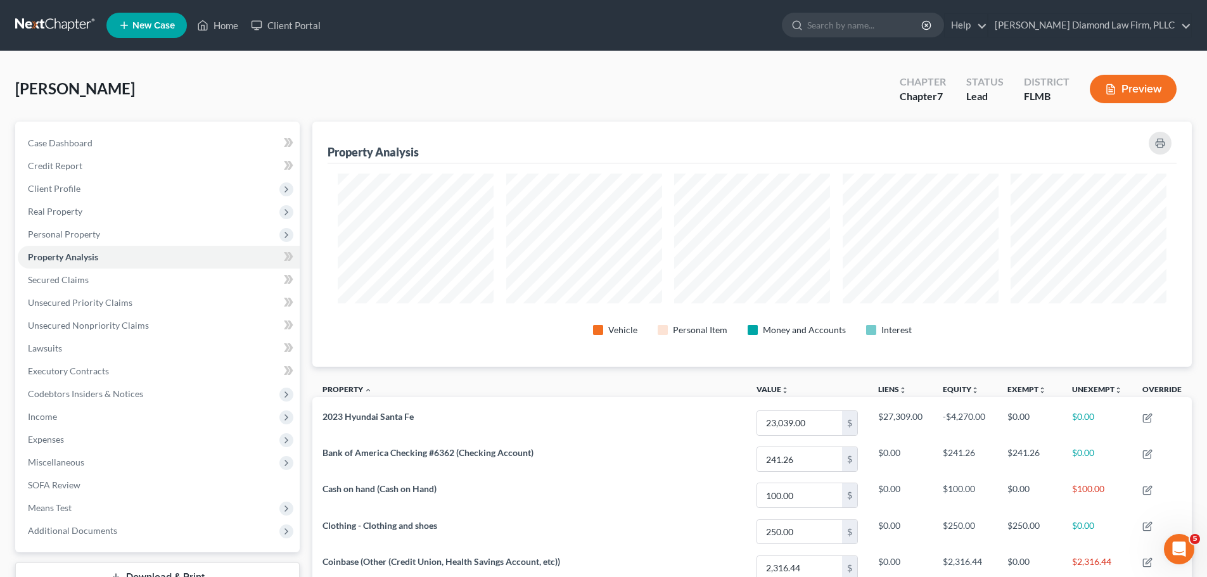
click at [47, 29] on link at bounding box center [55, 25] width 81 height 23
